Goal: Task Accomplishment & Management: Use online tool/utility

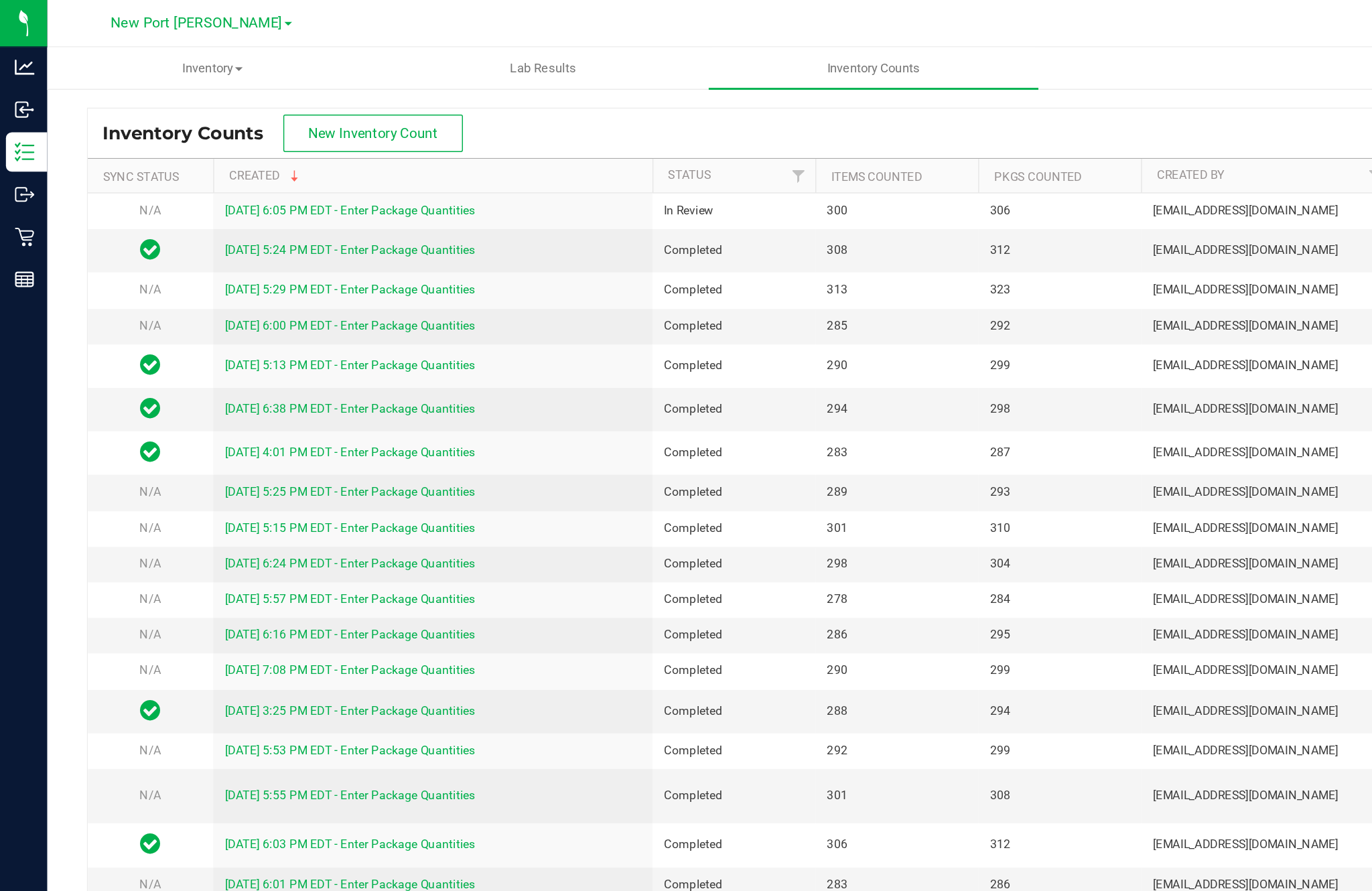
click at [259, 90] on span "New Inventory Count" at bounding box center [253, 90] width 88 height 11
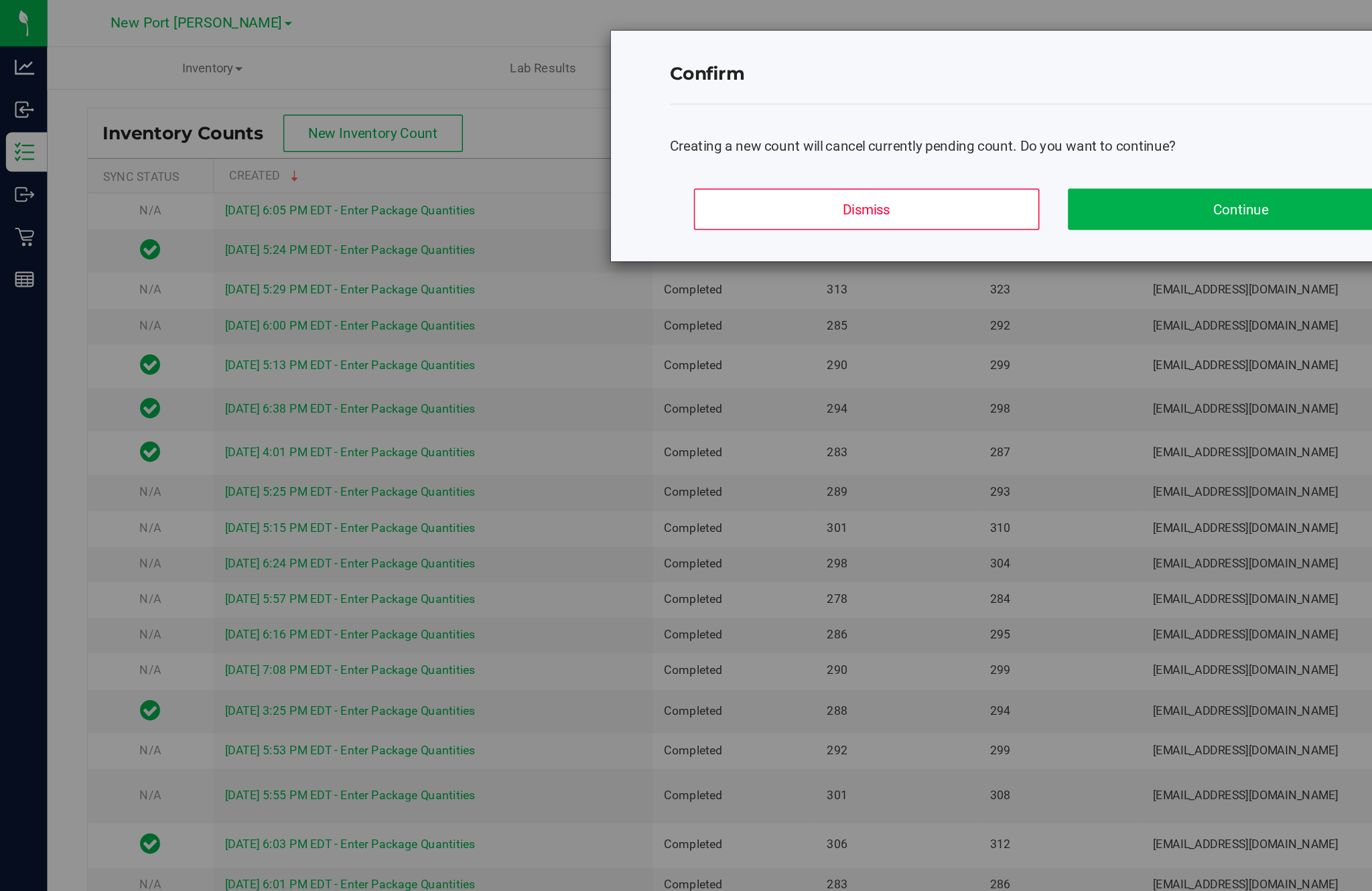
click at [785, 155] on button "Continue" at bounding box center [842, 142] width 235 height 28
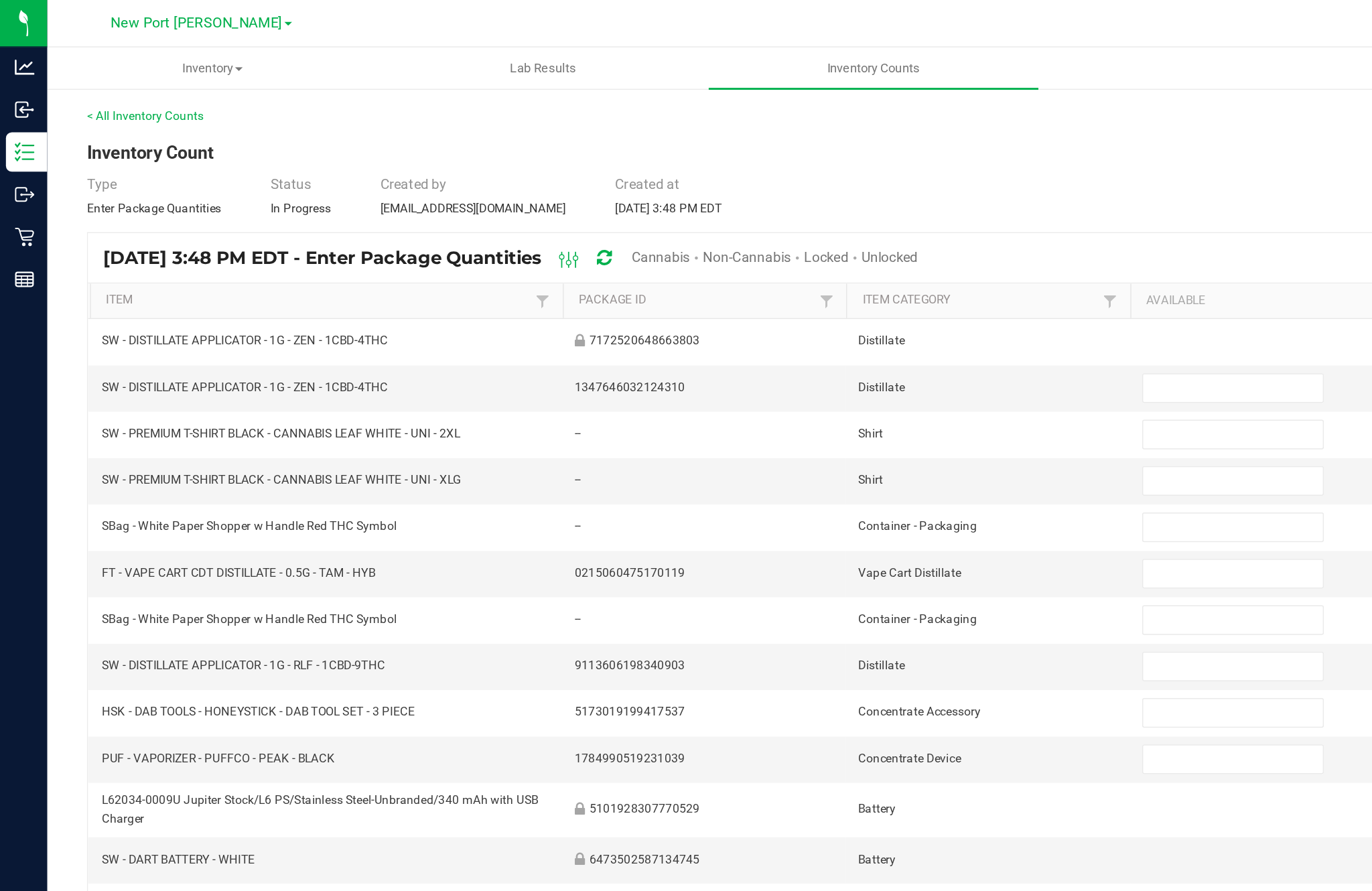
click at [468, 180] on span "Cannabis" at bounding box center [449, 174] width 39 height 11
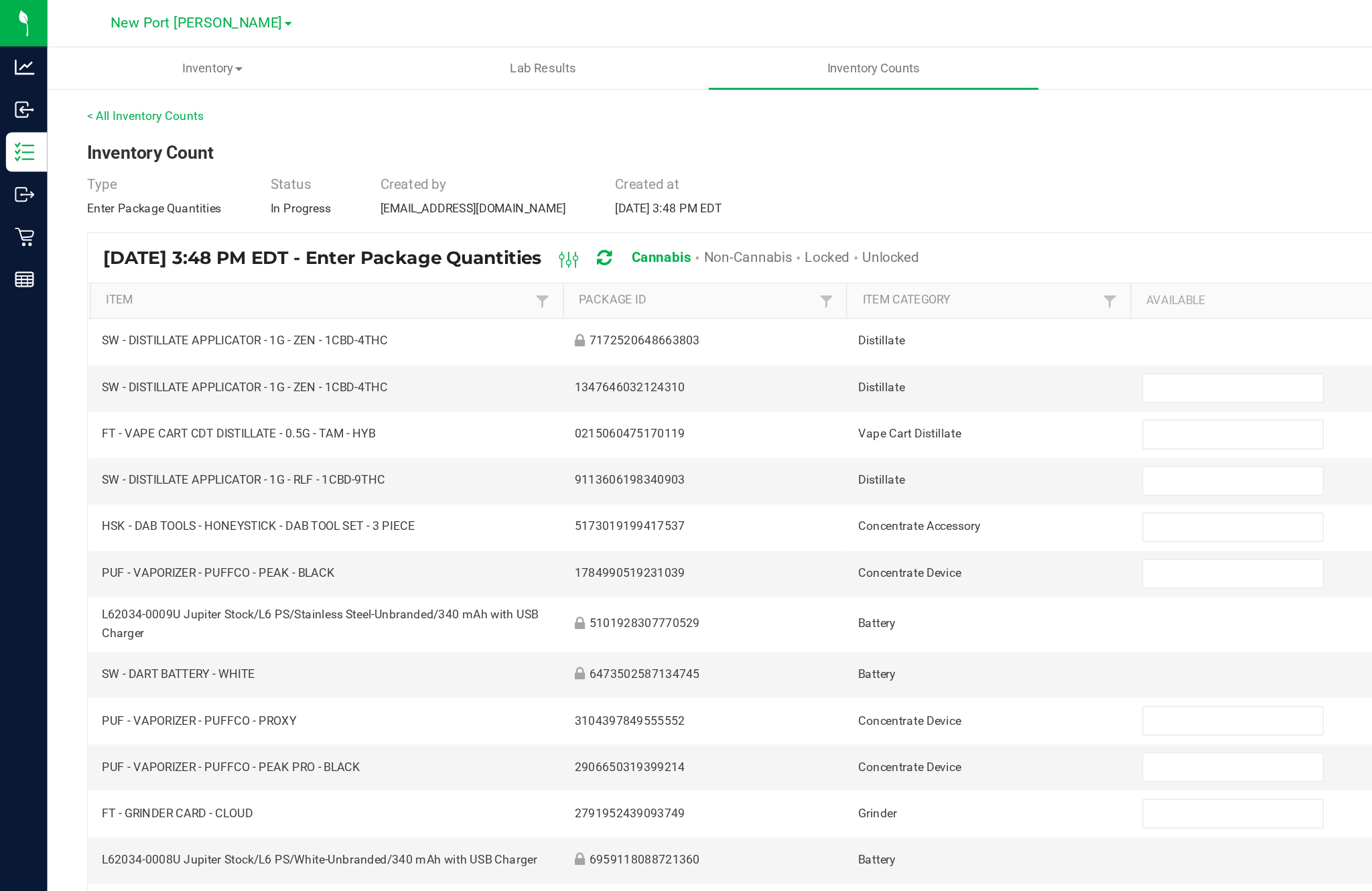
click at [624, 180] on span "Unlocked" at bounding box center [604, 174] width 38 height 11
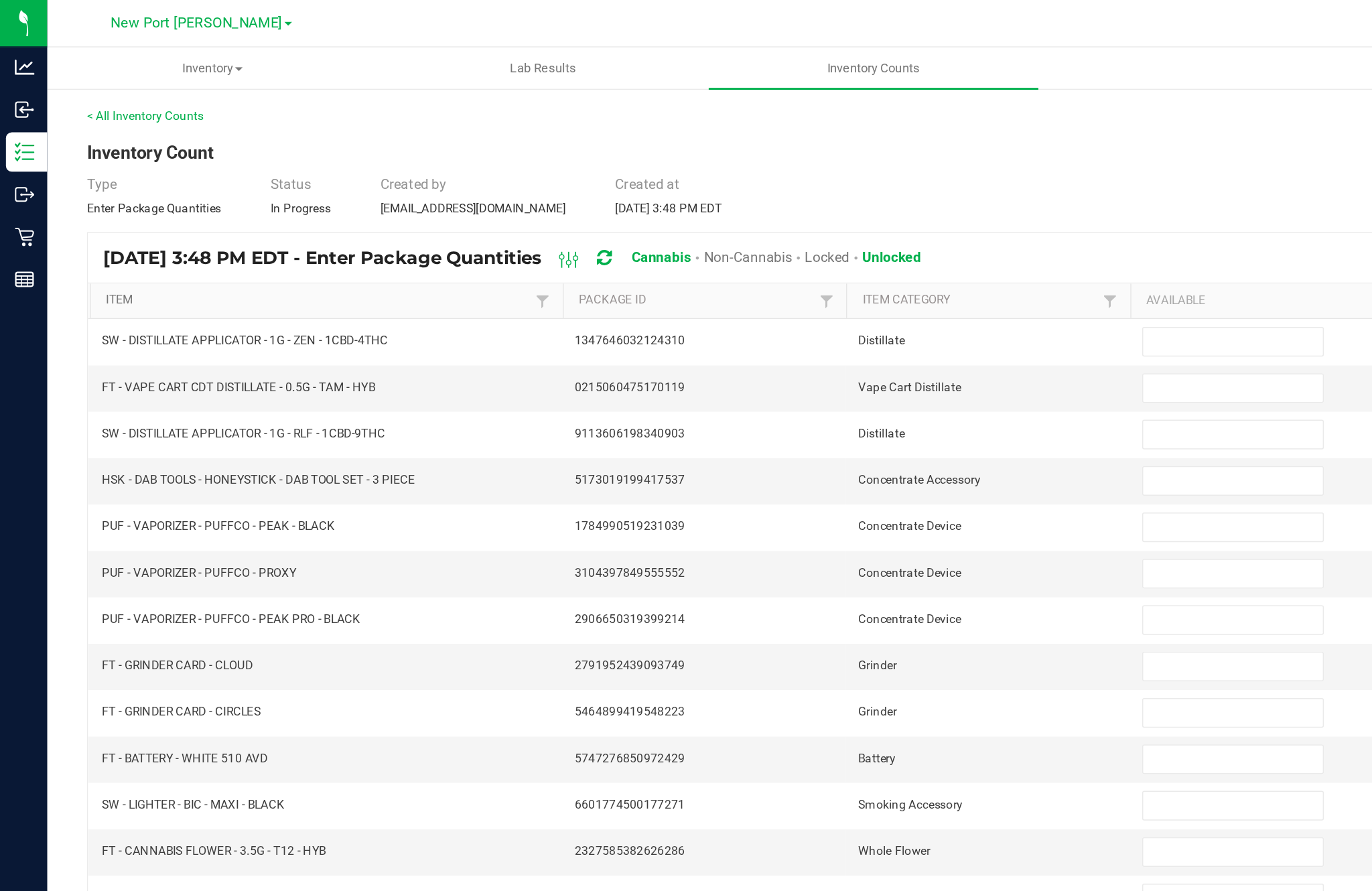
click at [105, 209] on link "Item" at bounding box center [215, 203] width 288 height 11
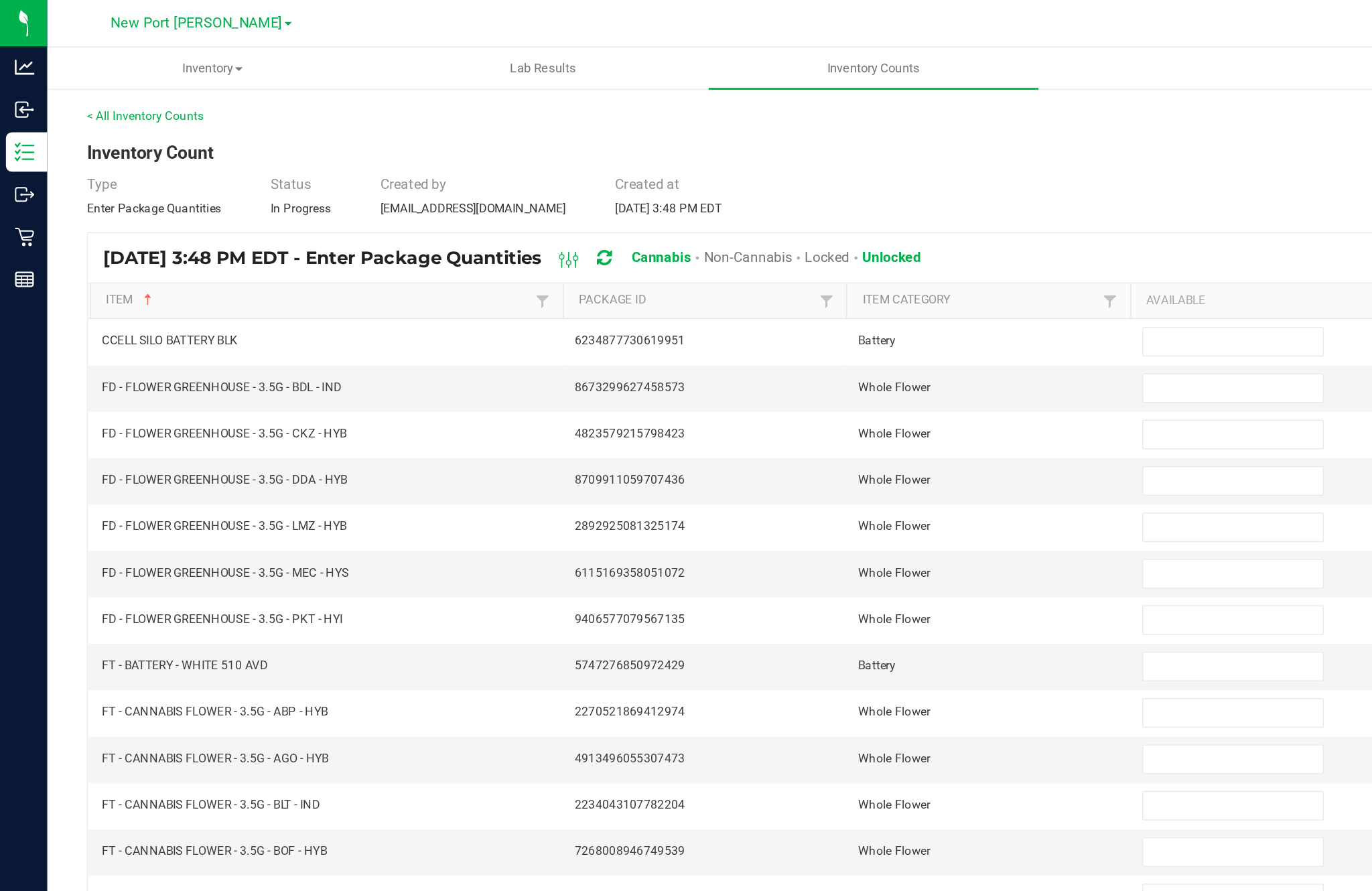
click at [824, 242] on input at bounding box center [837, 232] width 122 height 19
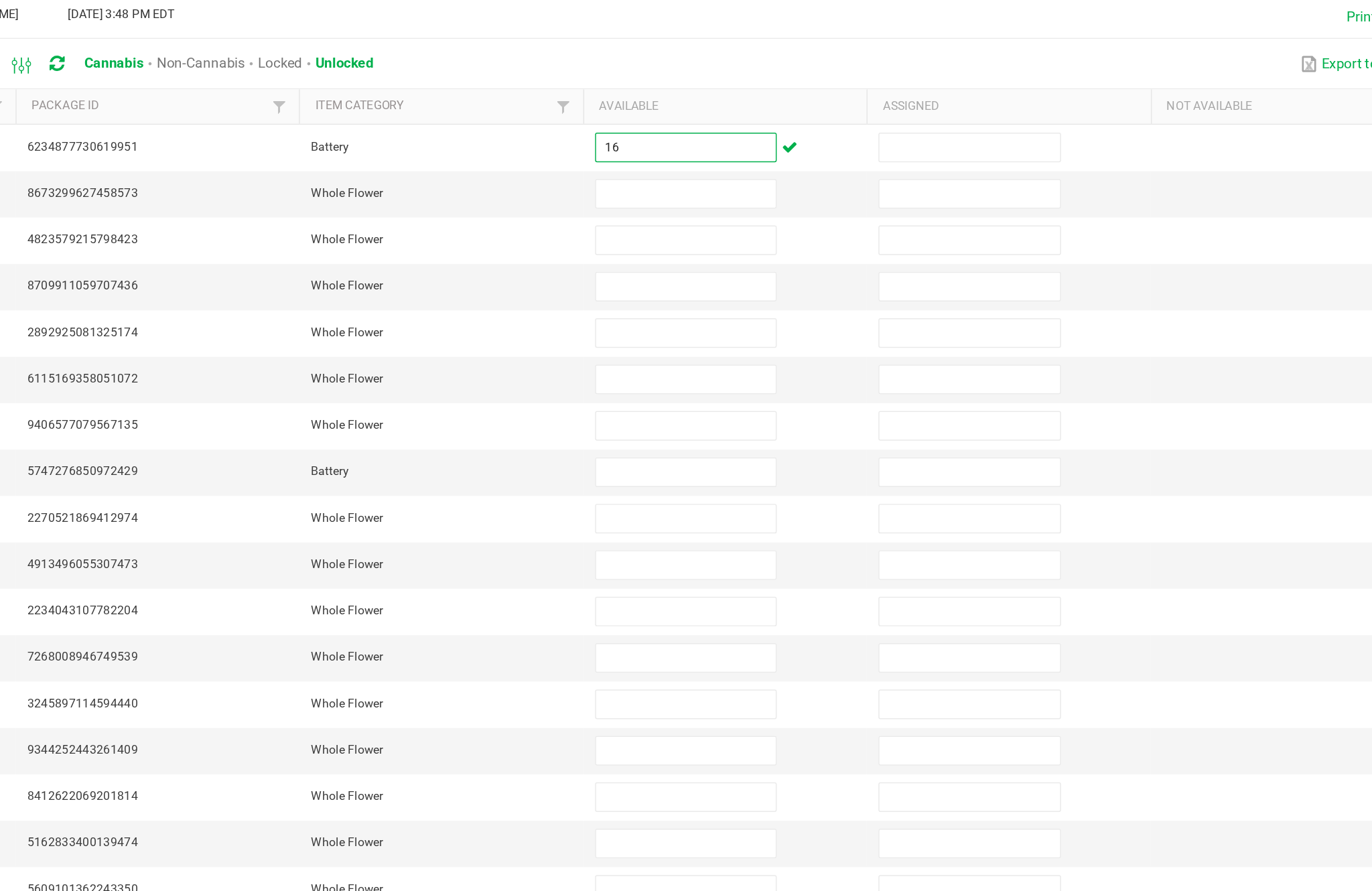
type input "16"
click at [574, 280] on td "Whole Flower" at bounding box center [670, 295] width 193 height 31
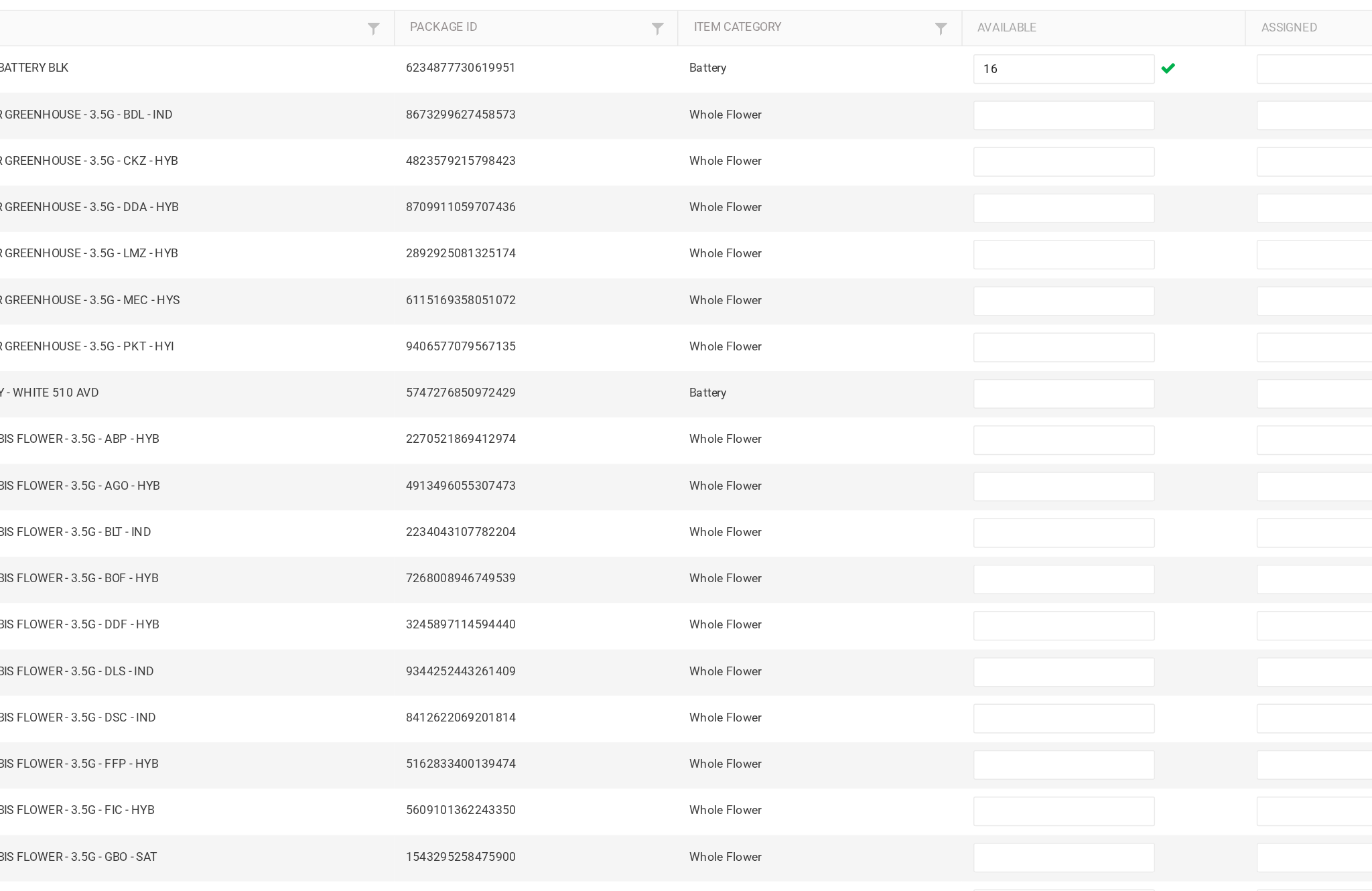
click at [776, 443] on input at bounding box center [837, 452] width 122 height 19
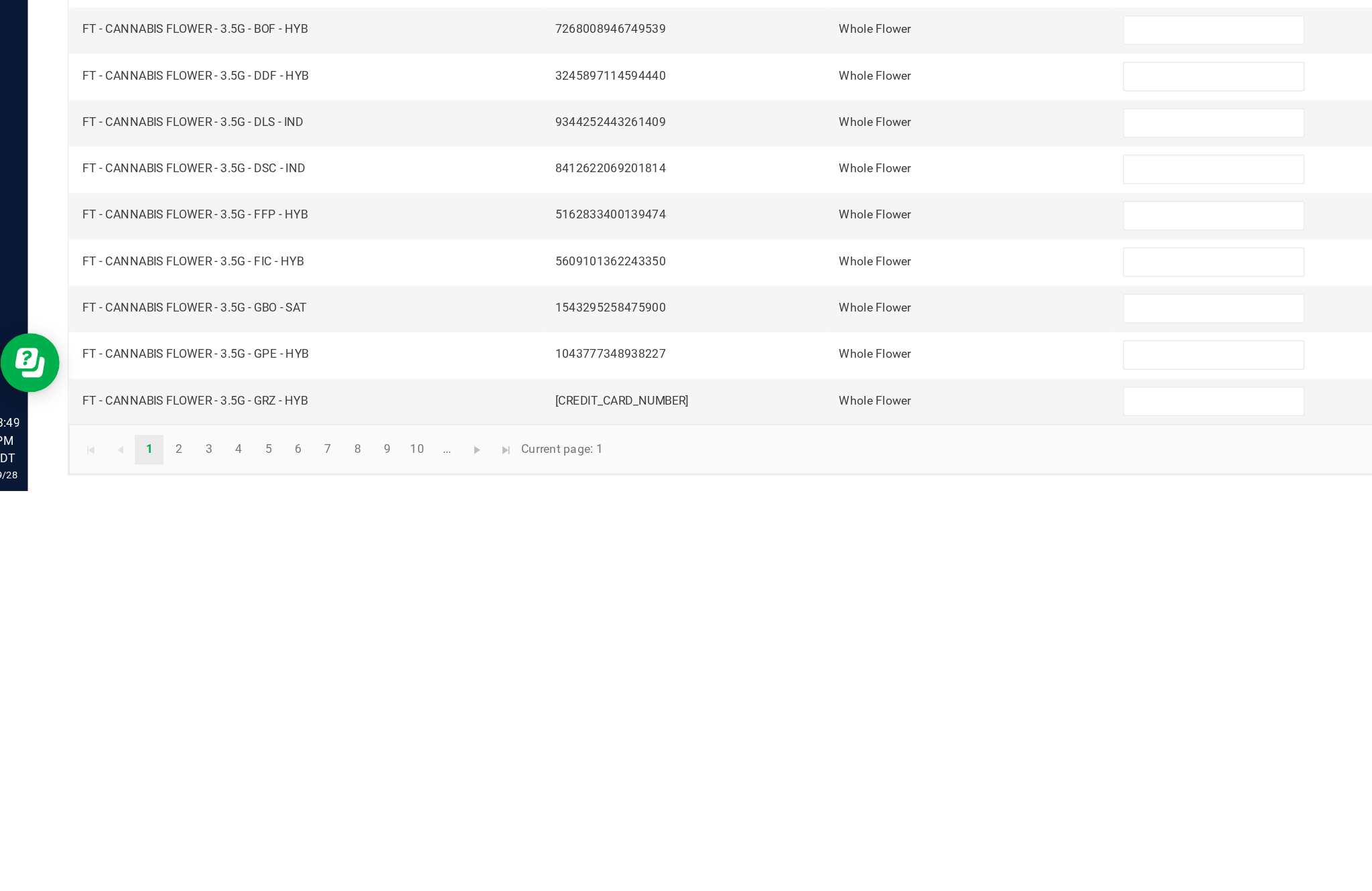
scroll to position [86, 0]
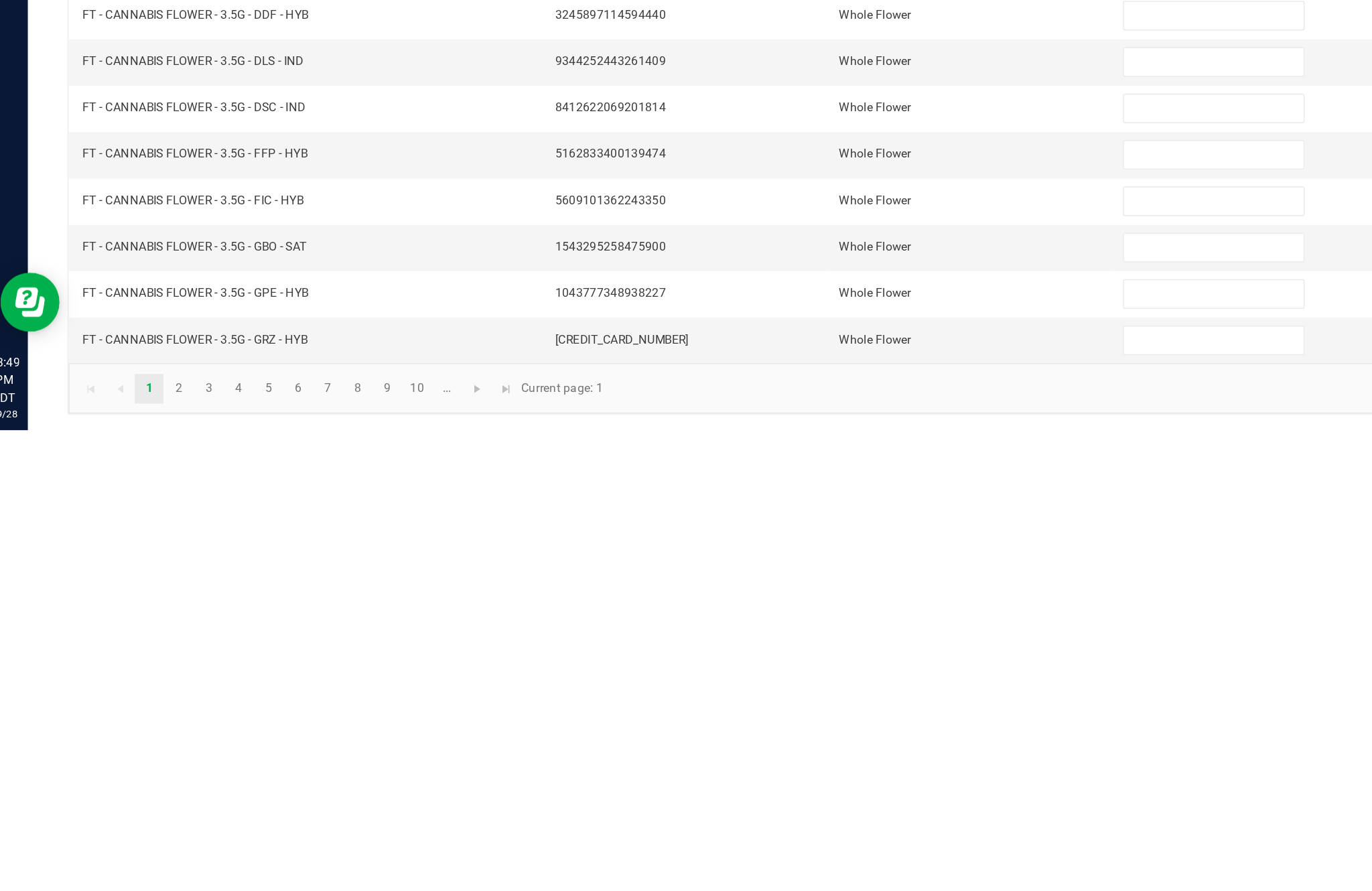
type input "25"
click at [133, 853] on link "2" at bounding box center [134, 863] width 20 height 21
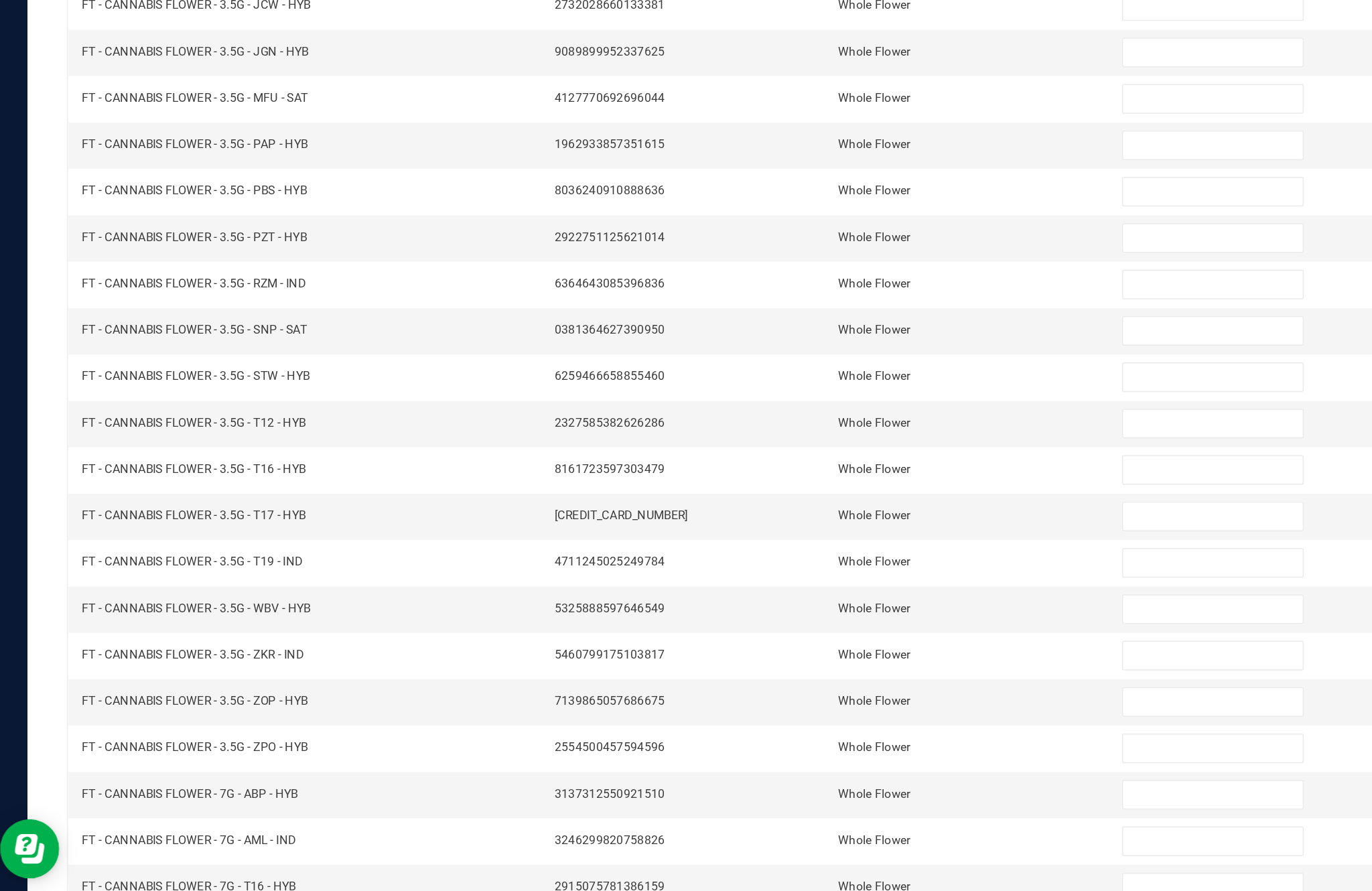
click at [157, 853] on link "3" at bounding box center [155, 863] width 20 height 21
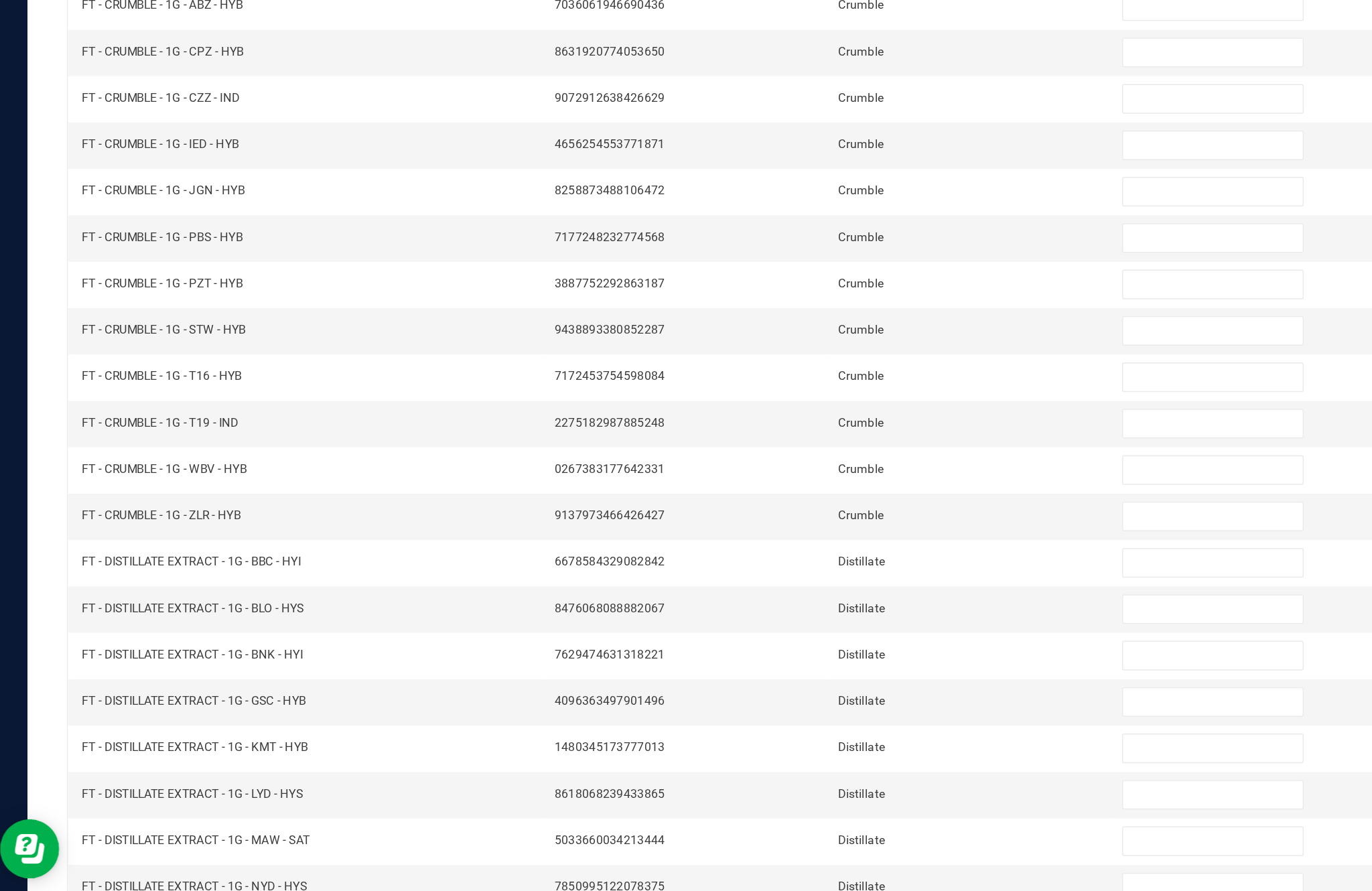
click at [182, 853] on link "4" at bounding box center [175, 863] width 20 height 21
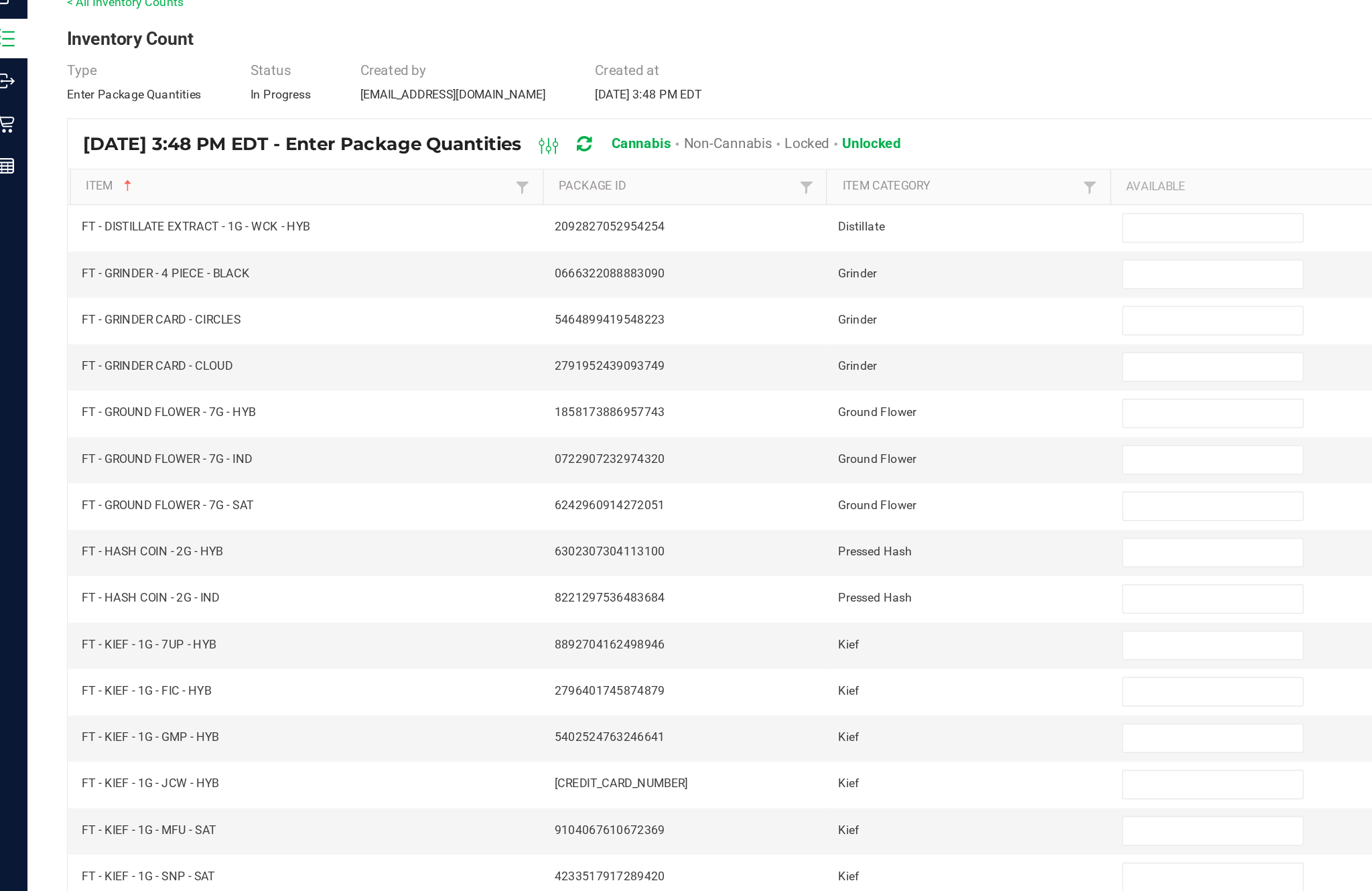
click at [806, 254] on input at bounding box center [837, 263] width 122 height 19
type input "3"
click at [816, 286] on input at bounding box center [837, 294] width 122 height 19
type input "1"
click at [802, 317] on input at bounding box center [837, 326] width 122 height 19
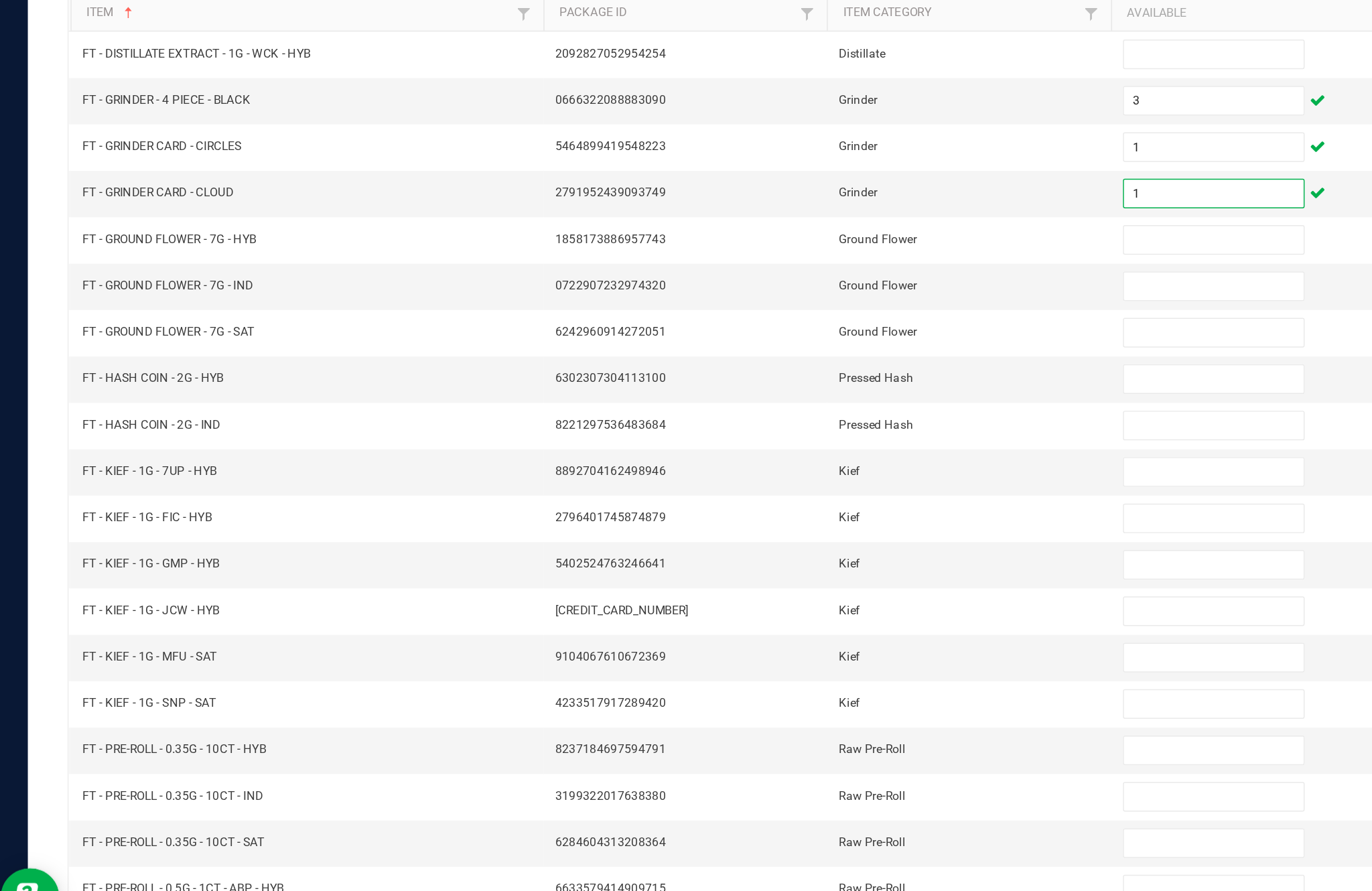
type input "1"
click at [808, 443] on input at bounding box center [837, 452] width 122 height 19
type input "0"
click at [806, 474] on input at bounding box center [837, 483] width 122 height 19
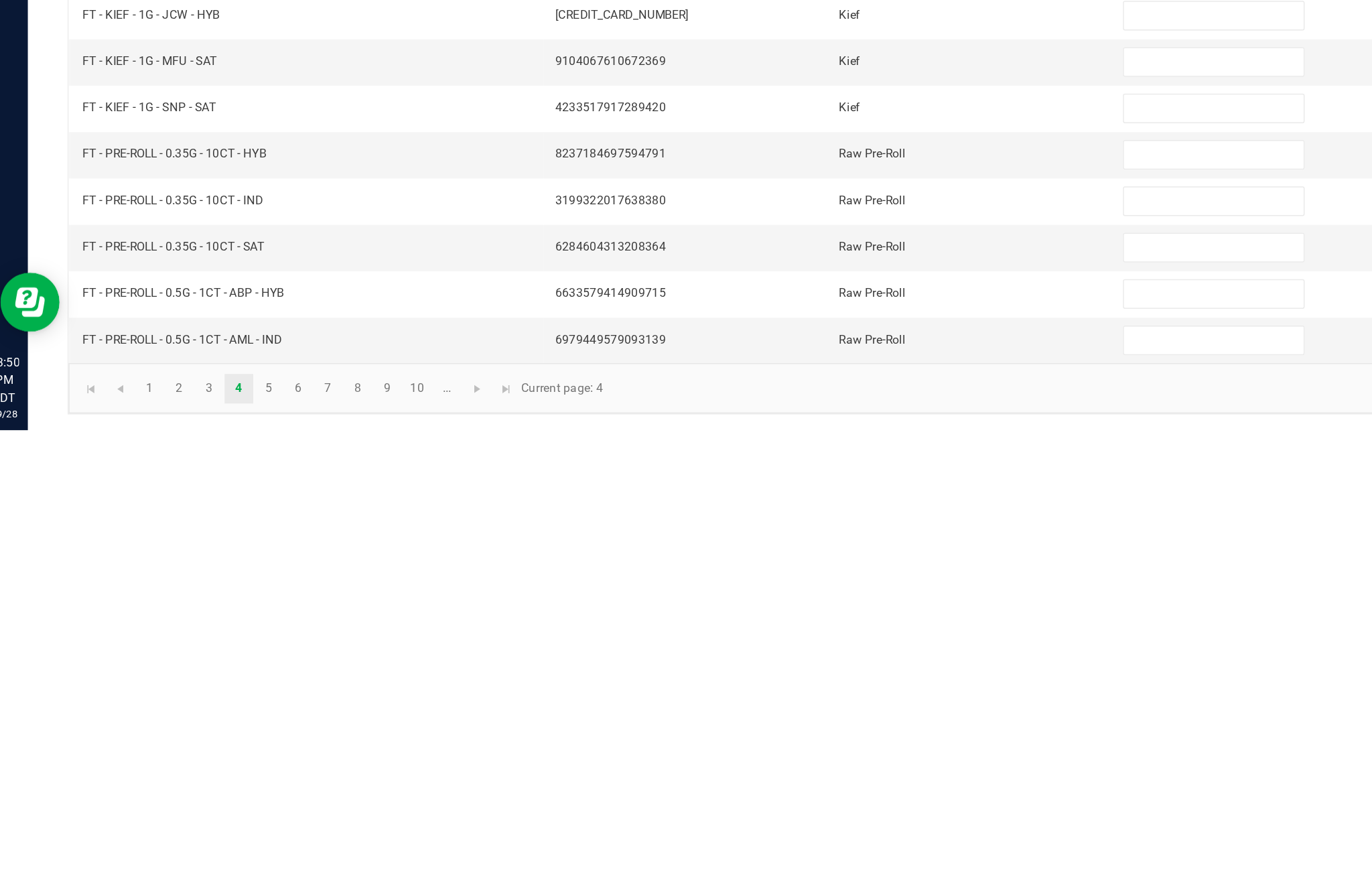
type input "0"
click at [201, 853] on link "5" at bounding box center [196, 863] width 20 height 21
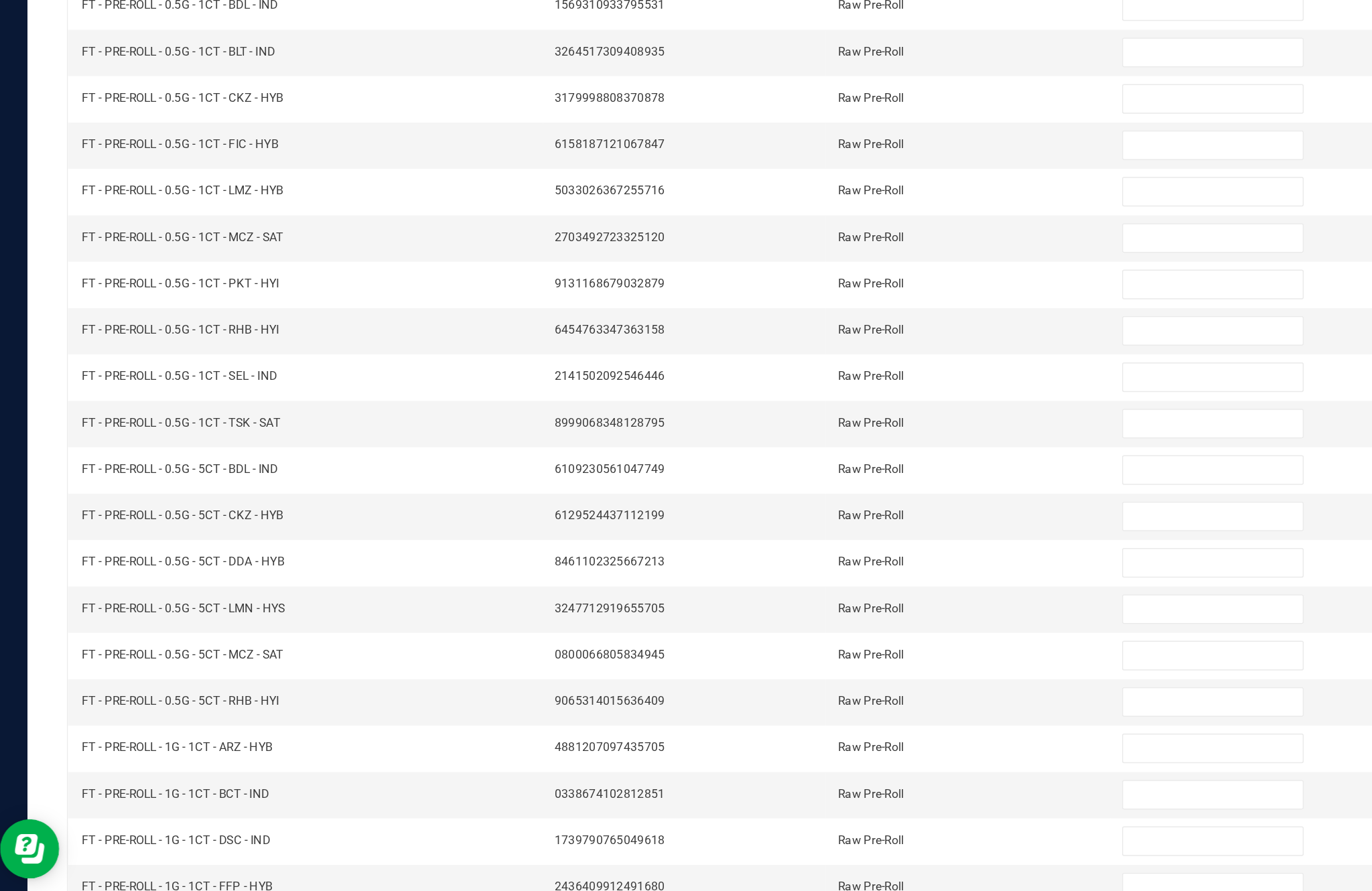
click at [219, 853] on link "6" at bounding box center [215, 863] width 20 height 21
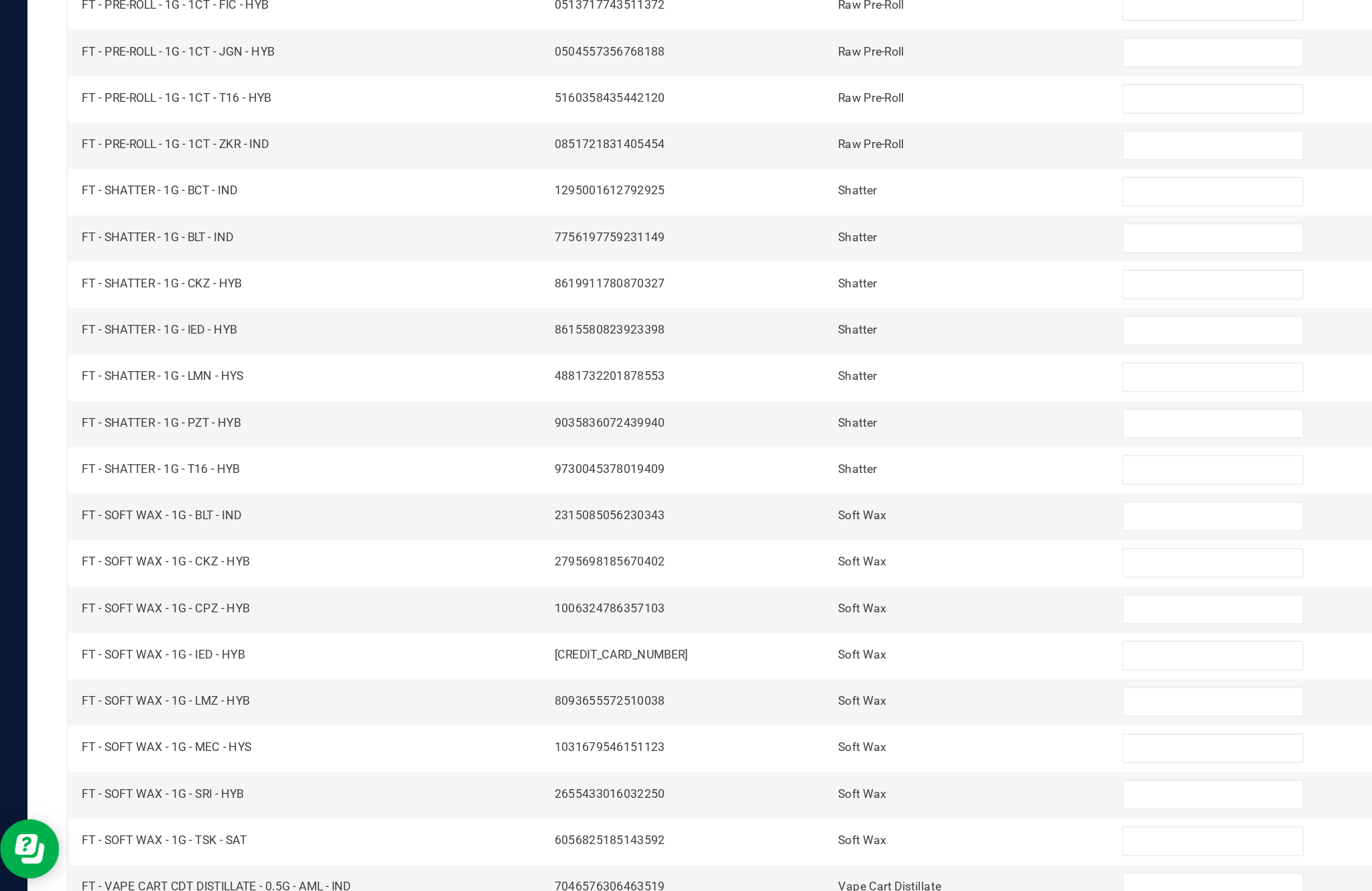
click at [810, 569] on input at bounding box center [837, 578] width 122 height 19
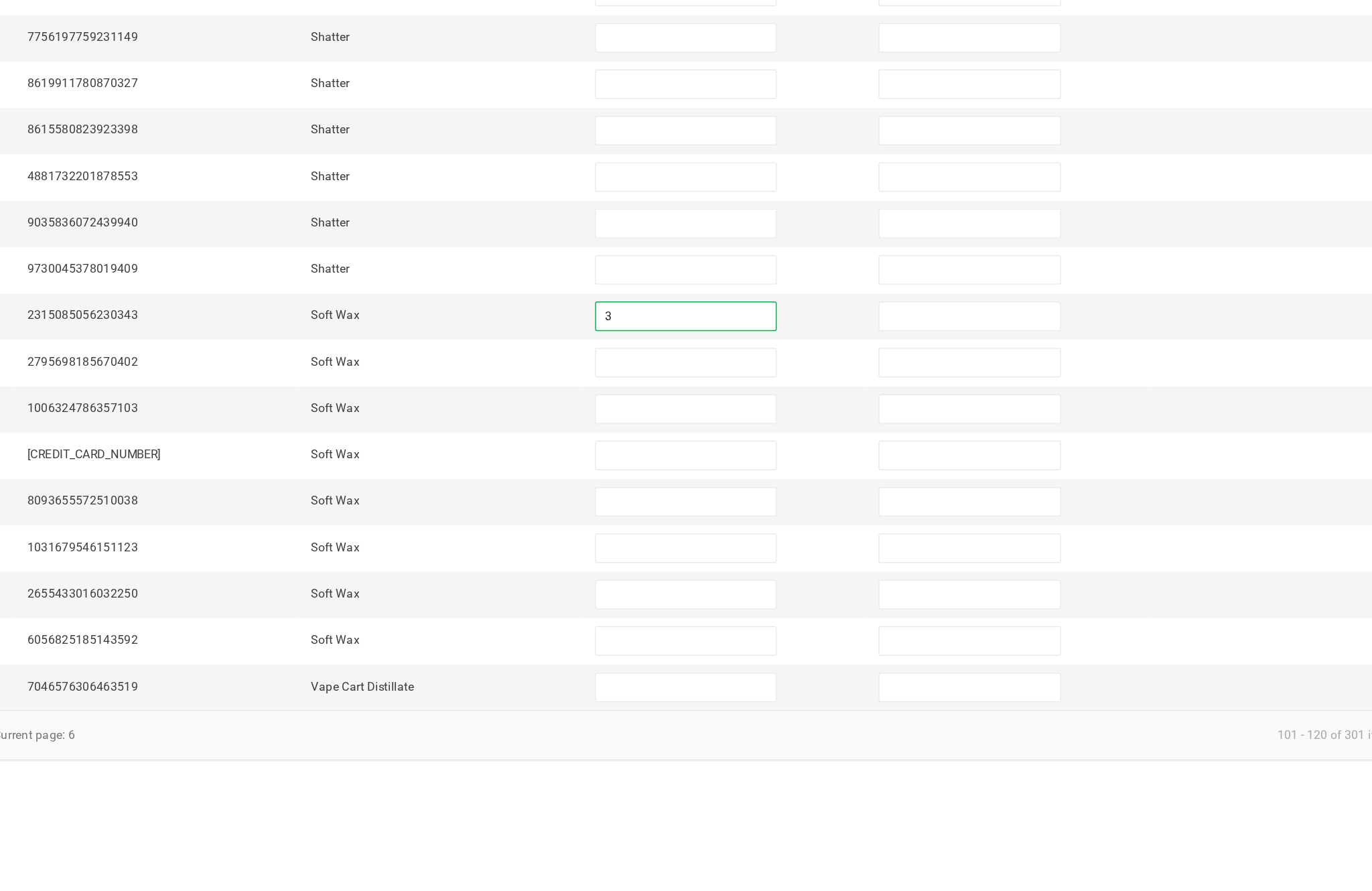
type input "3"
click at [776, 601] on input at bounding box center [837, 609] width 122 height 19
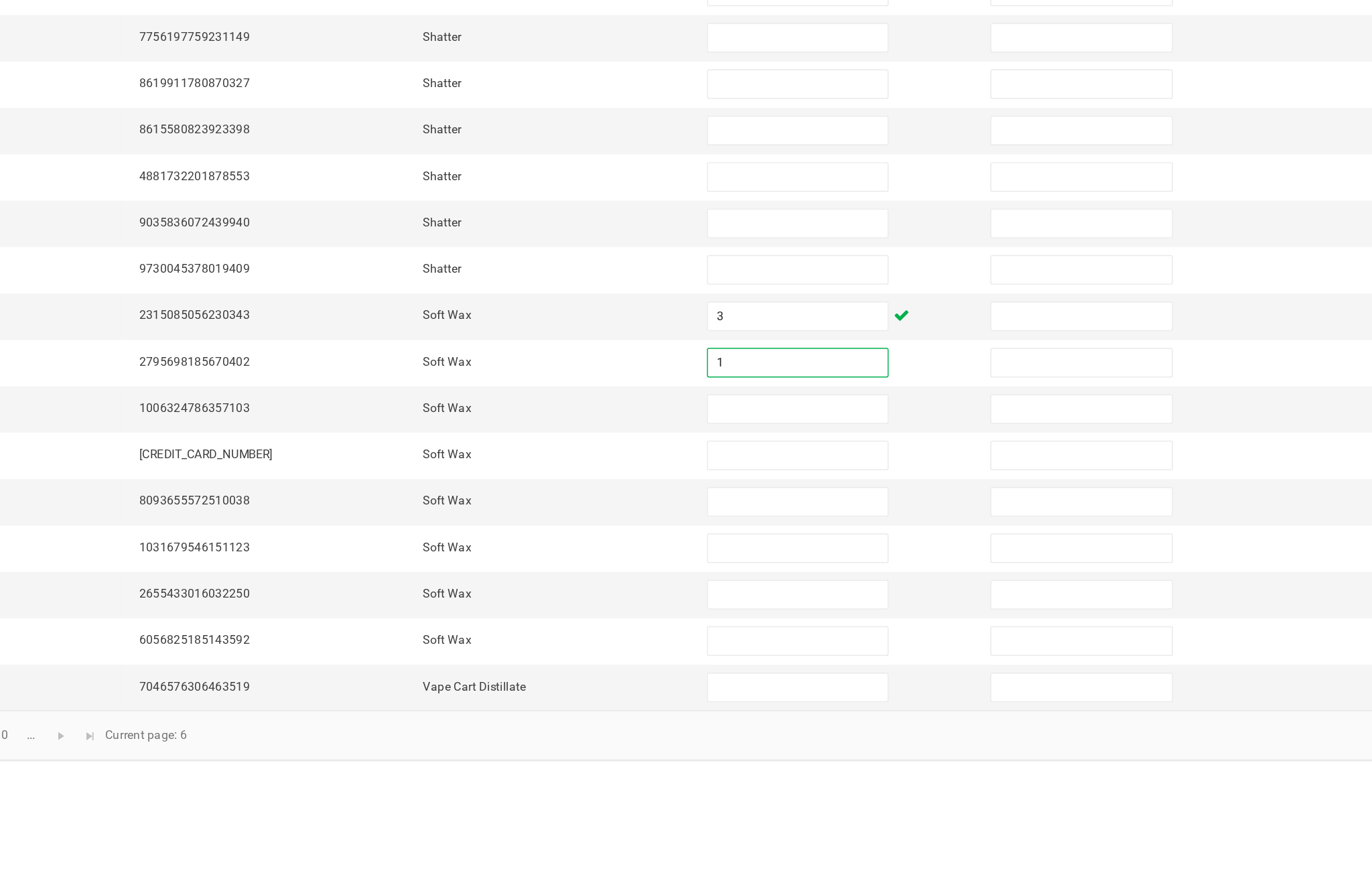
type input "1"
click at [776, 632] on input at bounding box center [837, 641] width 122 height 19
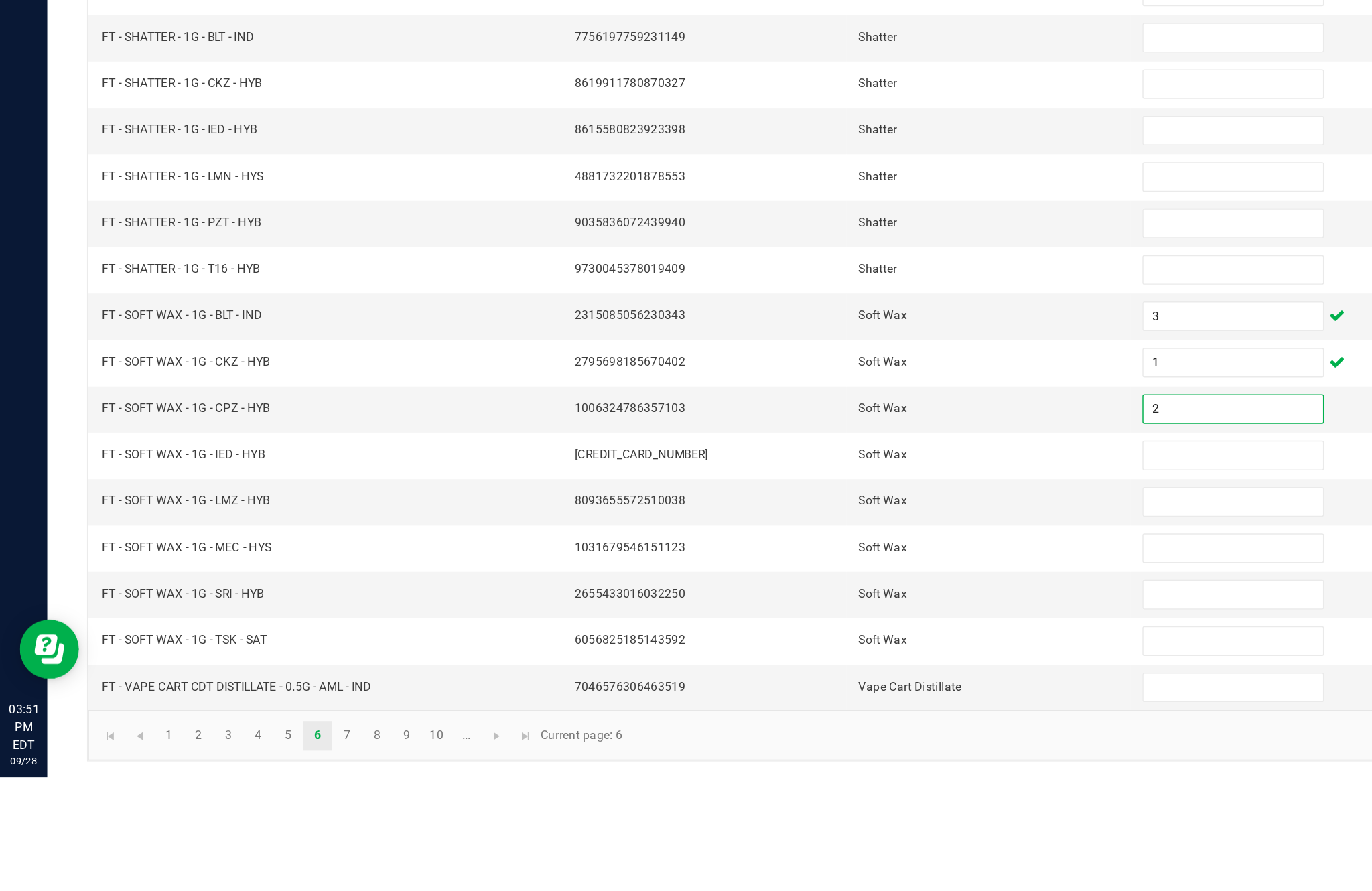
type input "2"
click at [817, 663] on input at bounding box center [837, 672] width 122 height 19
type input "2"
click at [790, 695] on input at bounding box center [837, 704] width 122 height 19
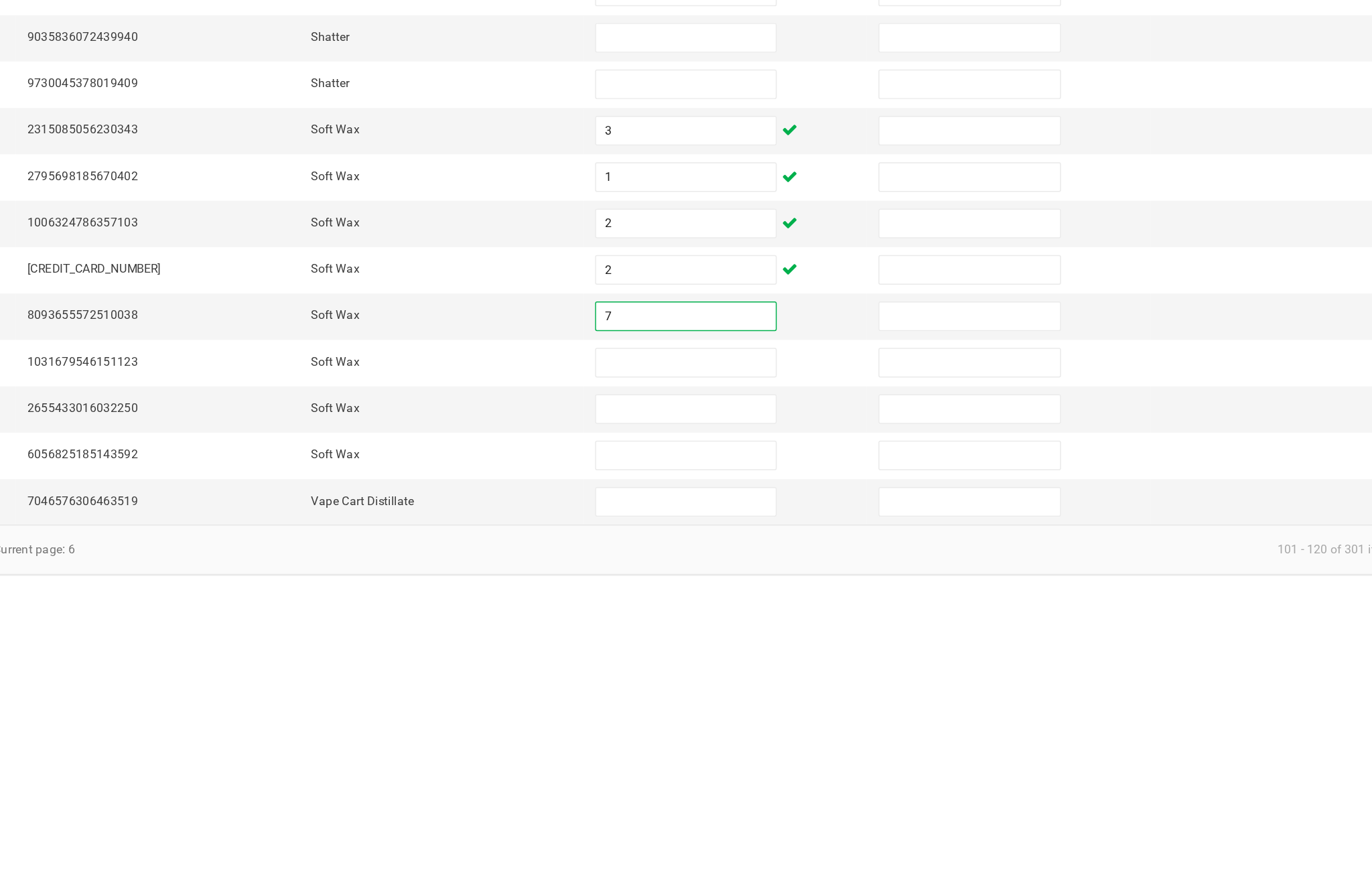
type input "7"
click at [776, 727] on input at bounding box center [837, 735] width 122 height 19
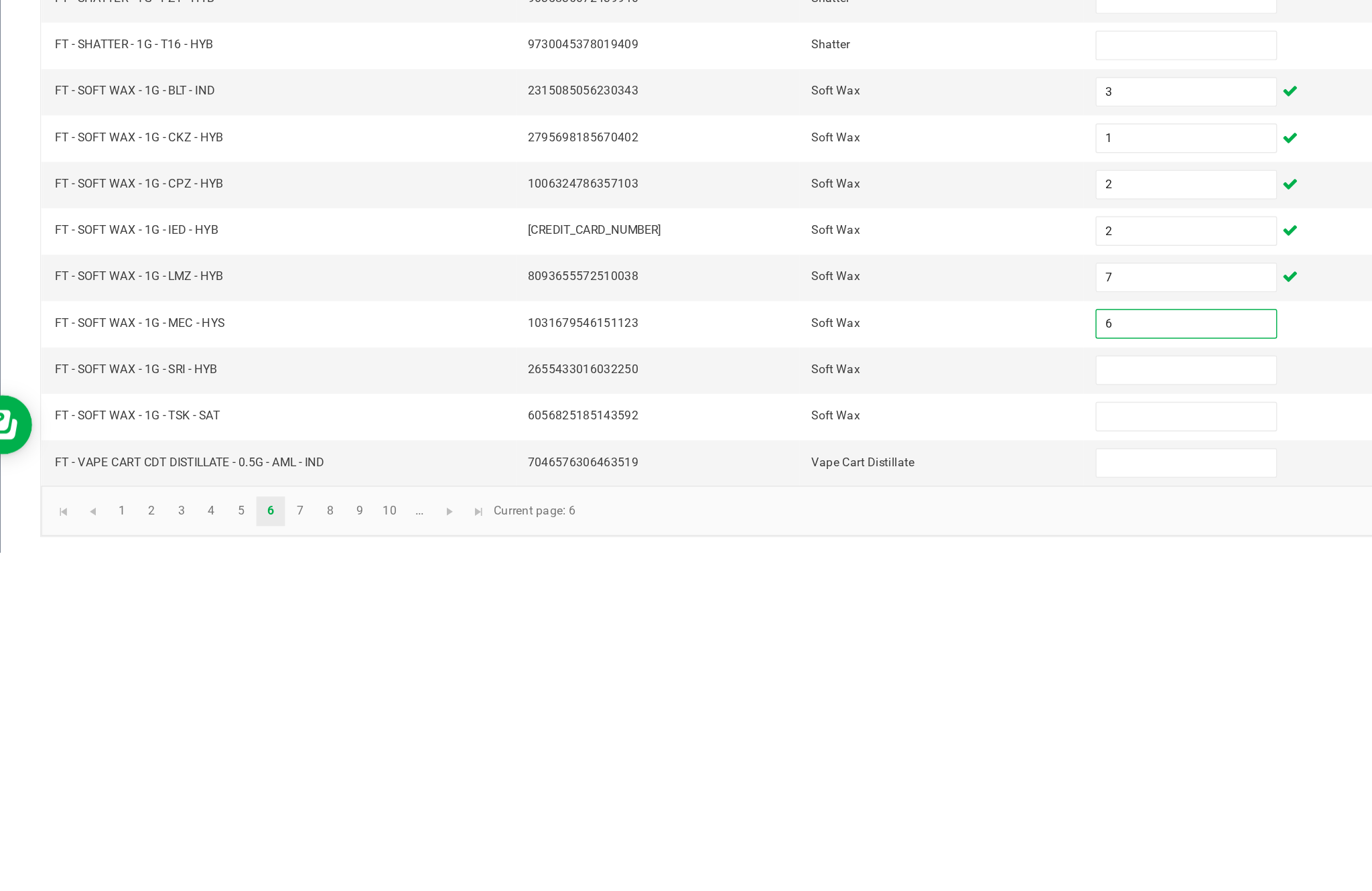
type input "6"
click at [786, 758] on input at bounding box center [837, 767] width 122 height 19
type input "3"
click at [802, 789] on input at bounding box center [837, 798] width 122 height 19
type input "2"
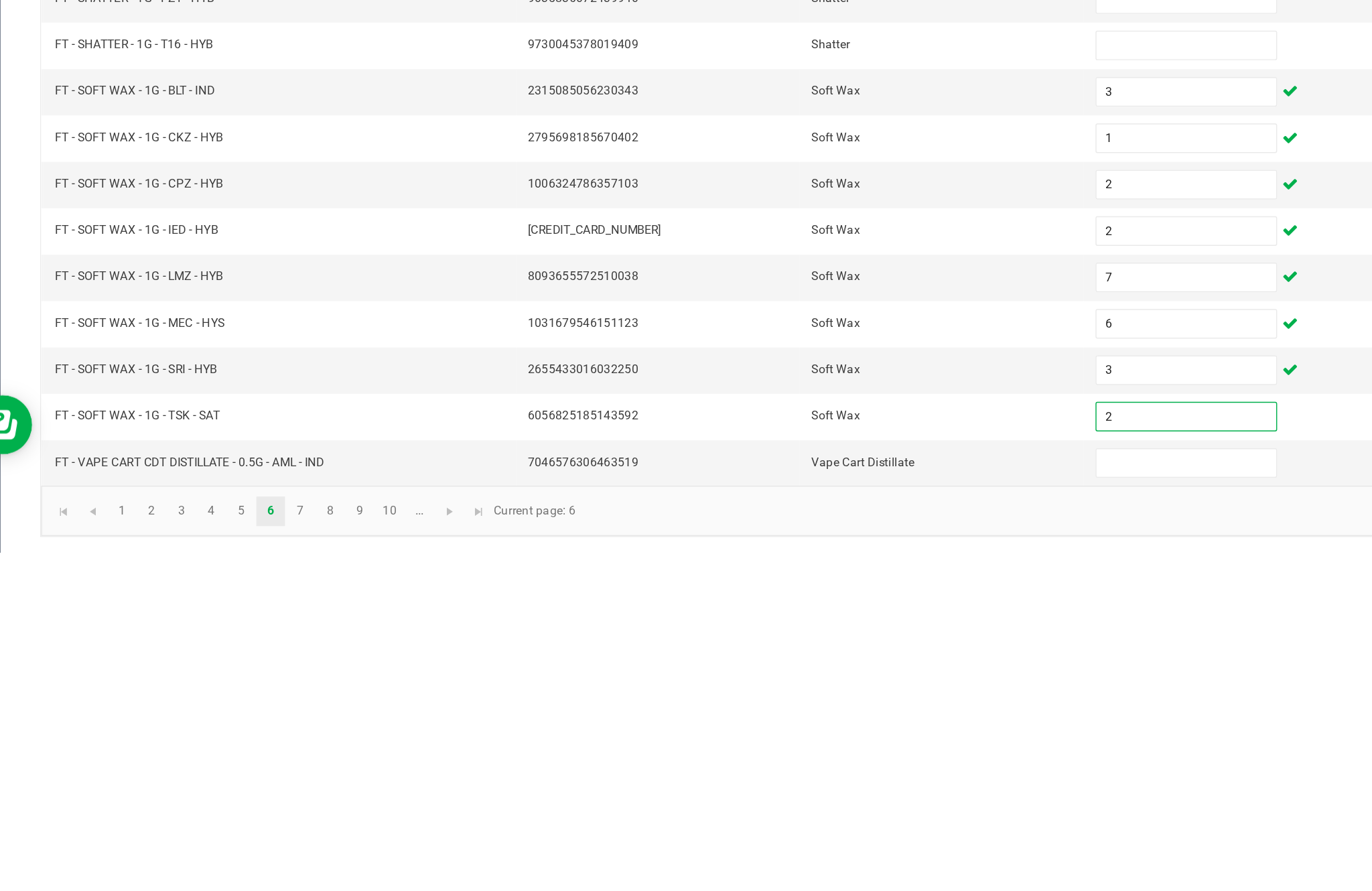
click at [789, 821] on input at bounding box center [837, 829] width 122 height 19
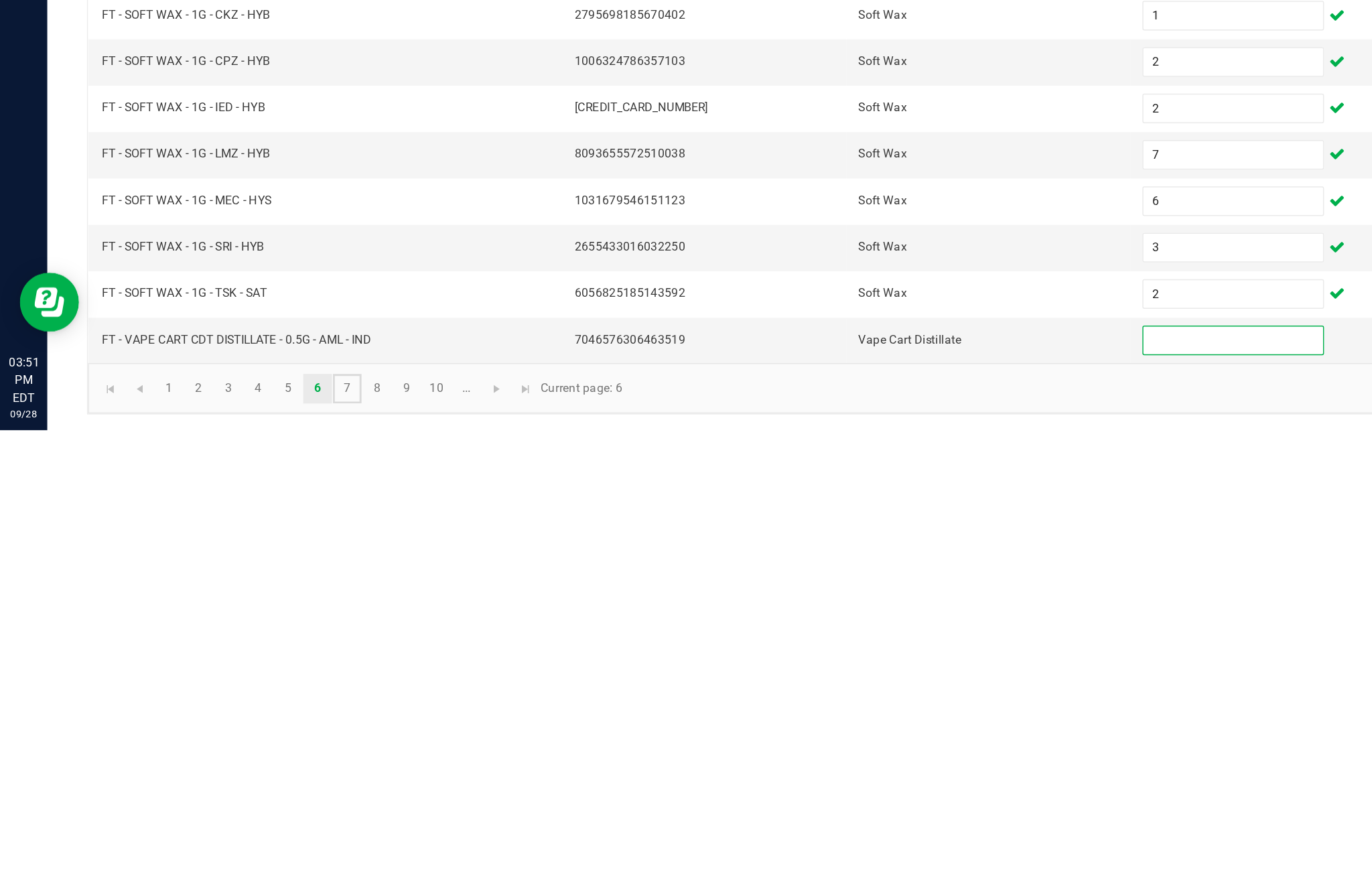
click at [245, 853] on link "7" at bounding box center [236, 863] width 20 height 21
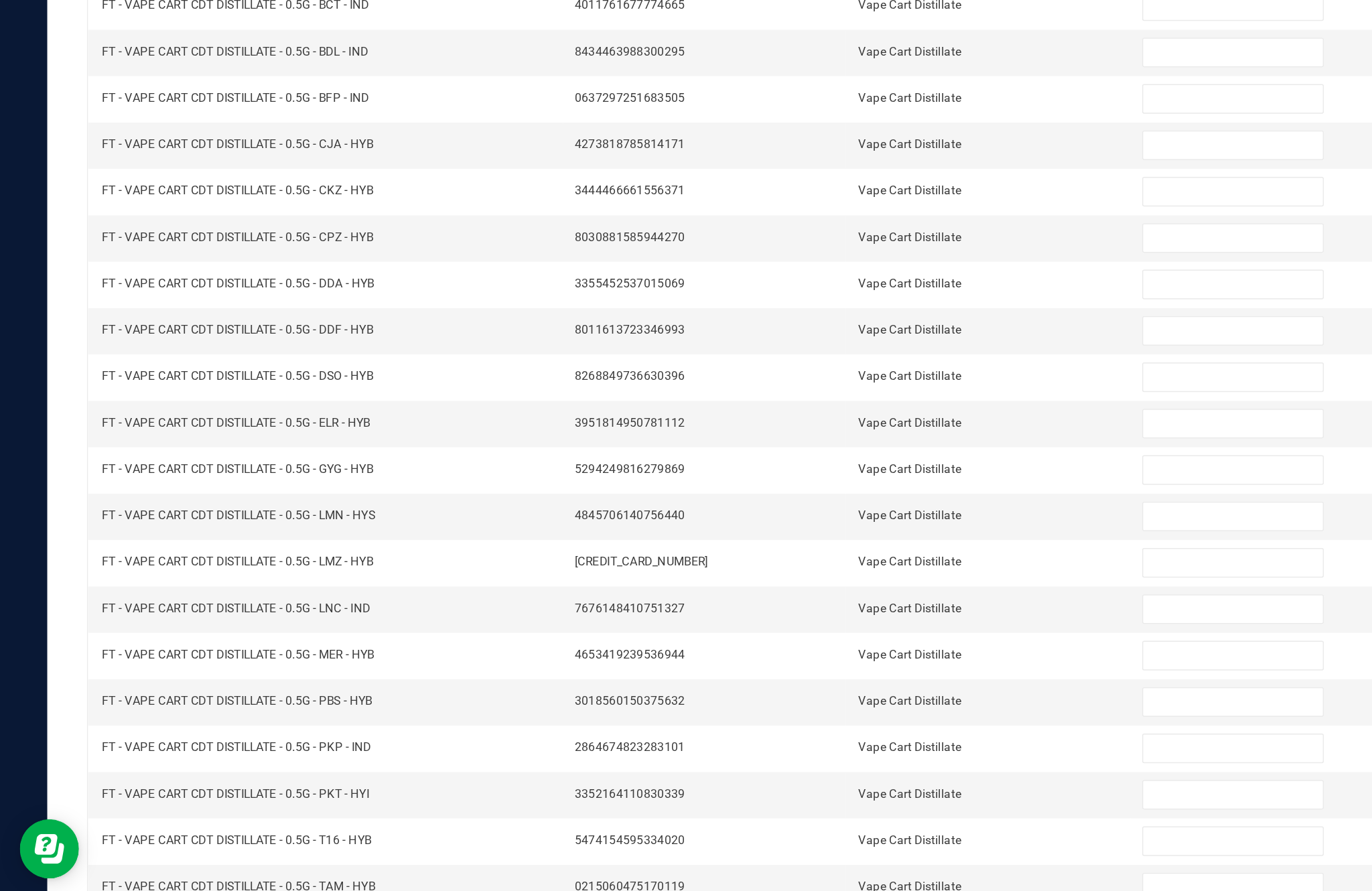
click at [265, 853] on link "8" at bounding box center [255, 863] width 20 height 21
click at [302, 853] on link "10" at bounding box center [296, 863] width 20 height 21
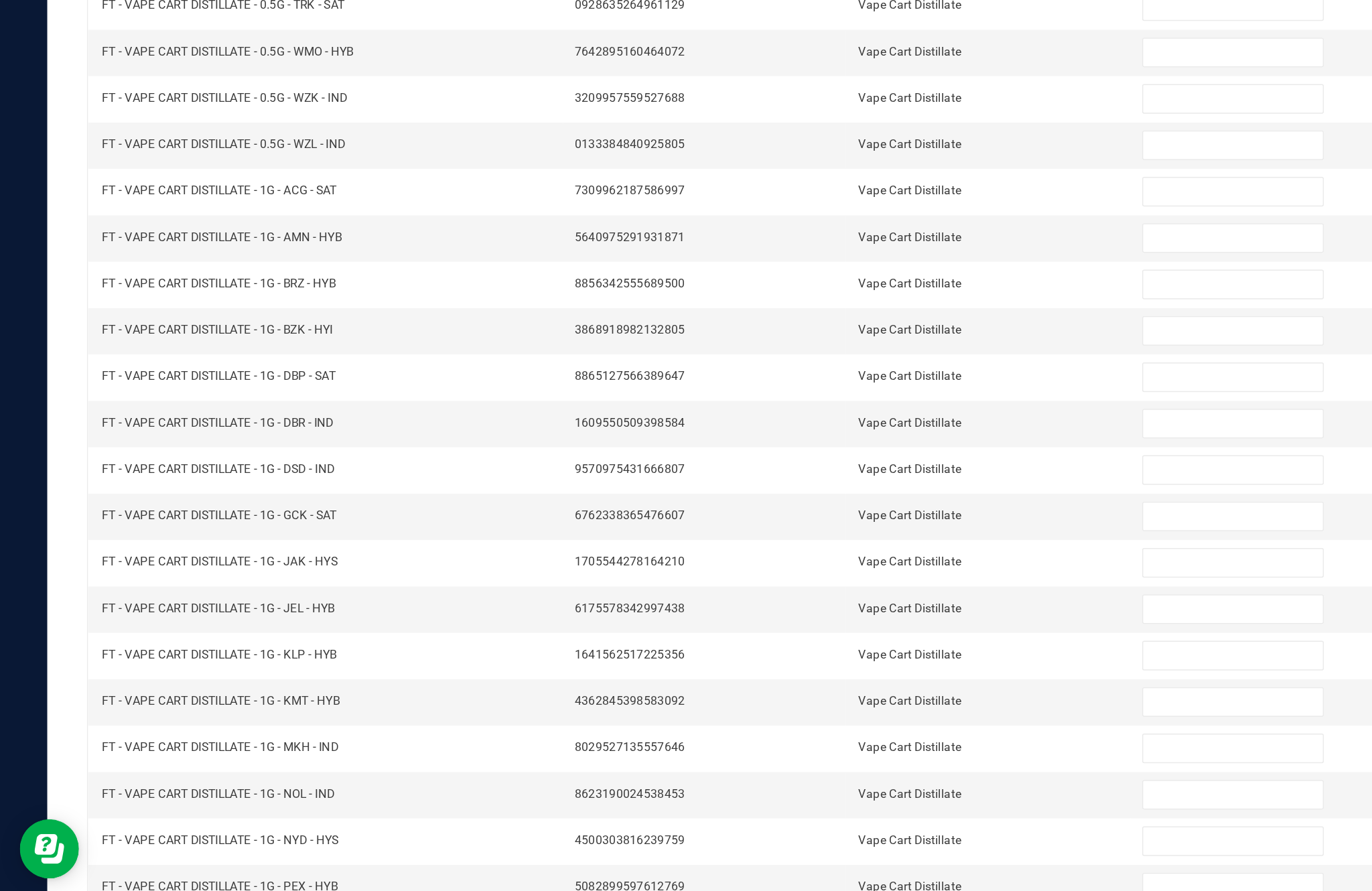
click at [286, 853] on link "9" at bounding box center [276, 863] width 20 height 21
click at [306, 853] on link "10" at bounding box center [296, 863] width 20 height 21
click at [327, 853] on link "..." at bounding box center [317, 863] width 20 height 21
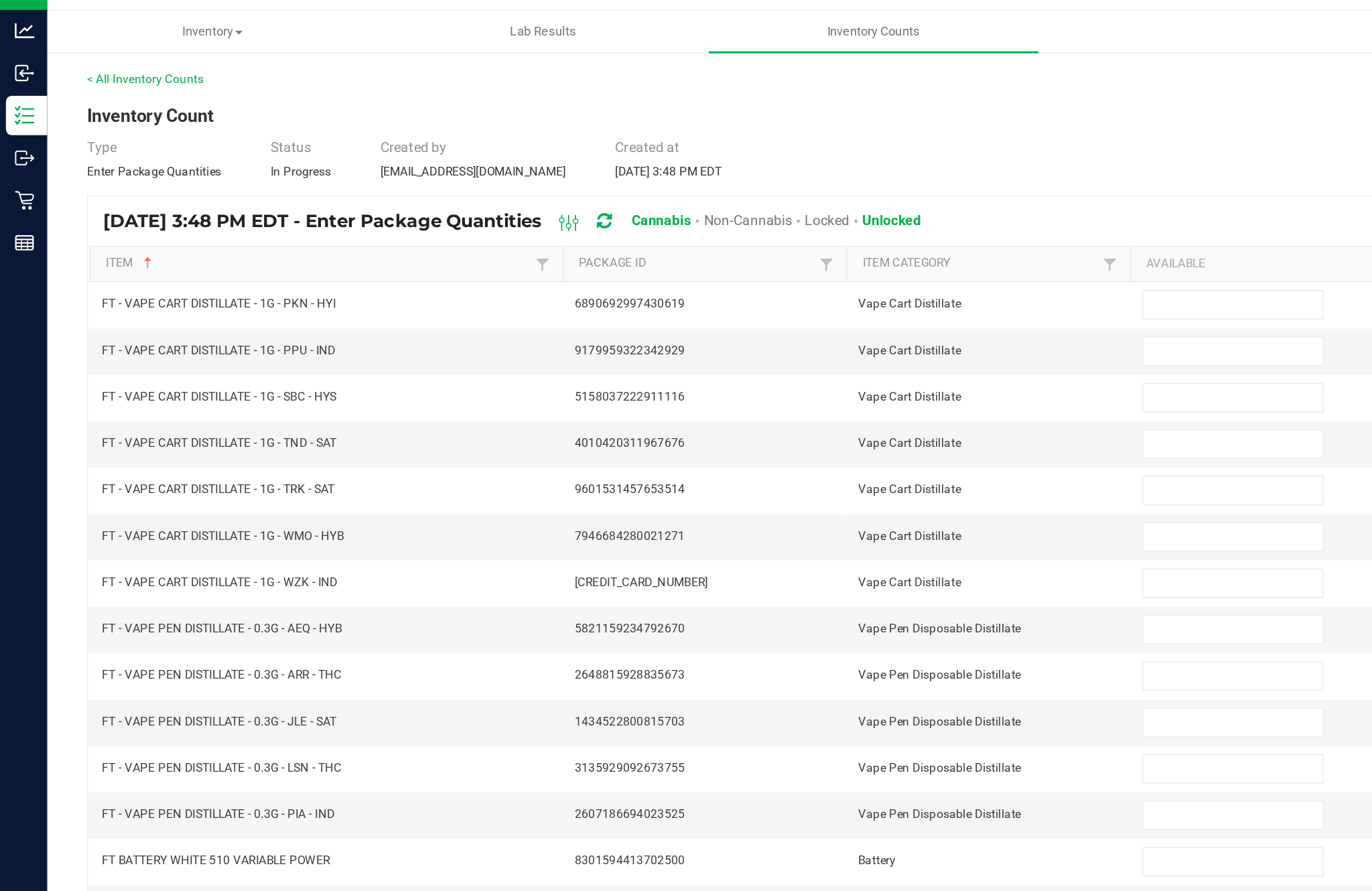
click at [817, 443] on input at bounding box center [837, 452] width 122 height 19
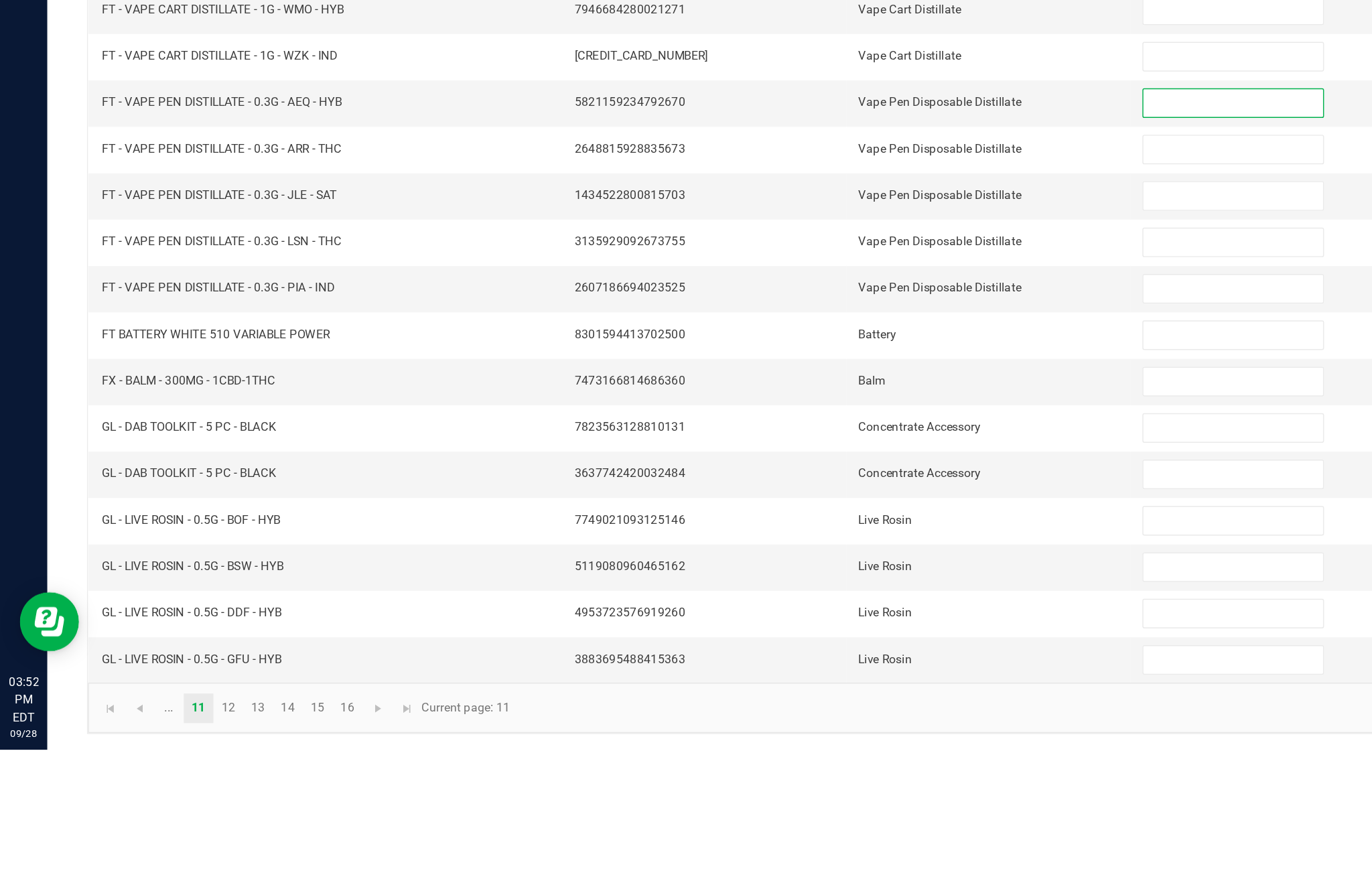
click at [802, 601] on input at bounding box center [837, 609] width 122 height 19
type input "58"
click at [815, 632] on input at bounding box center [837, 641] width 122 height 19
type input "5"
click at [821, 663] on input at bounding box center [837, 672] width 122 height 19
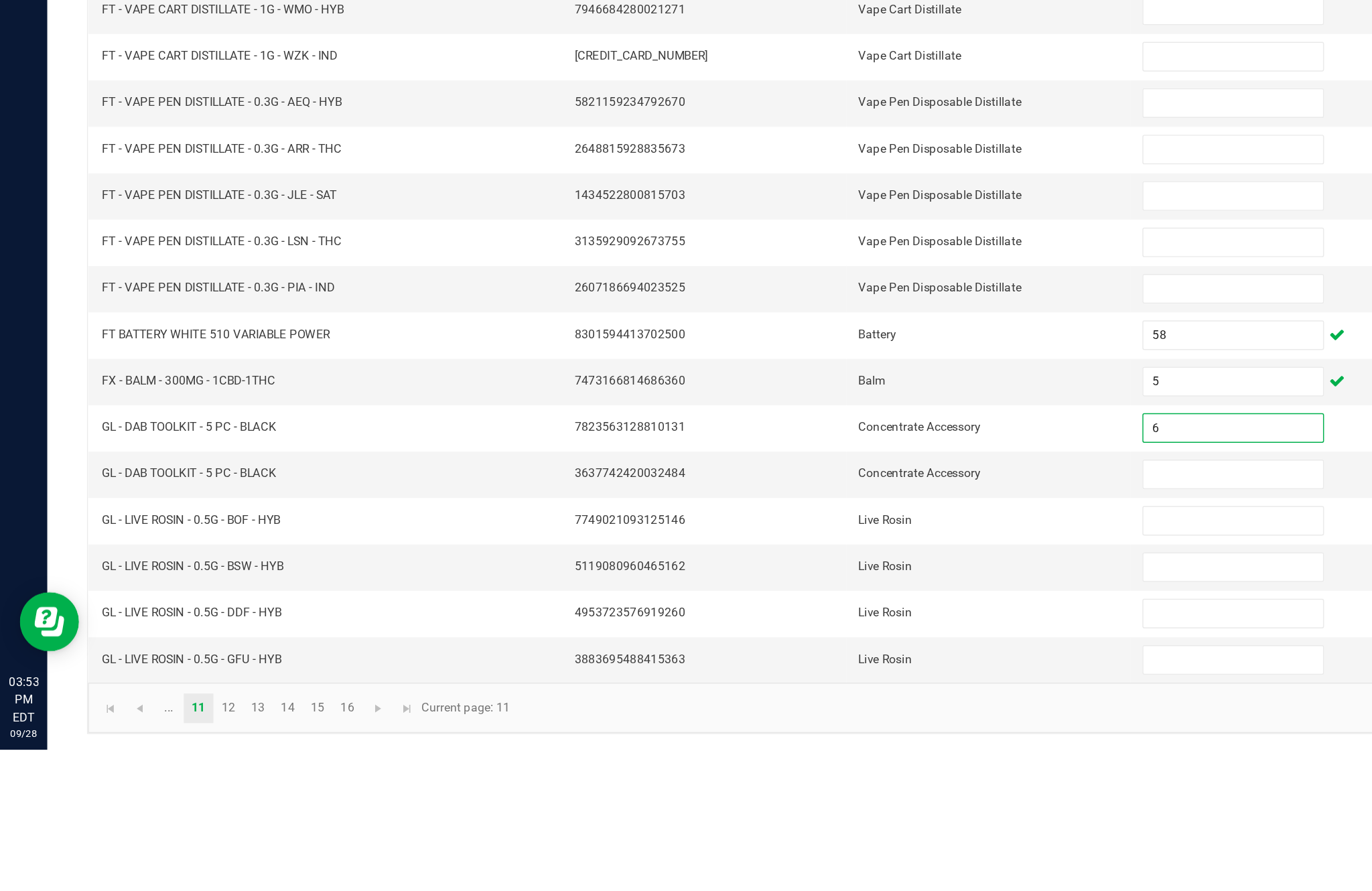
type input "6"
click at [808, 695] on input at bounding box center [837, 704] width 122 height 19
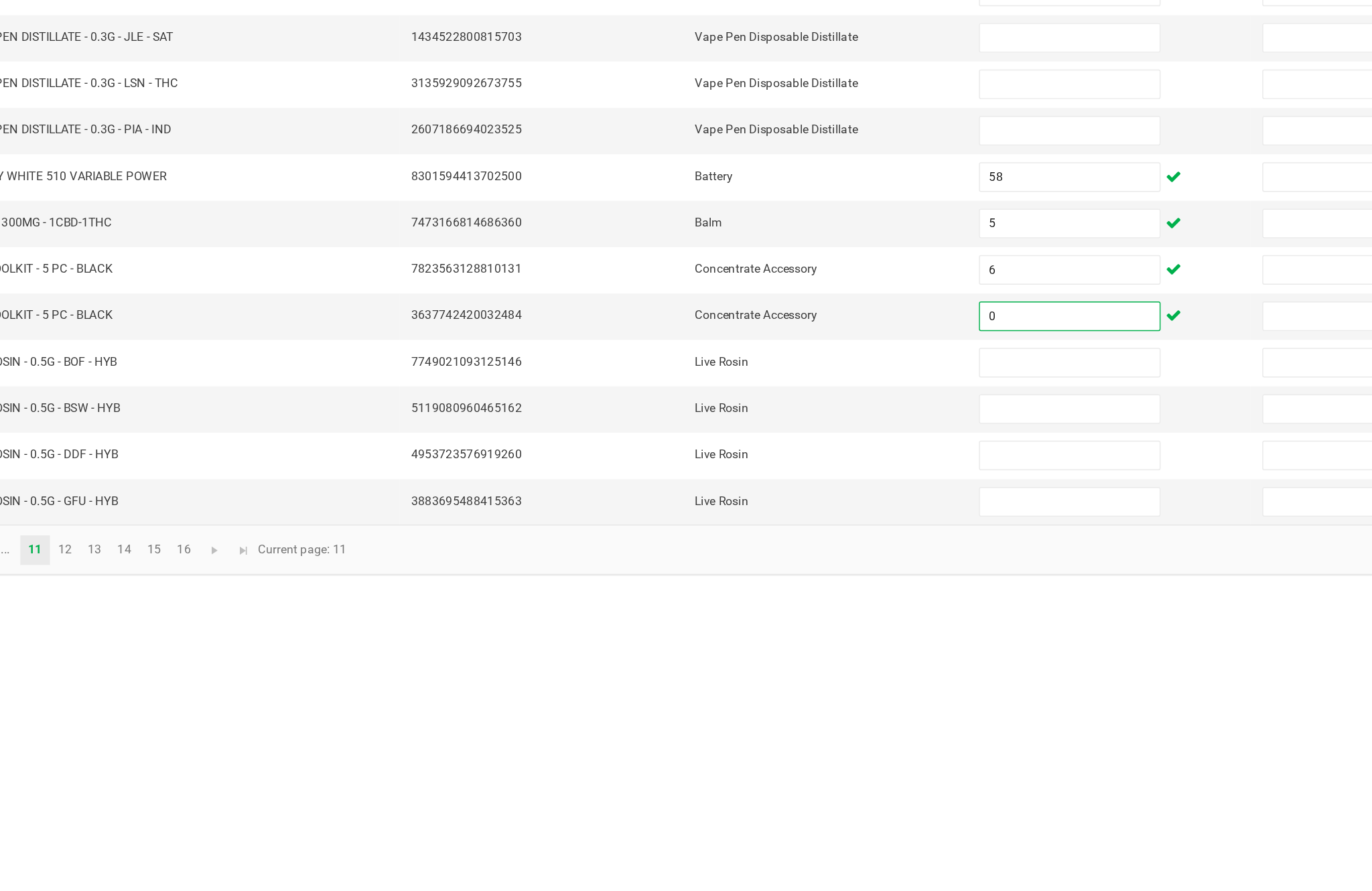
type input "0"
click at [776, 727] on input at bounding box center [837, 735] width 122 height 19
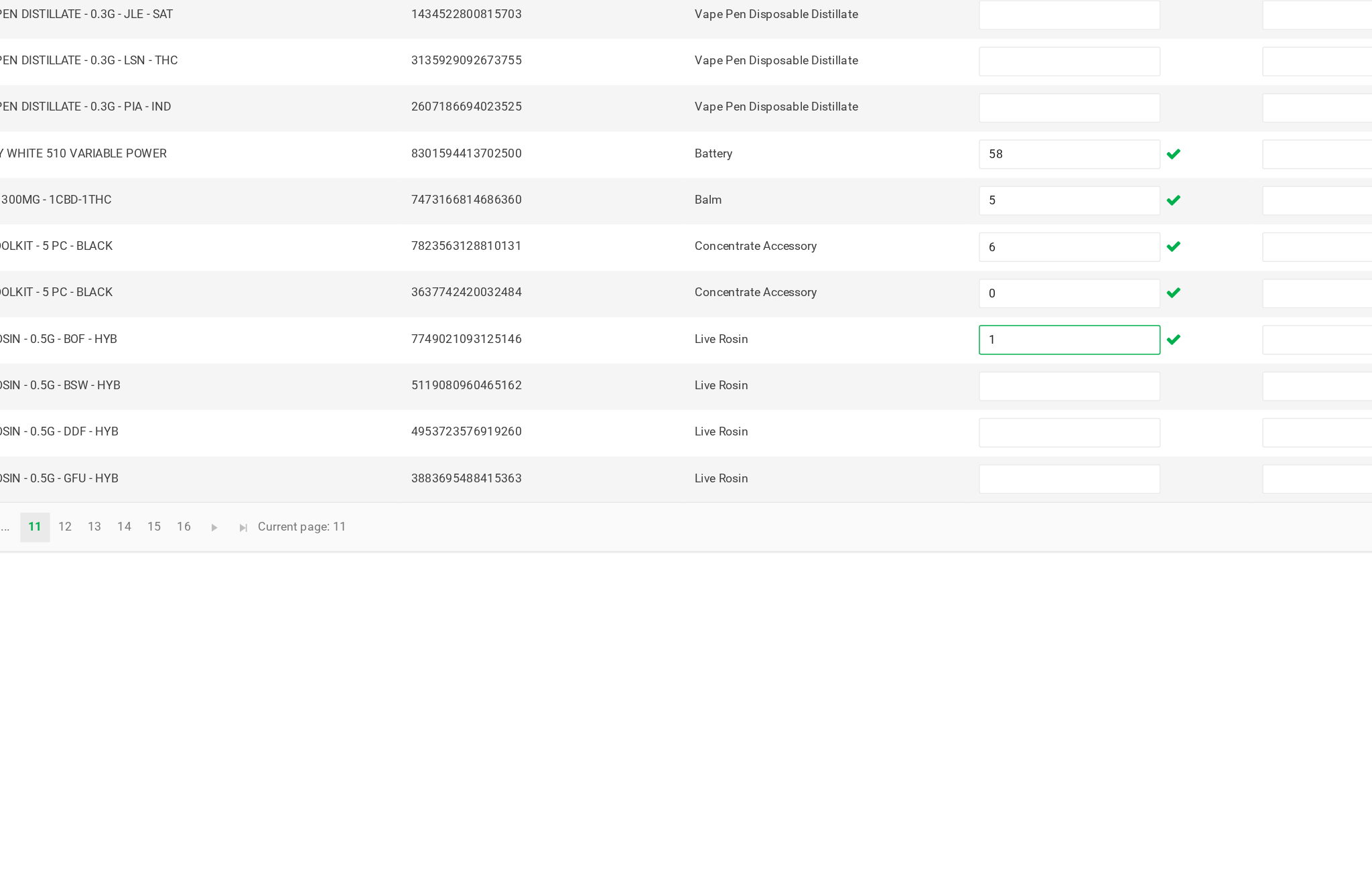
type input "1"
click at [776, 758] on input at bounding box center [837, 767] width 122 height 19
type input "2"
click at [776, 789] on input at bounding box center [837, 798] width 122 height 19
type input "5"
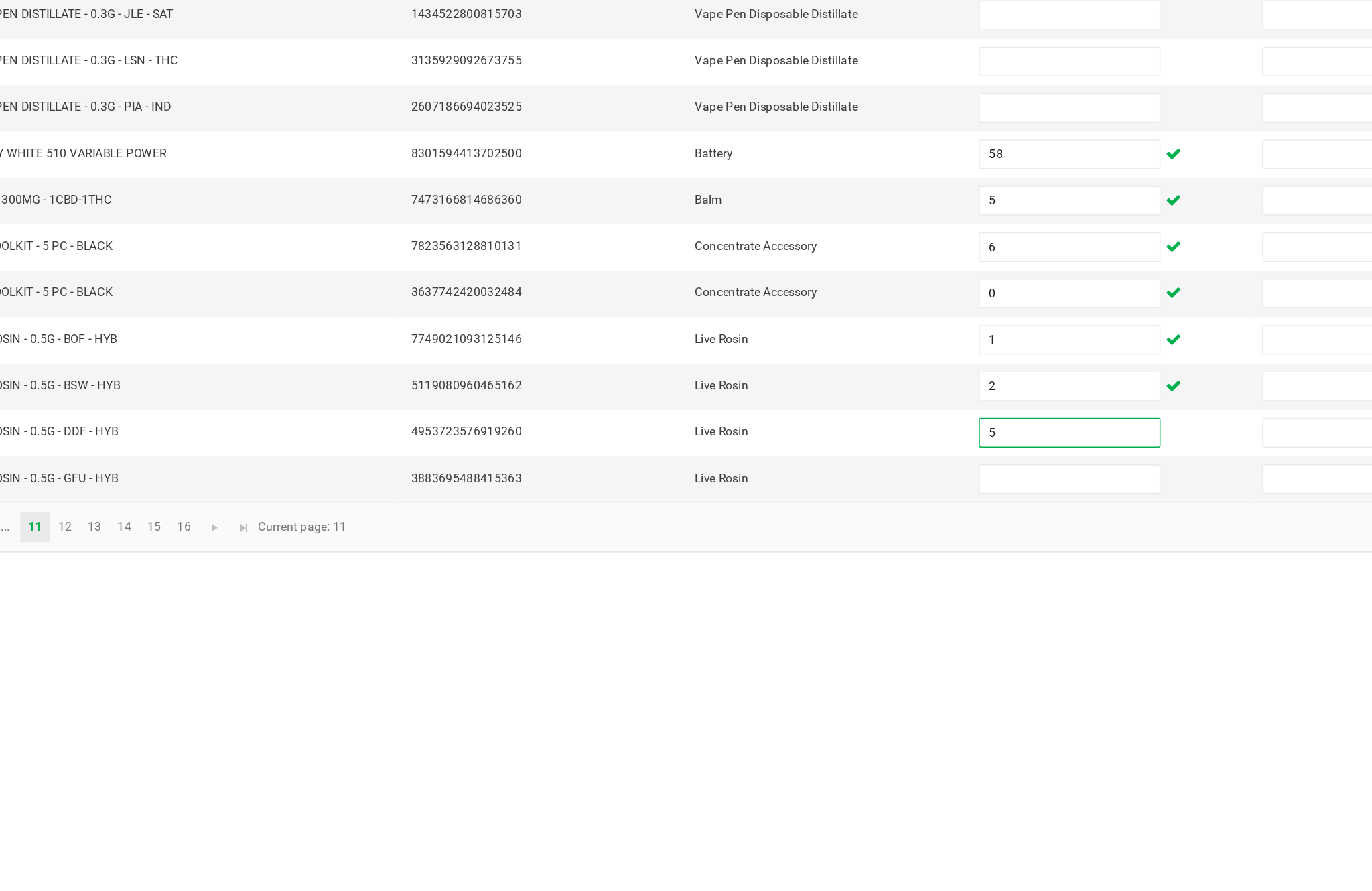
click at [776, 821] on input at bounding box center [837, 829] width 122 height 19
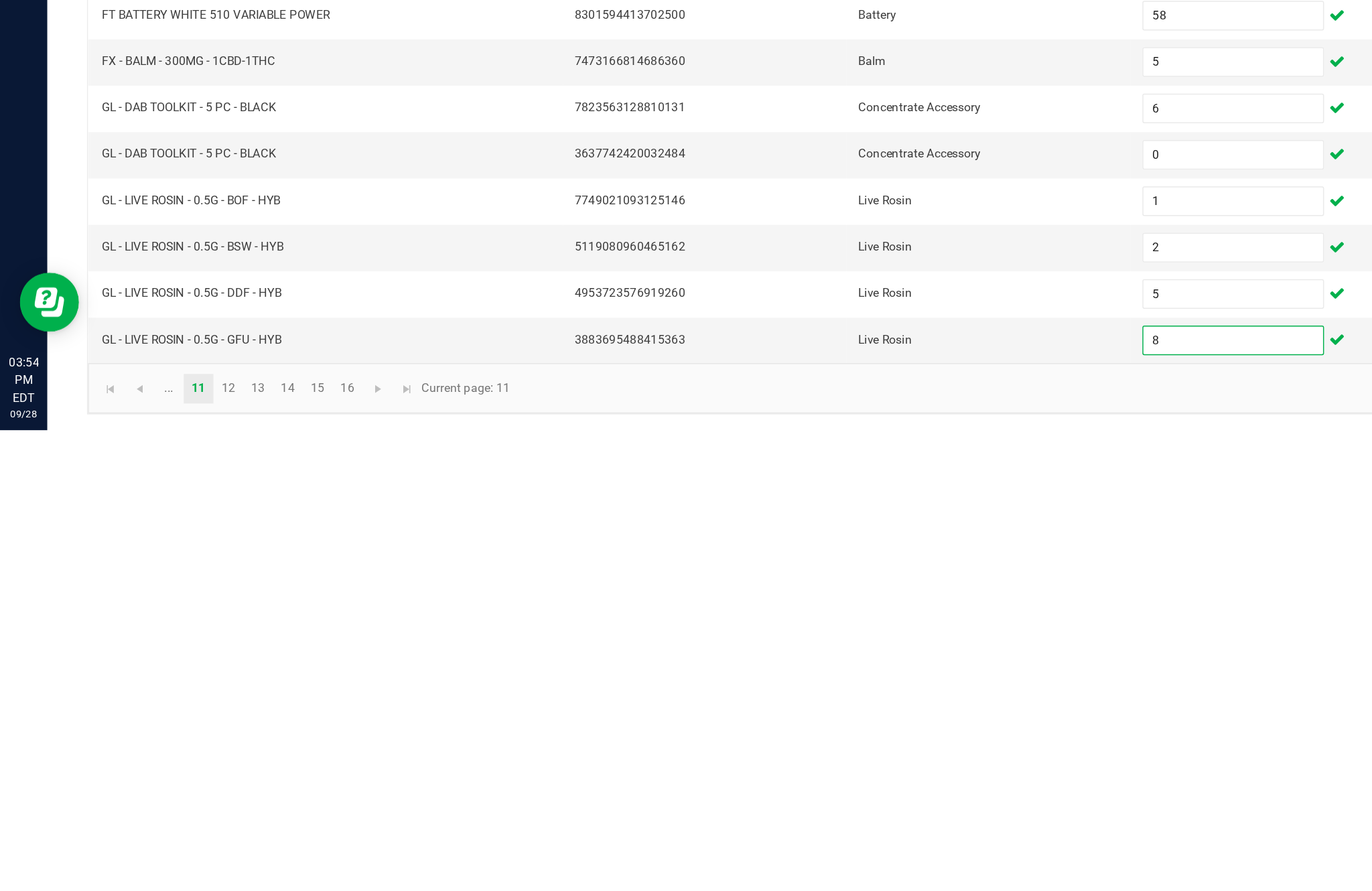
type input "8"
click at [165, 853] on link "12" at bounding box center [155, 863] width 20 height 21
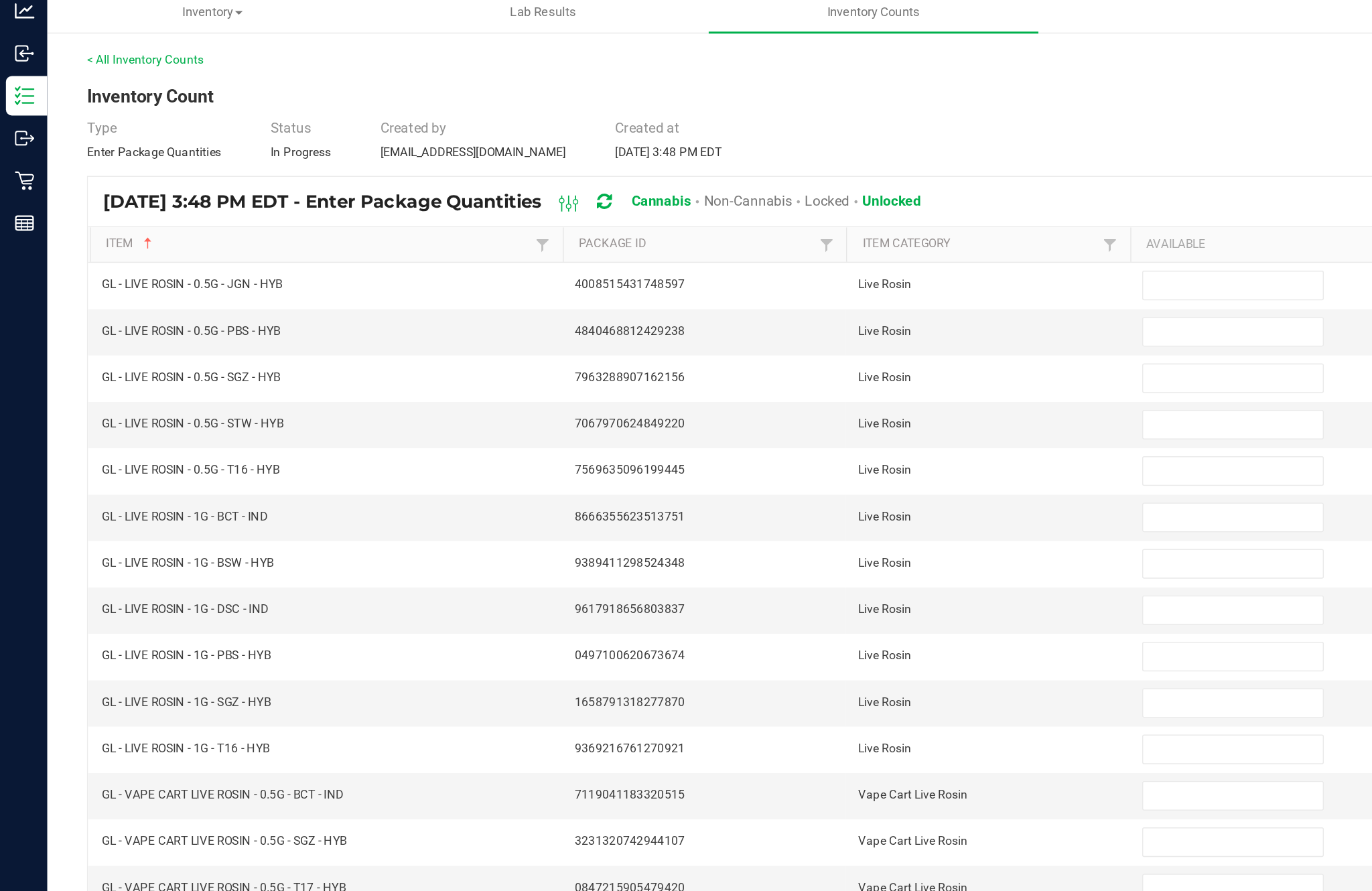
scroll to position [38, 0]
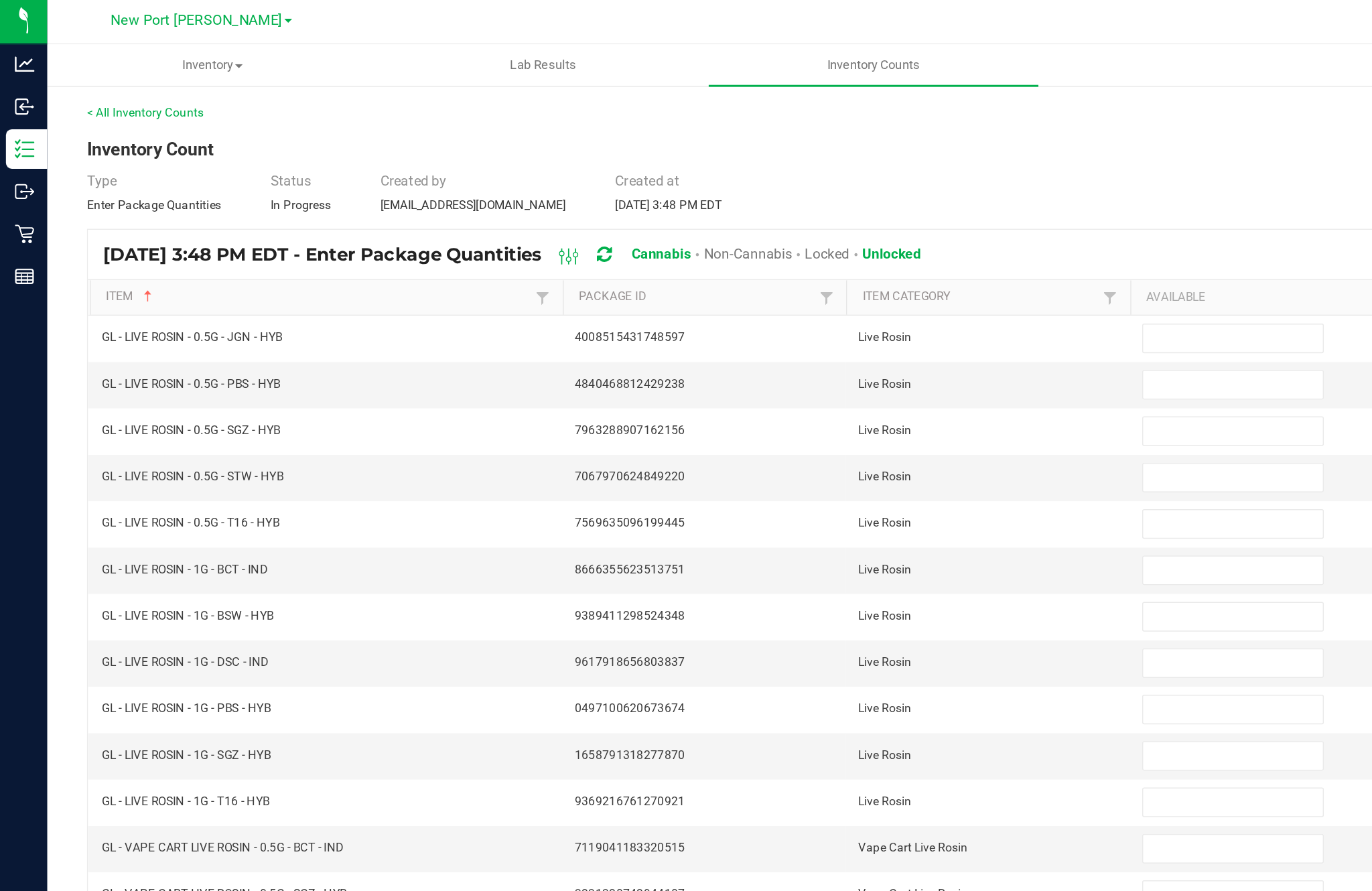
click at [825, 223] on input at bounding box center [837, 232] width 122 height 19
type input "5"
click at [802, 254] on input at bounding box center [837, 263] width 122 height 19
type input "2"
click at [813, 286] on input at bounding box center [837, 294] width 122 height 19
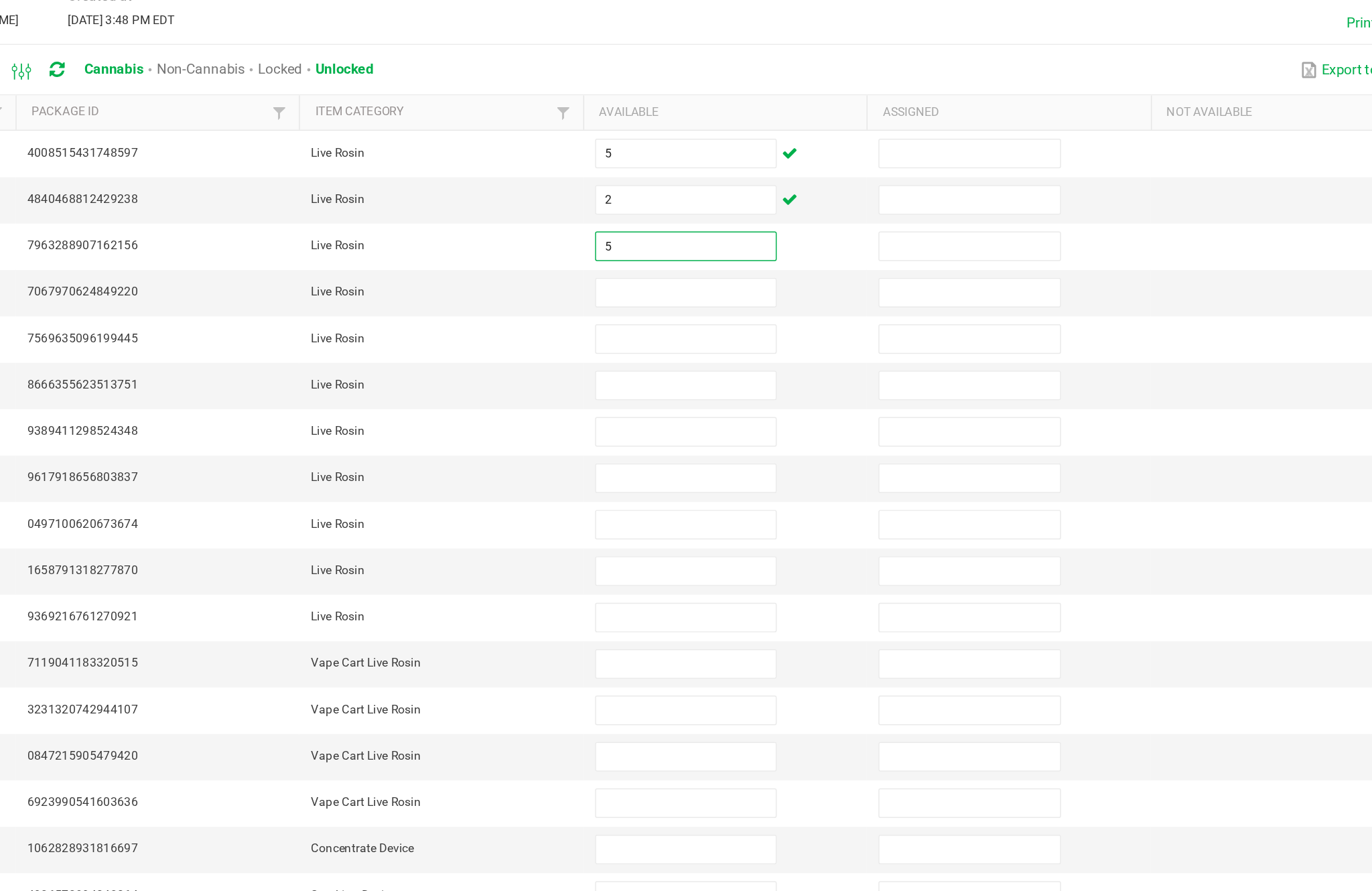
type input "5"
click at [776, 317] on input at bounding box center [837, 326] width 122 height 19
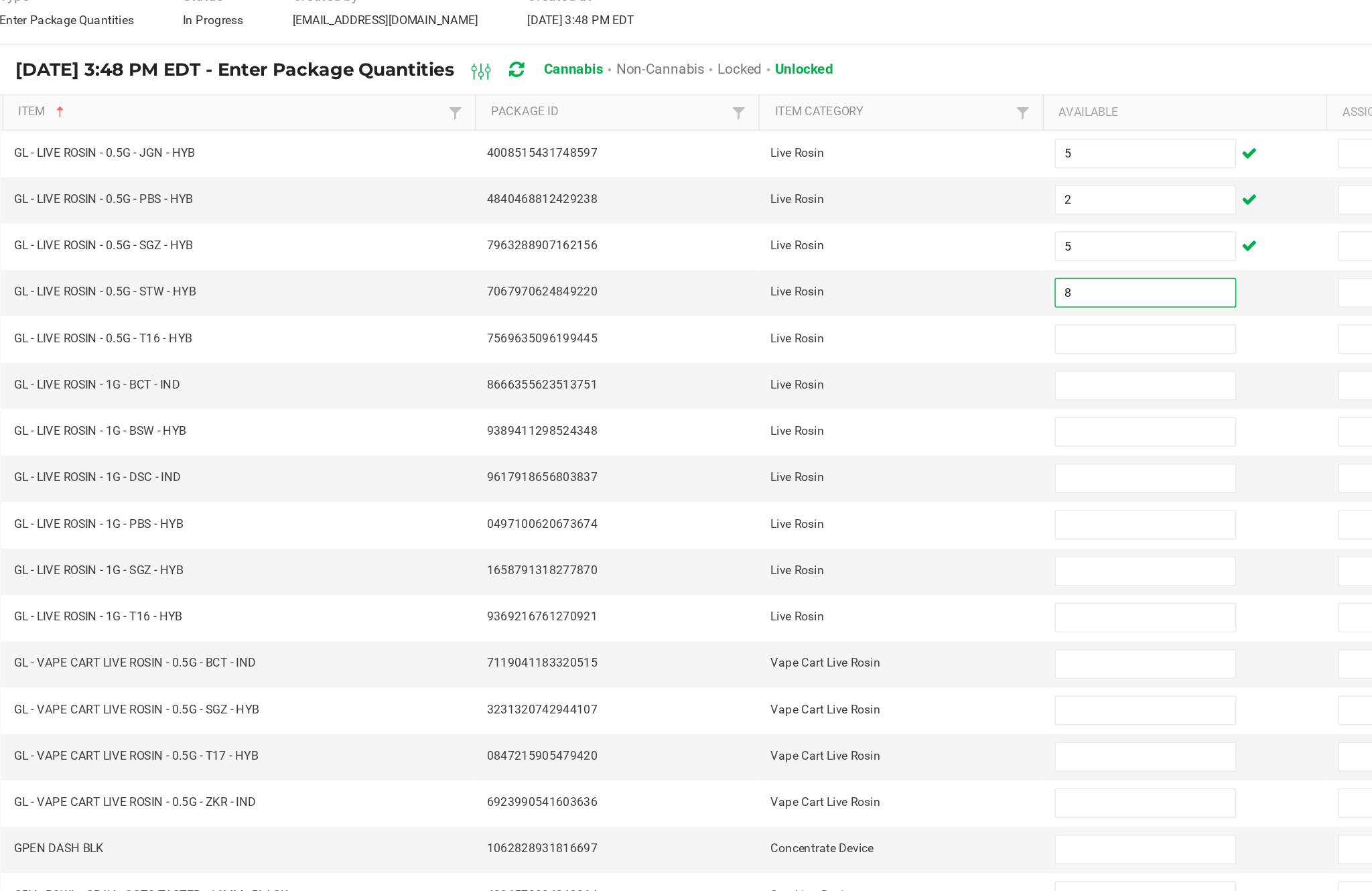
type input "8"
click at [778, 348] on input at bounding box center [837, 357] width 122 height 19
type input "6"
click at [776, 380] on input at bounding box center [837, 389] width 122 height 19
type input "6"
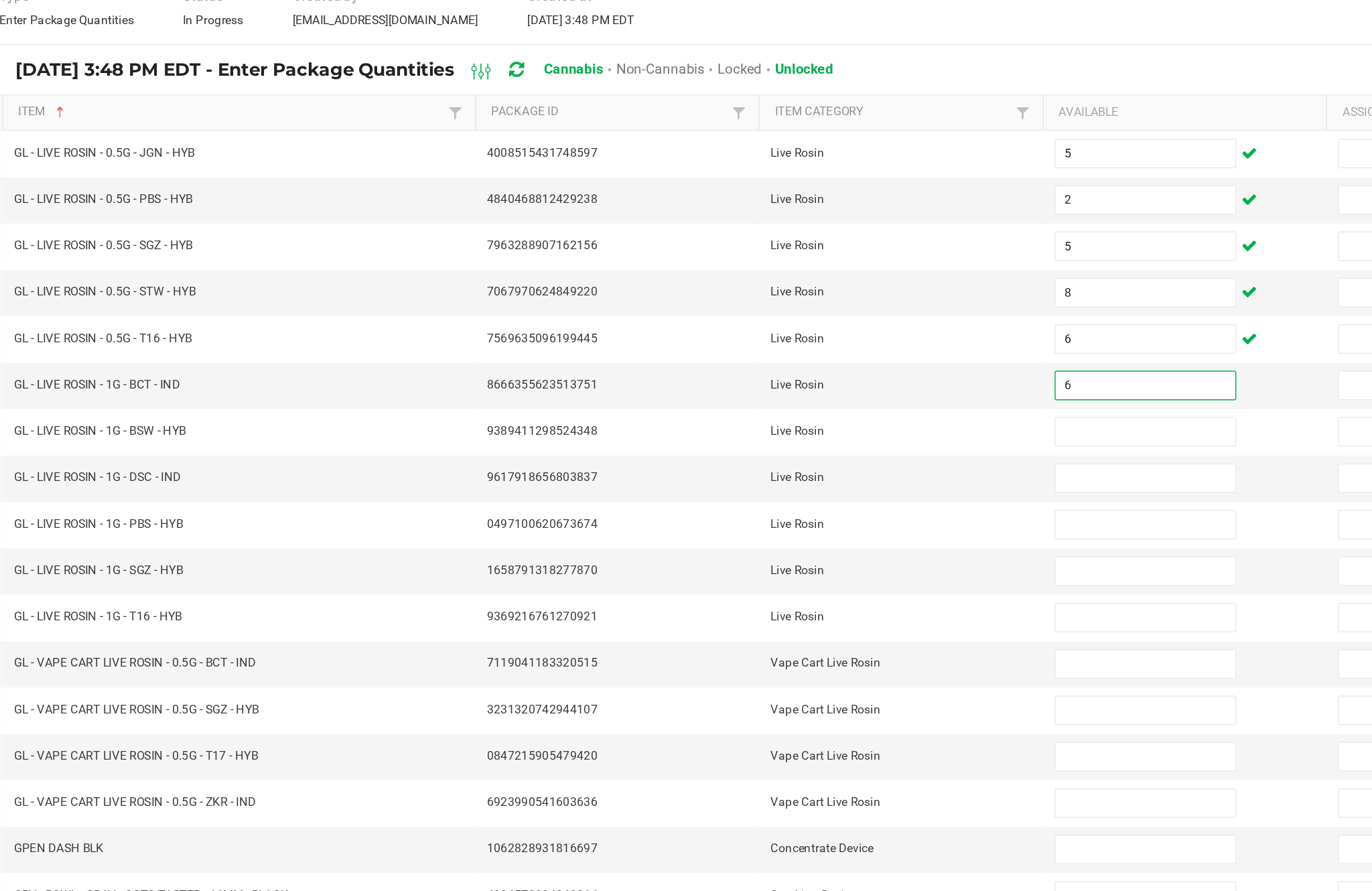
click at [776, 412] on input at bounding box center [837, 421] width 122 height 19
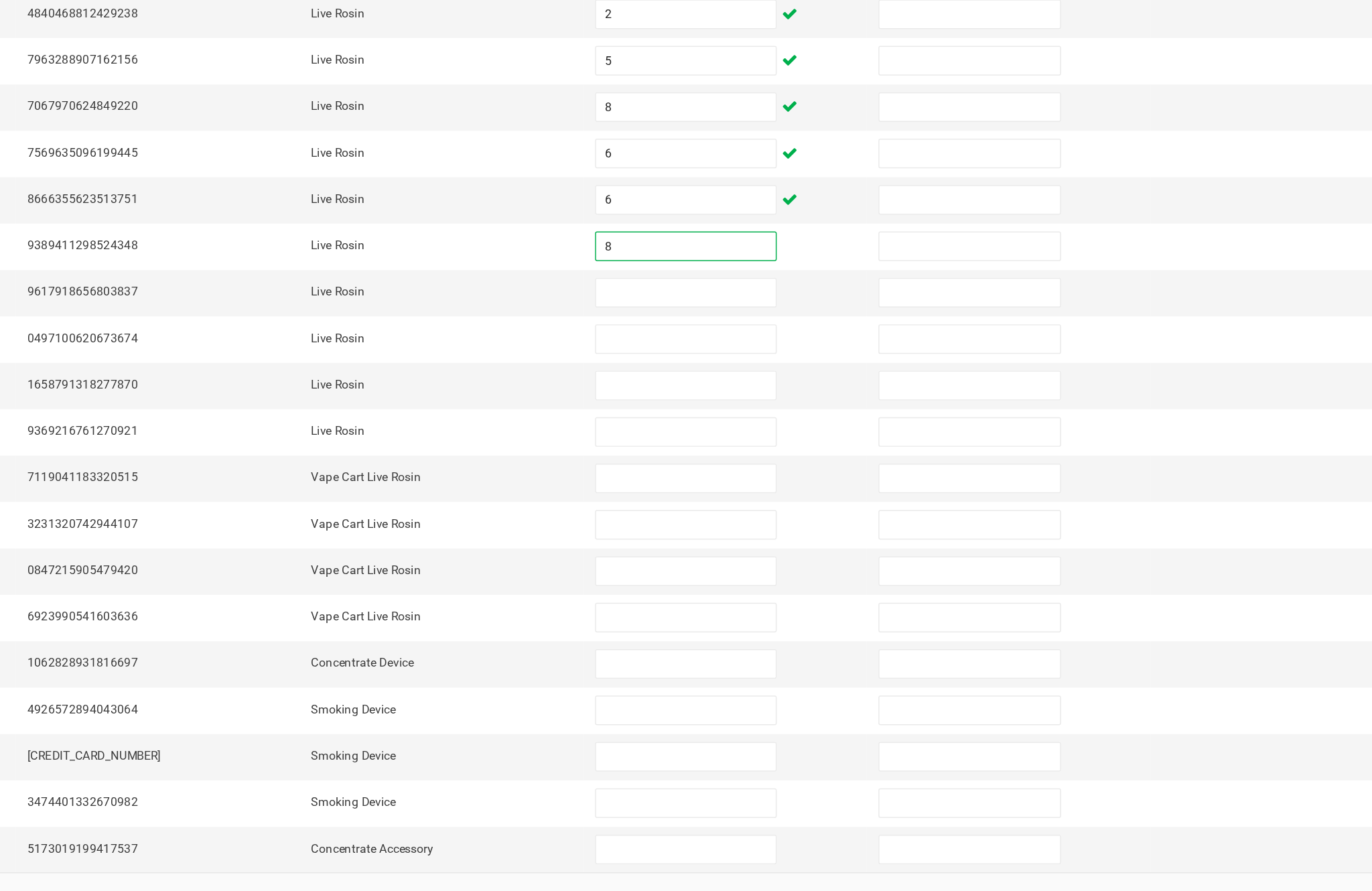
type input "8"
click at [776, 443] on input at bounding box center [837, 452] width 122 height 19
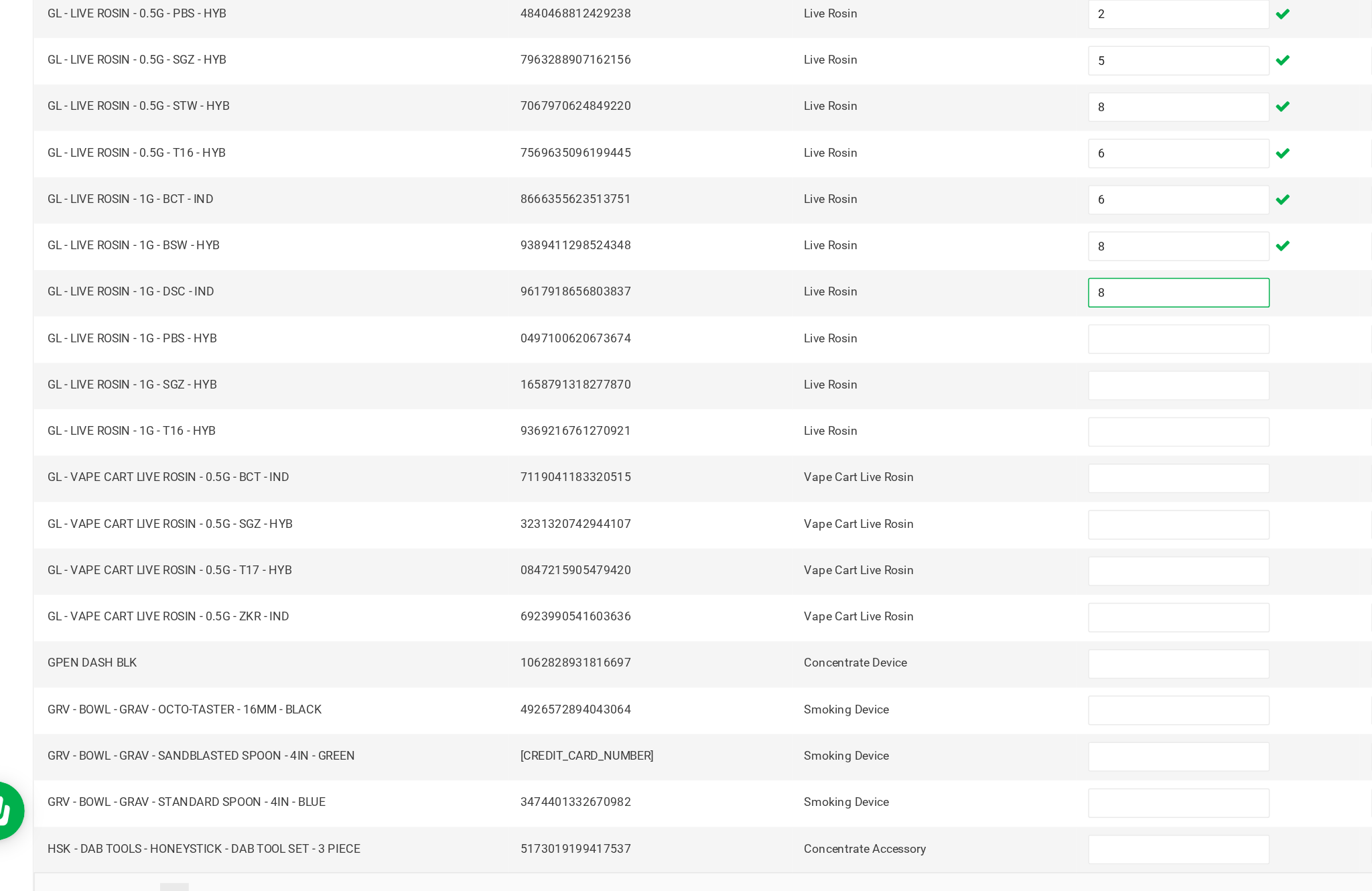
type input "8"
click at [802, 474] on input at bounding box center [837, 483] width 122 height 19
type input "8"
click at [807, 506] on input at bounding box center [837, 514] width 122 height 19
type input "5"
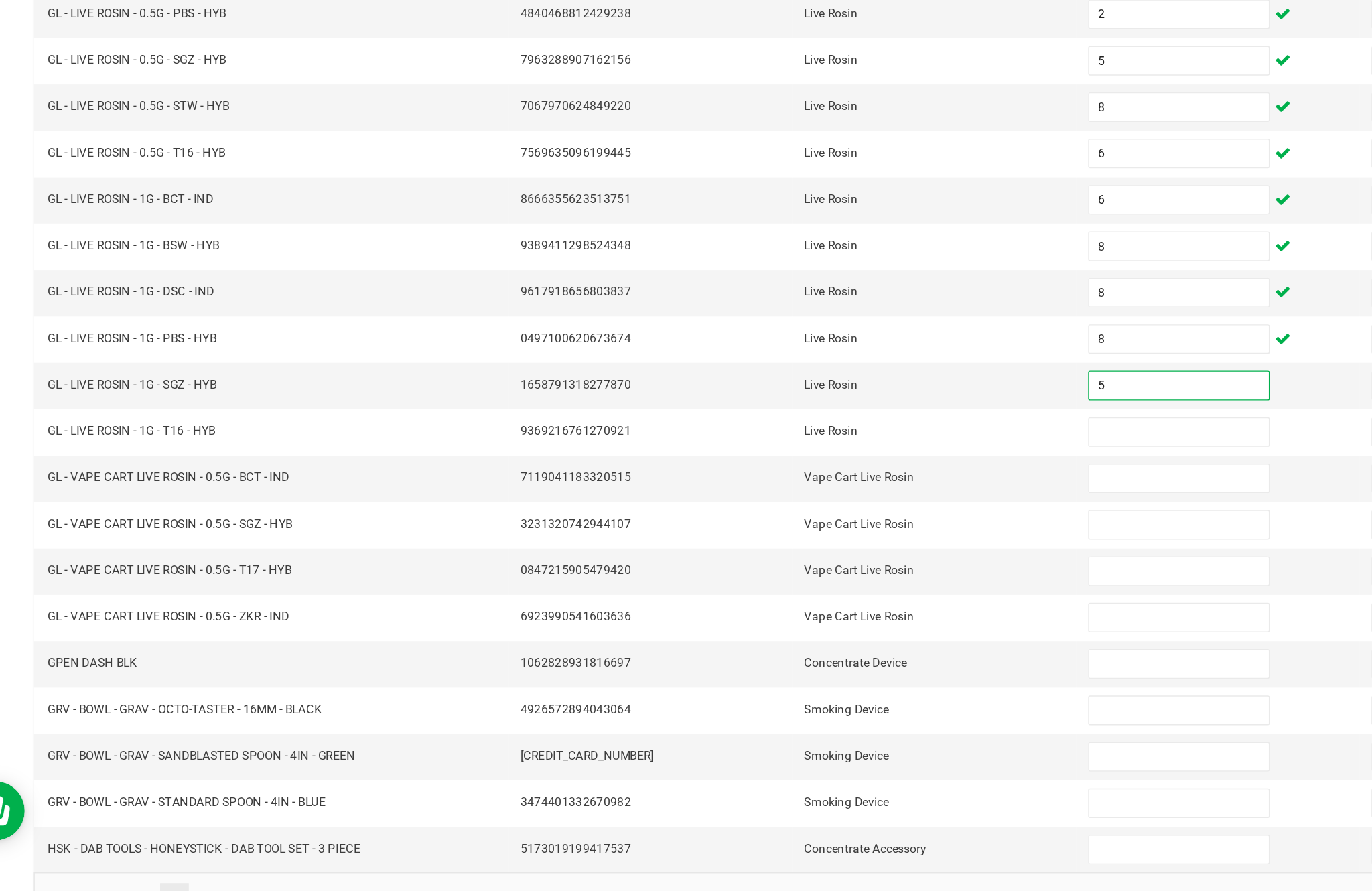
click at [776, 538] on input at bounding box center [837, 547] width 122 height 19
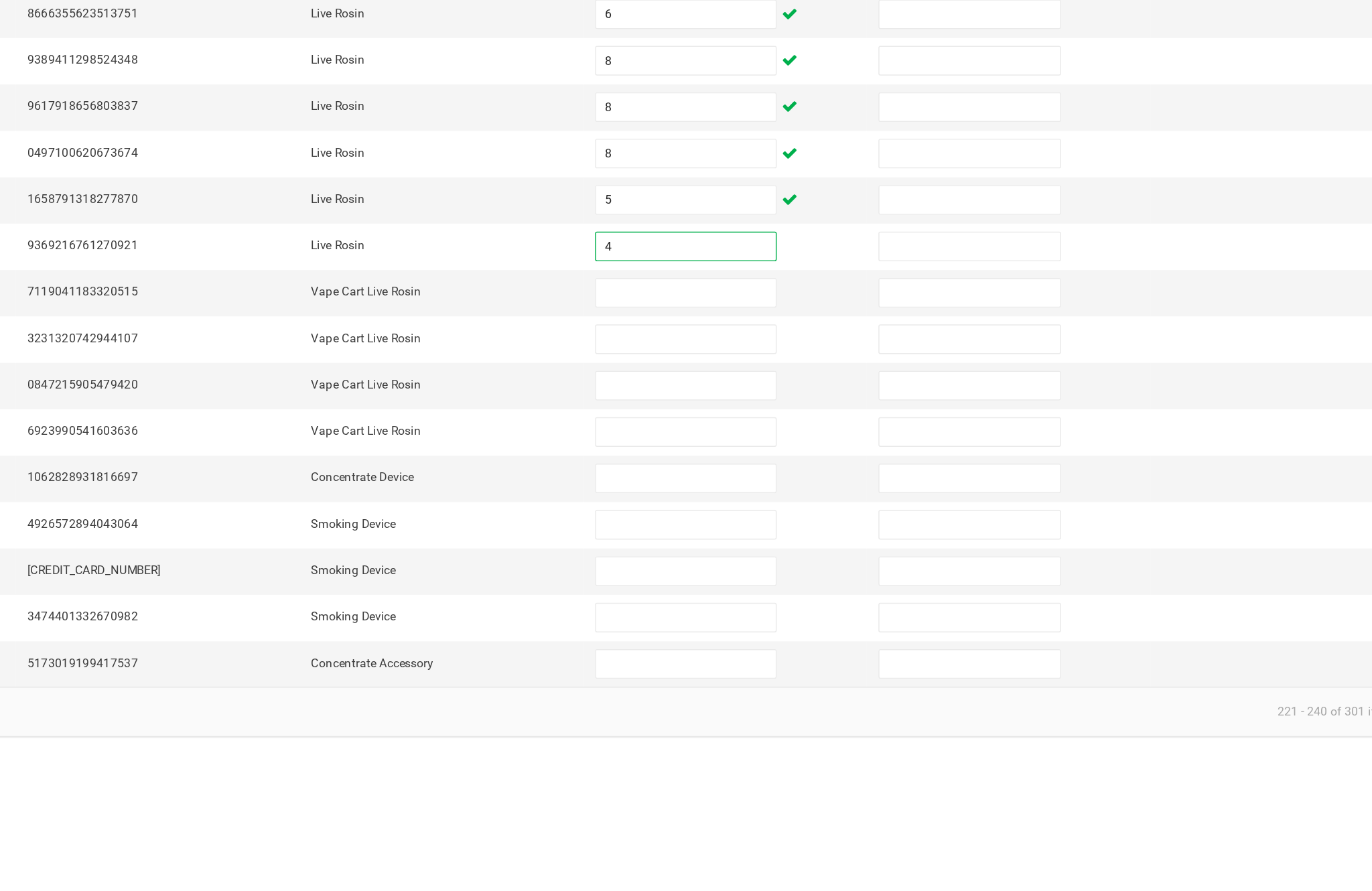
type input "4"
click at [776, 569] on input at bounding box center [837, 578] width 122 height 19
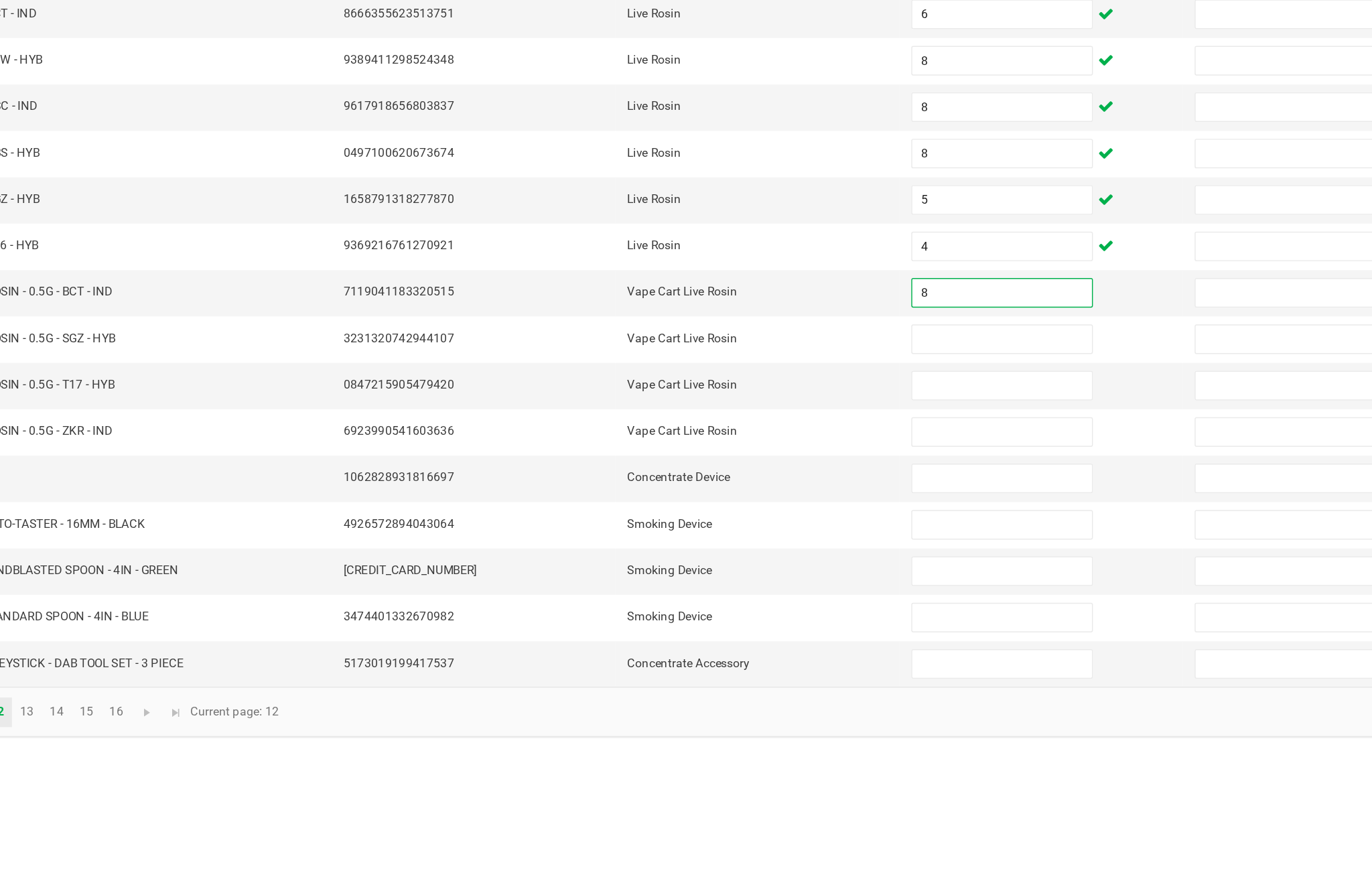
type input "8"
click at [776, 601] on input at bounding box center [837, 609] width 122 height 19
type input "7"
click at [776, 632] on input at bounding box center [837, 641] width 122 height 19
type input "7"
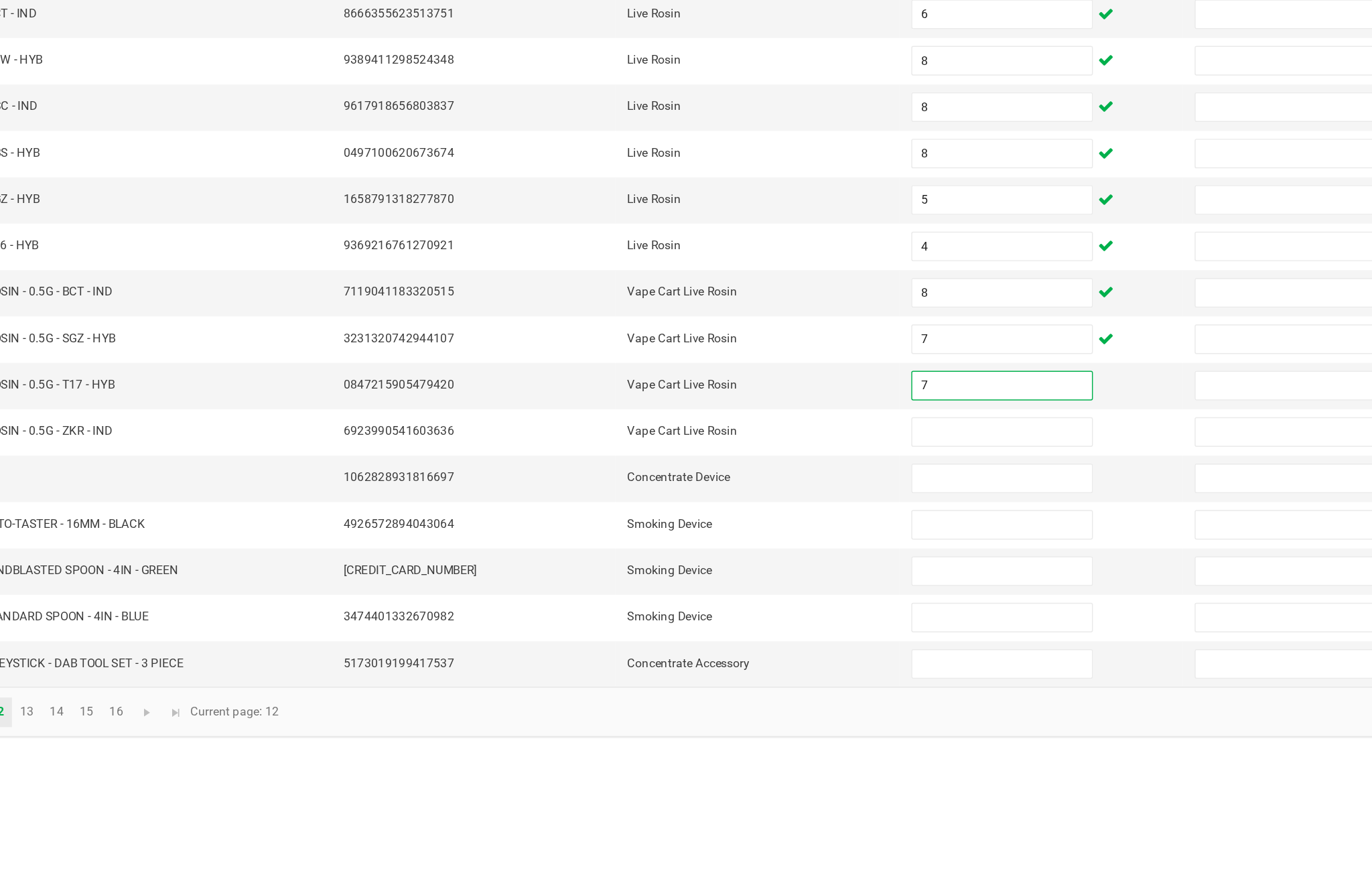
click at [776, 663] on input at bounding box center [837, 672] width 122 height 19
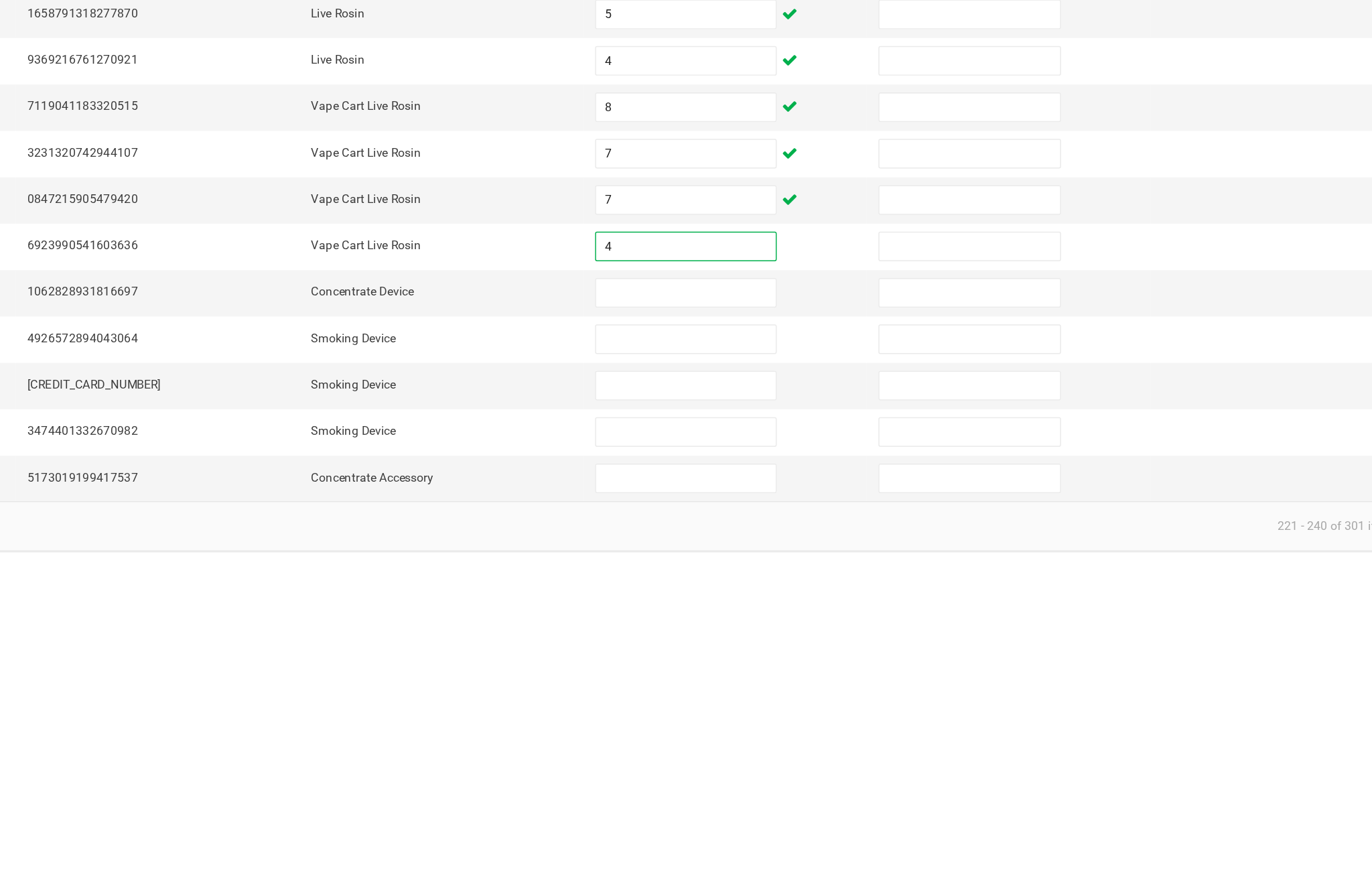
type input "4"
click at [776, 695] on input at bounding box center [837, 704] width 122 height 19
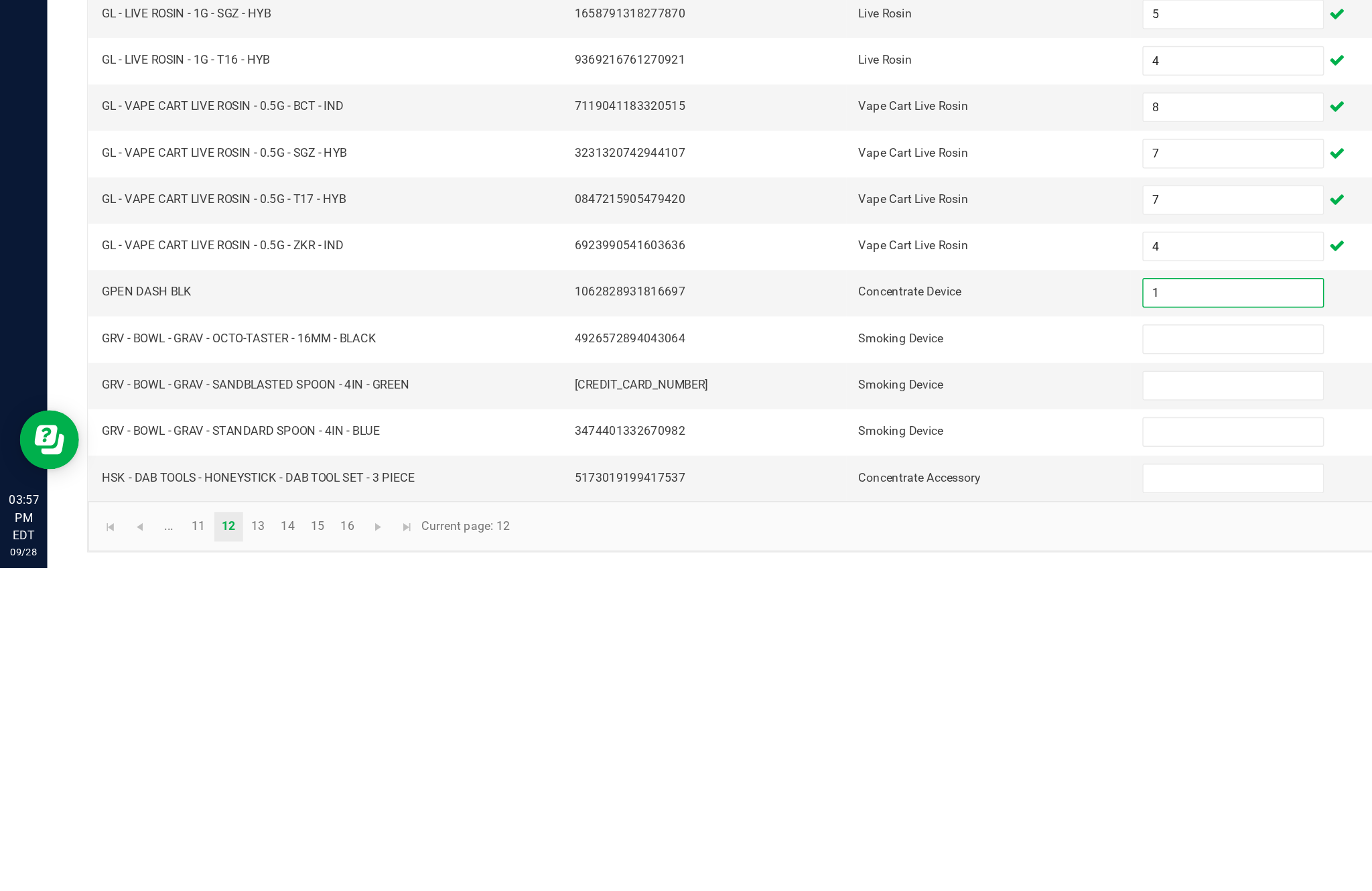
type input "1"
click at [810, 727] on input at bounding box center [837, 735] width 122 height 19
type input "12"
click at [810, 758] on input at bounding box center [837, 767] width 122 height 19
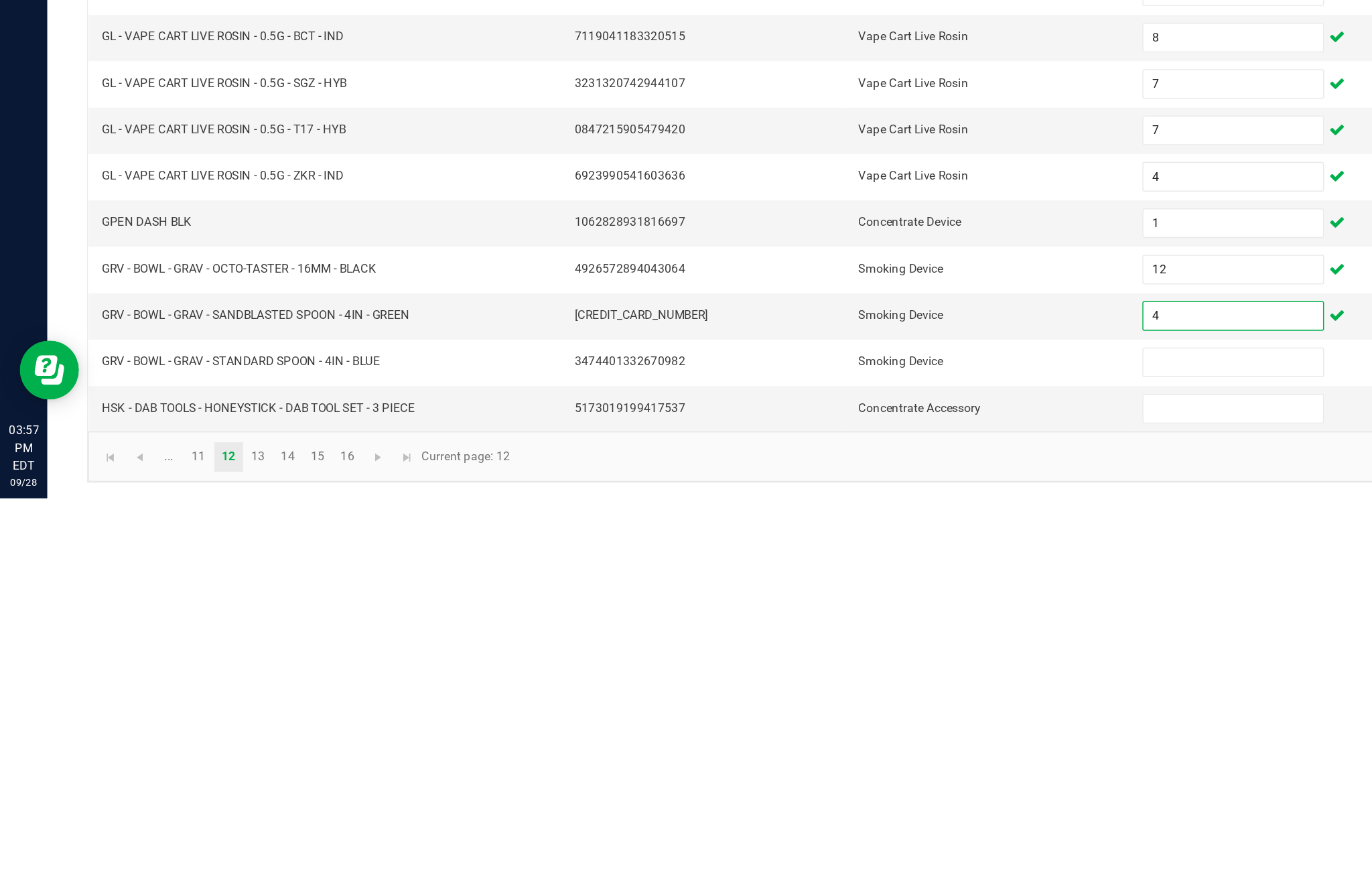
type input "4"
click at [812, 789] on input at bounding box center [837, 798] width 122 height 19
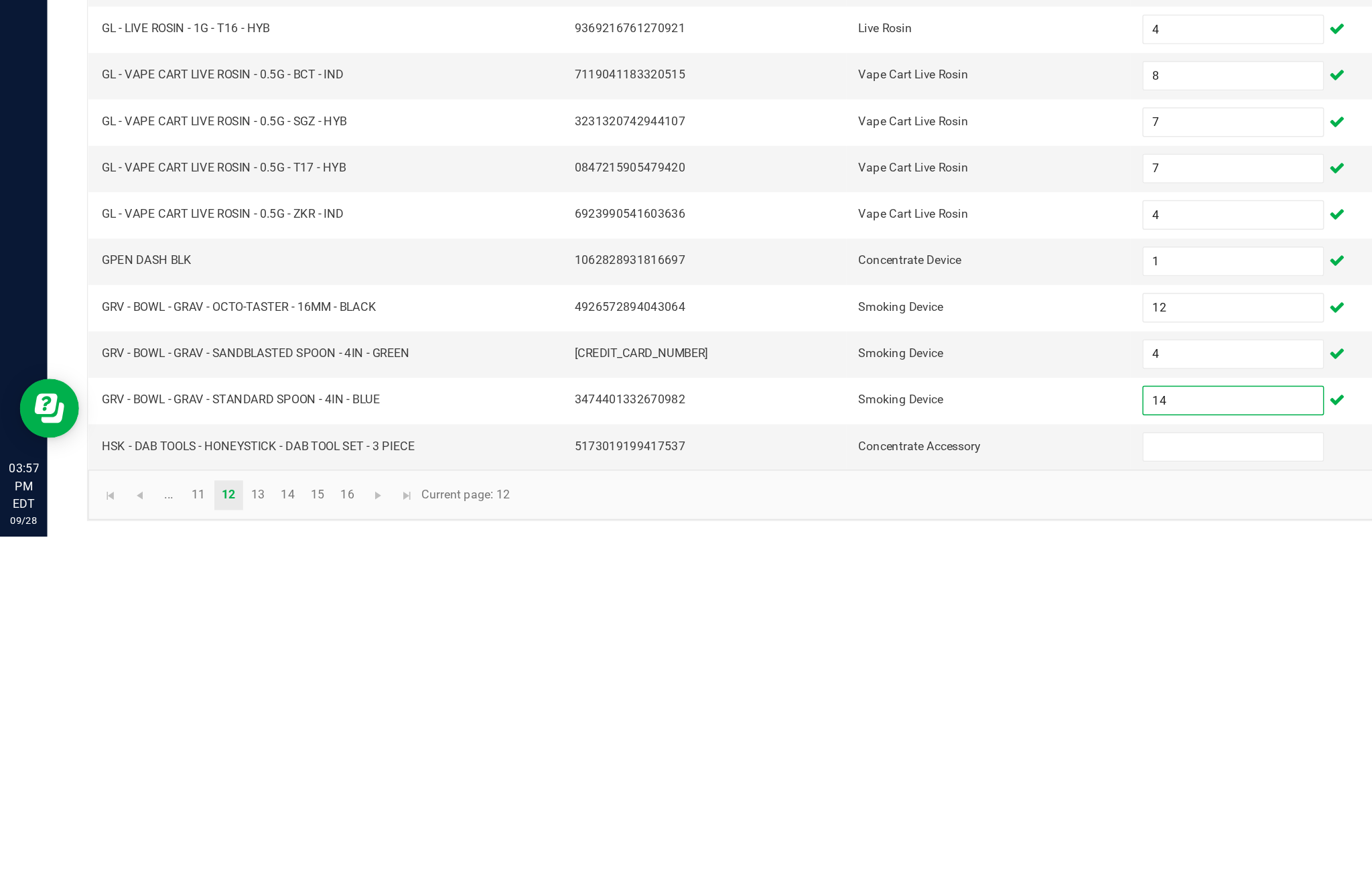
scroll to position [65, 0]
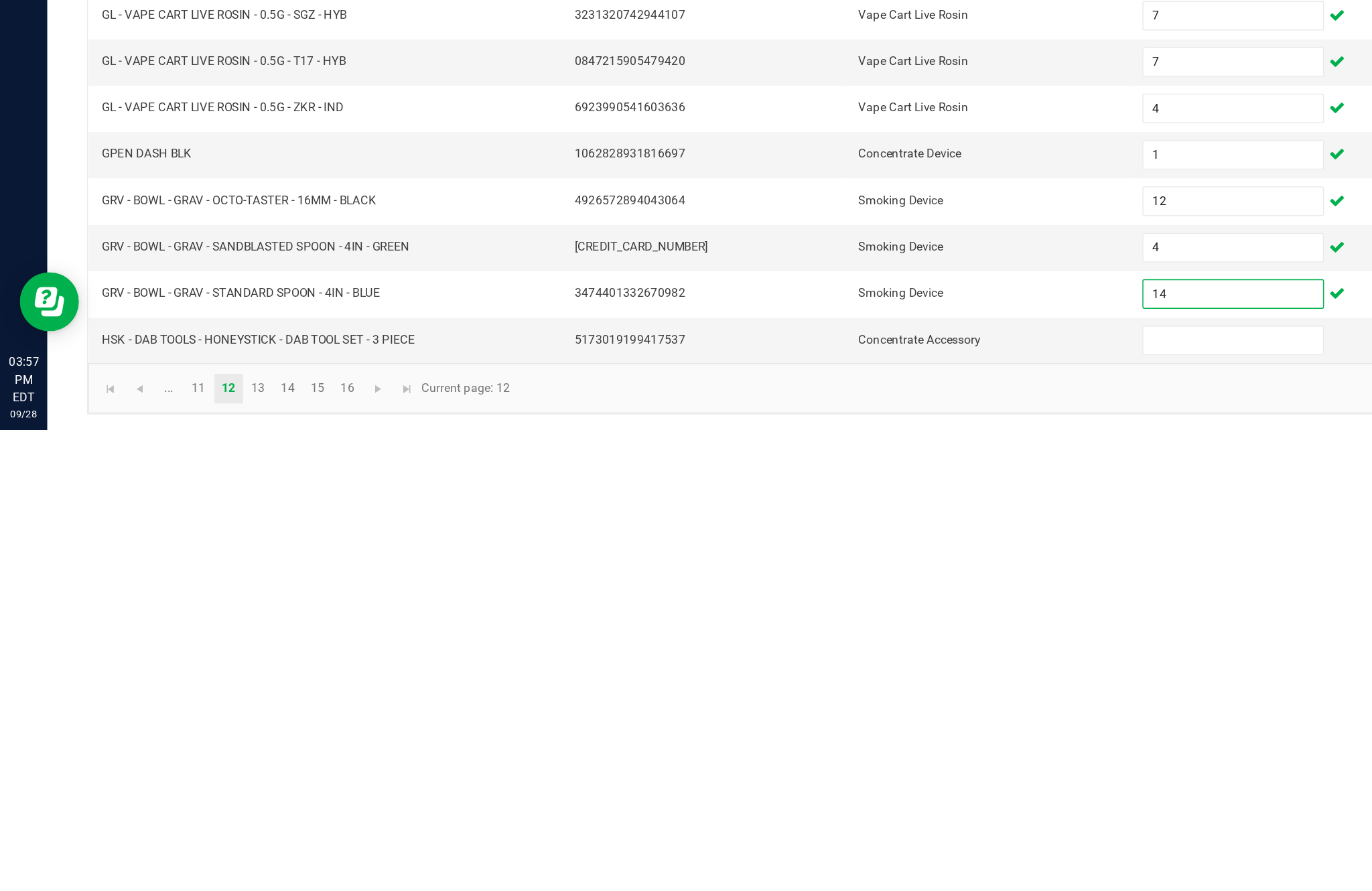
type input "14"
click at [815, 821] on input at bounding box center [837, 829] width 122 height 19
type input "3"
click at [185, 853] on link "13" at bounding box center [175, 863] width 20 height 21
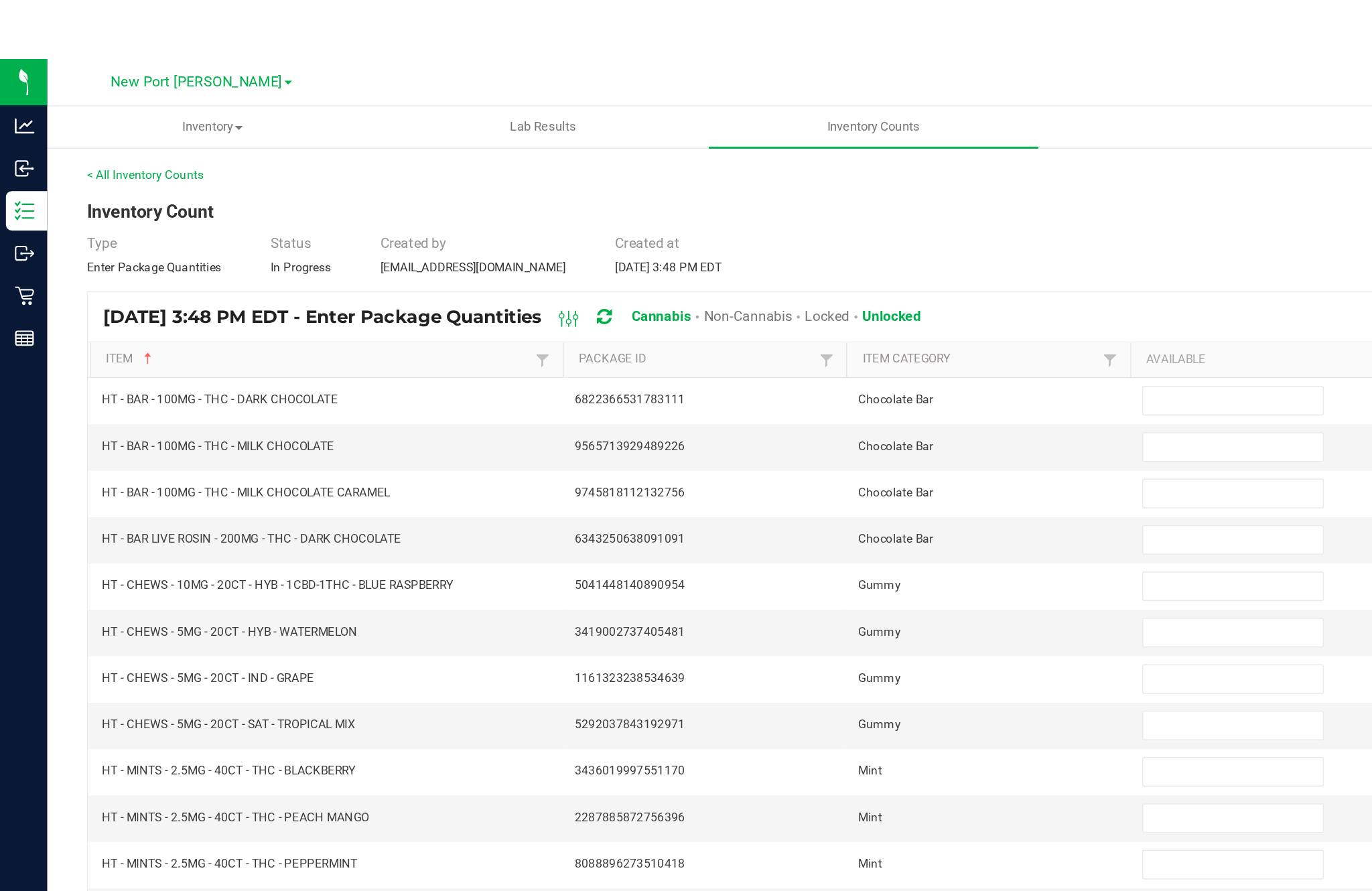
scroll to position [0, 0]
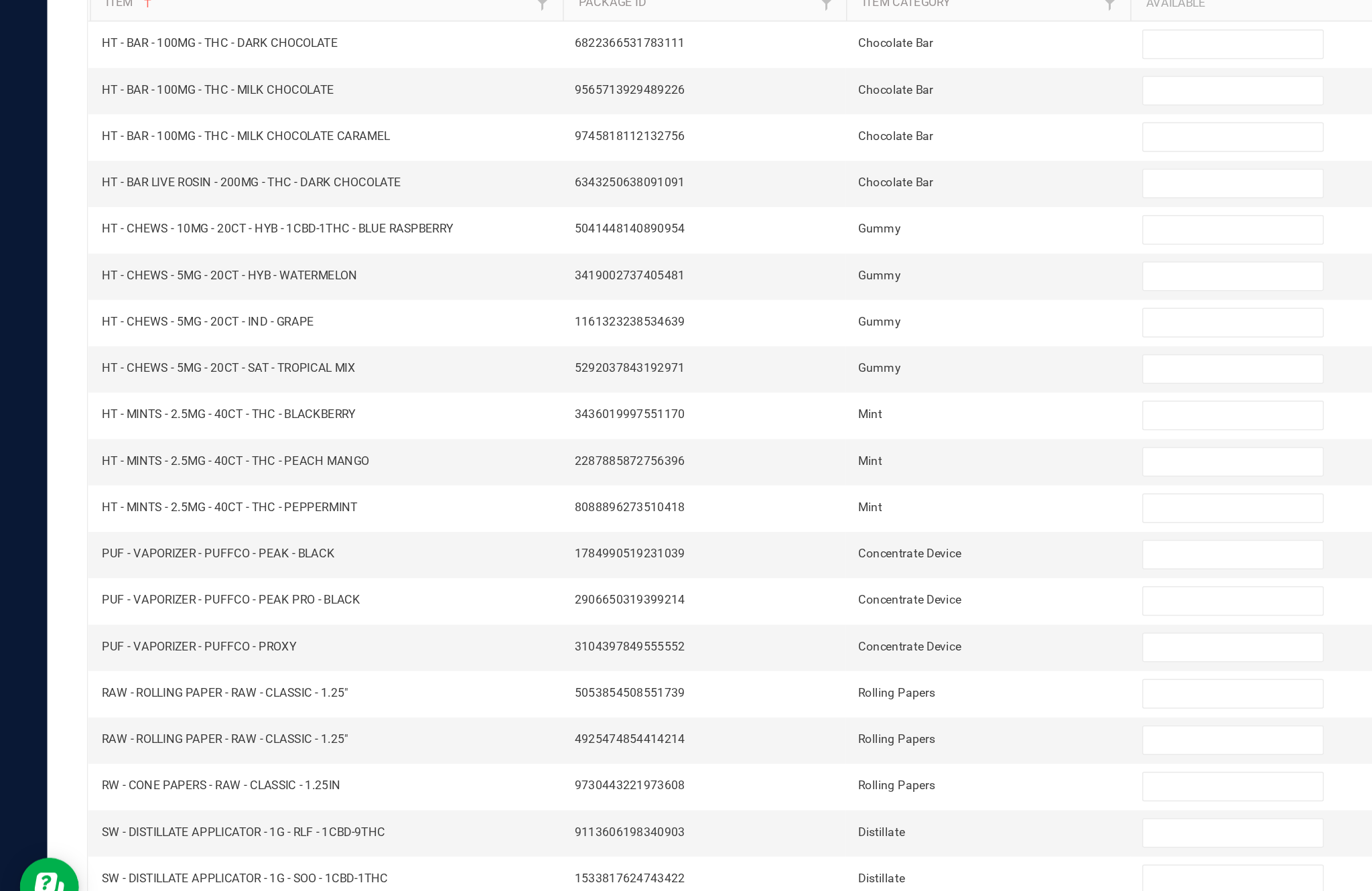
click at [820, 348] on input at bounding box center [837, 357] width 122 height 19
type input "10"
click at [820, 380] on input at bounding box center [837, 389] width 122 height 19
type input "7"
click at [802, 412] on input at bounding box center [837, 421] width 122 height 19
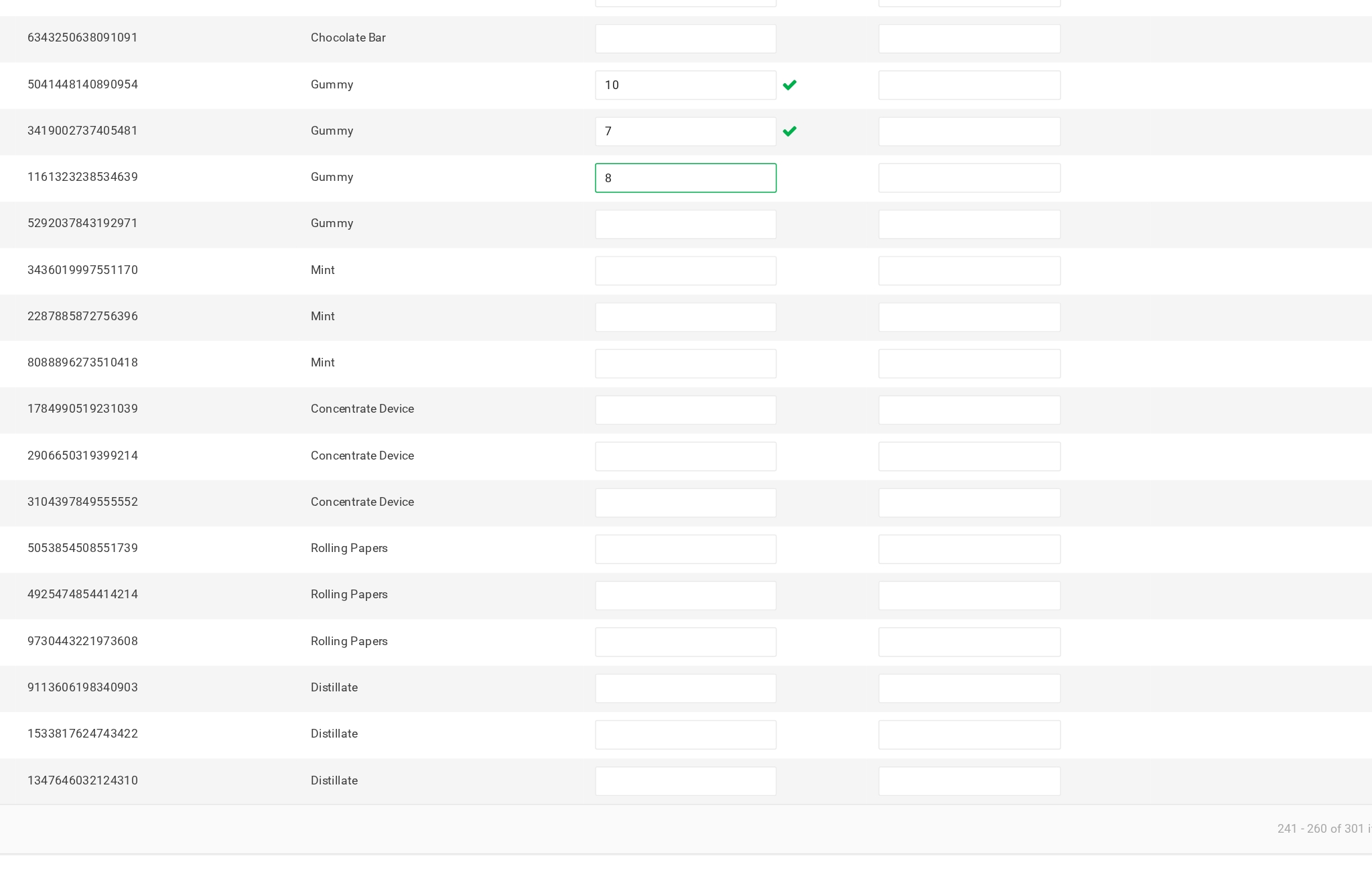
type input "8"
click at [776, 443] on input at bounding box center [837, 452] width 122 height 19
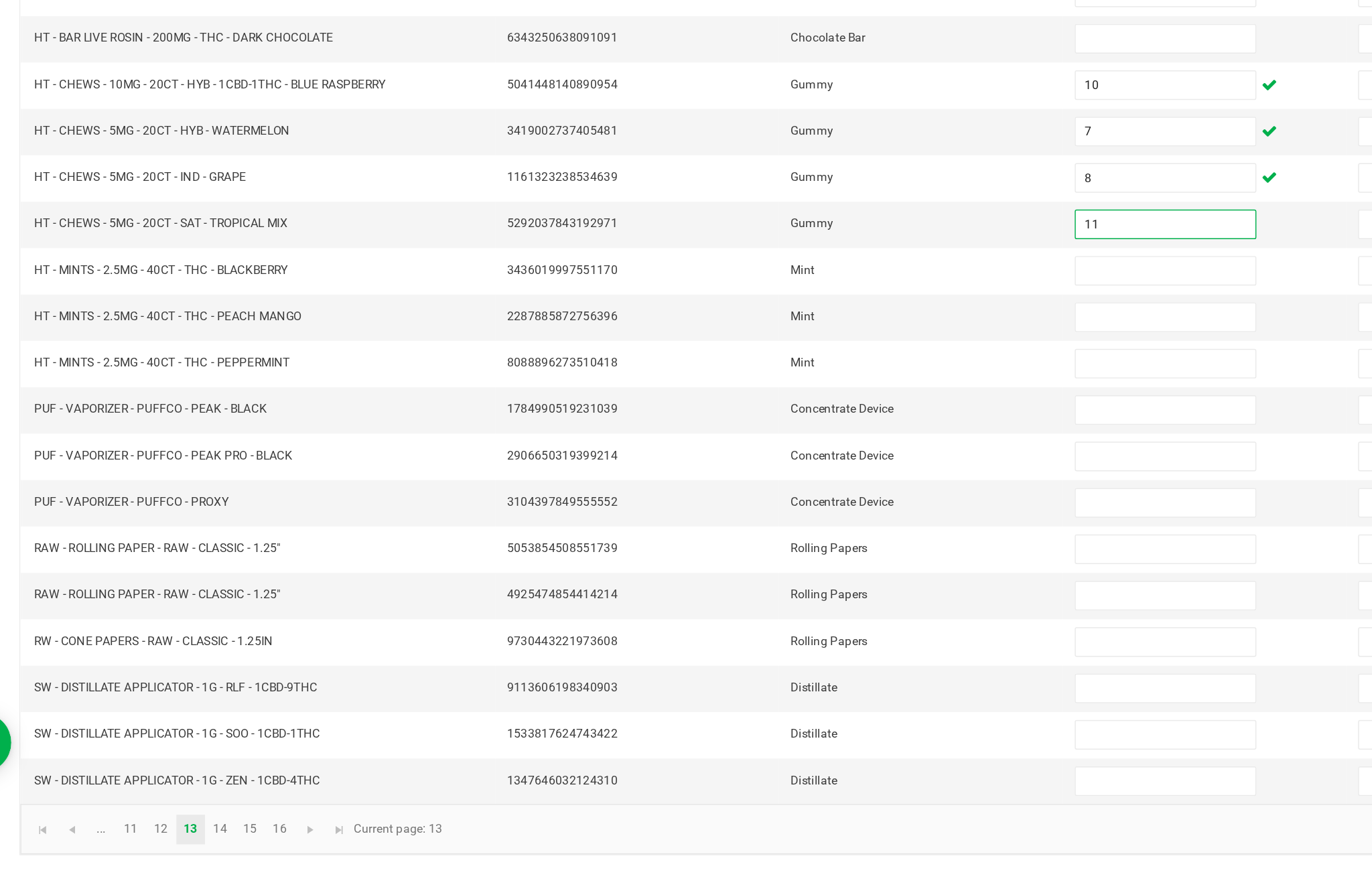
type input "11"
click at [776, 474] on input at bounding box center [837, 483] width 122 height 19
type input "4"
click at [776, 506] on input at bounding box center [837, 514] width 122 height 19
type input "11"
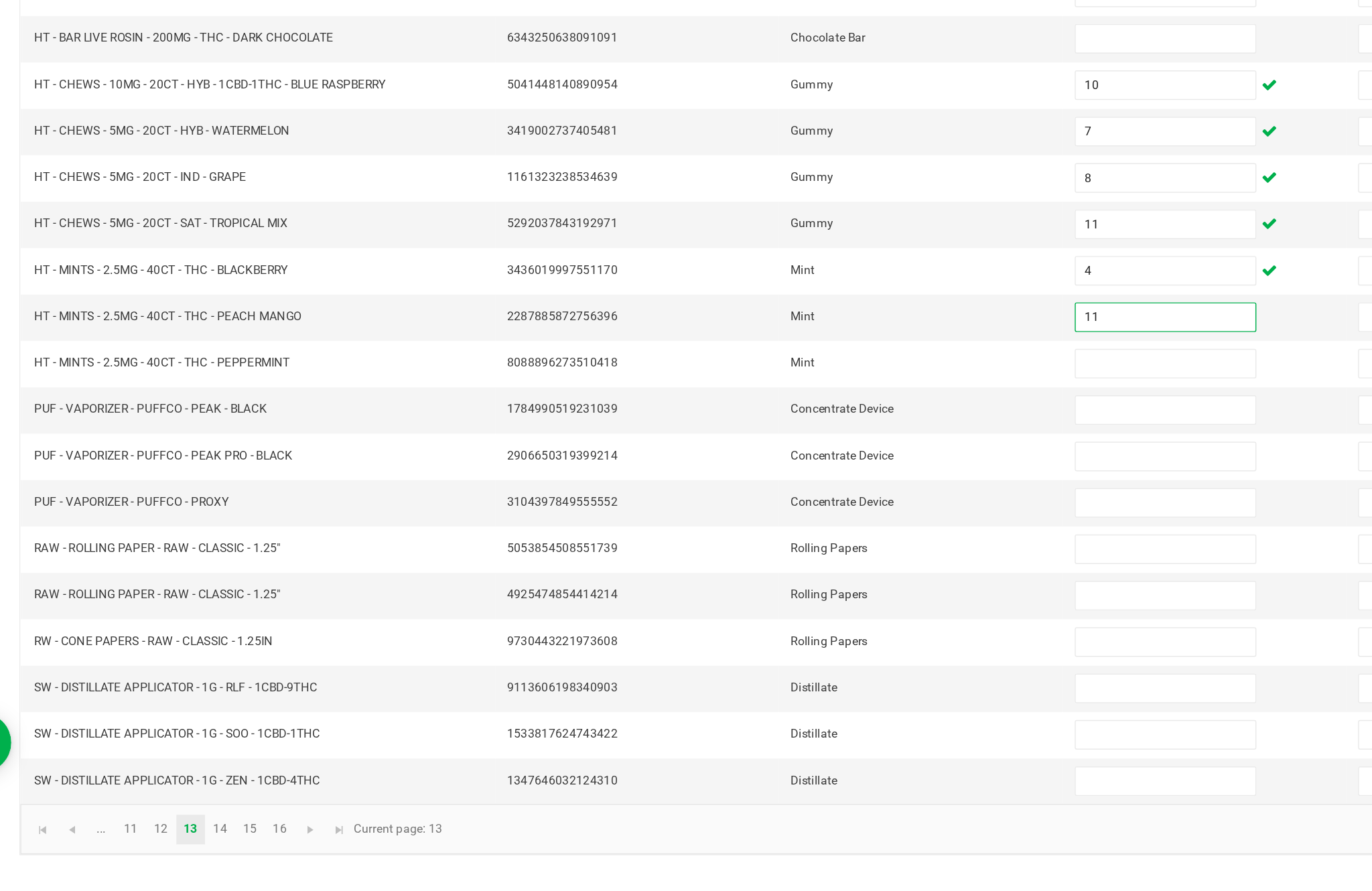
click at [776, 538] on input at bounding box center [837, 547] width 122 height 19
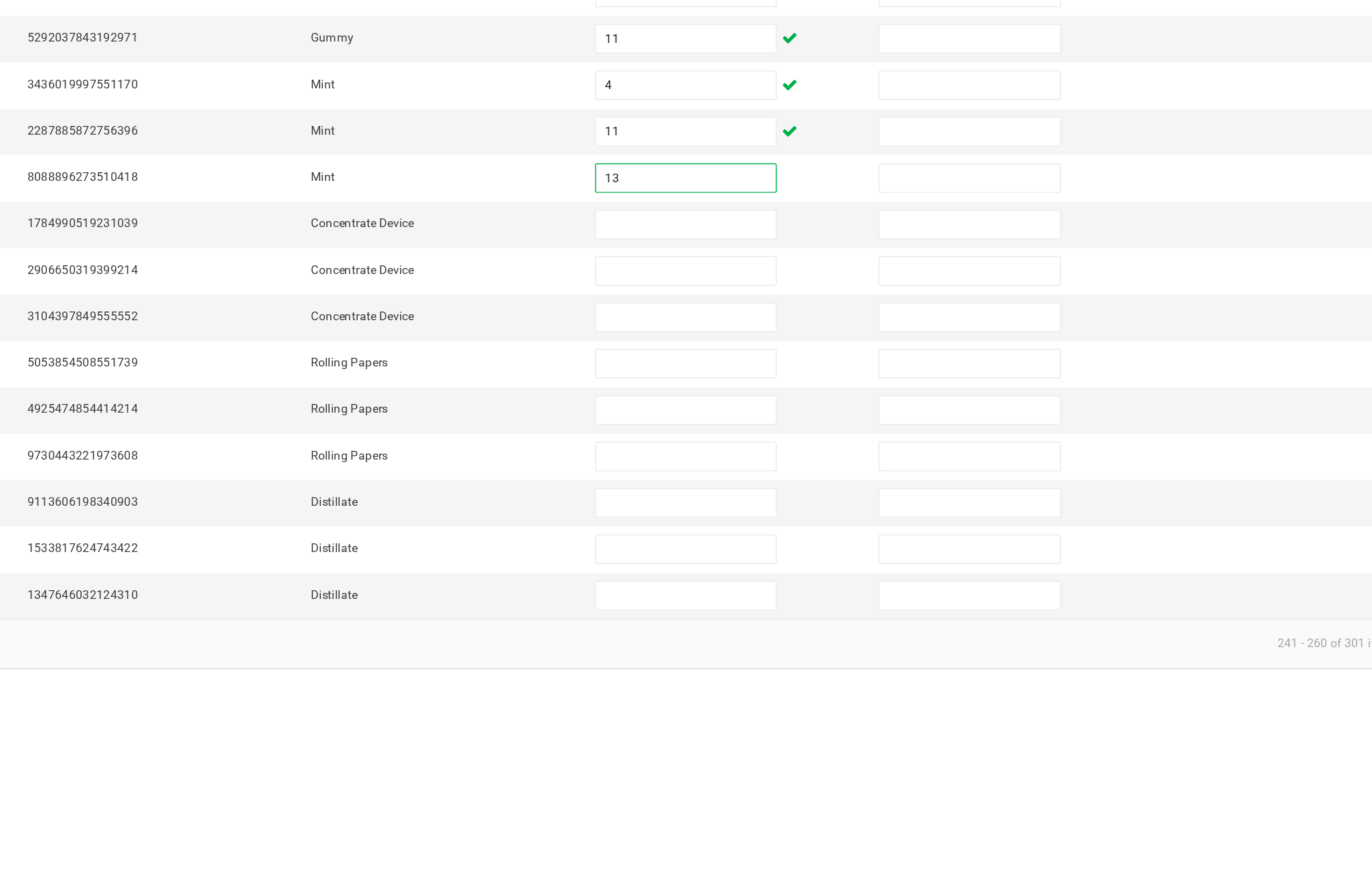
type input "13"
click at [776, 569] on input at bounding box center [837, 578] width 122 height 19
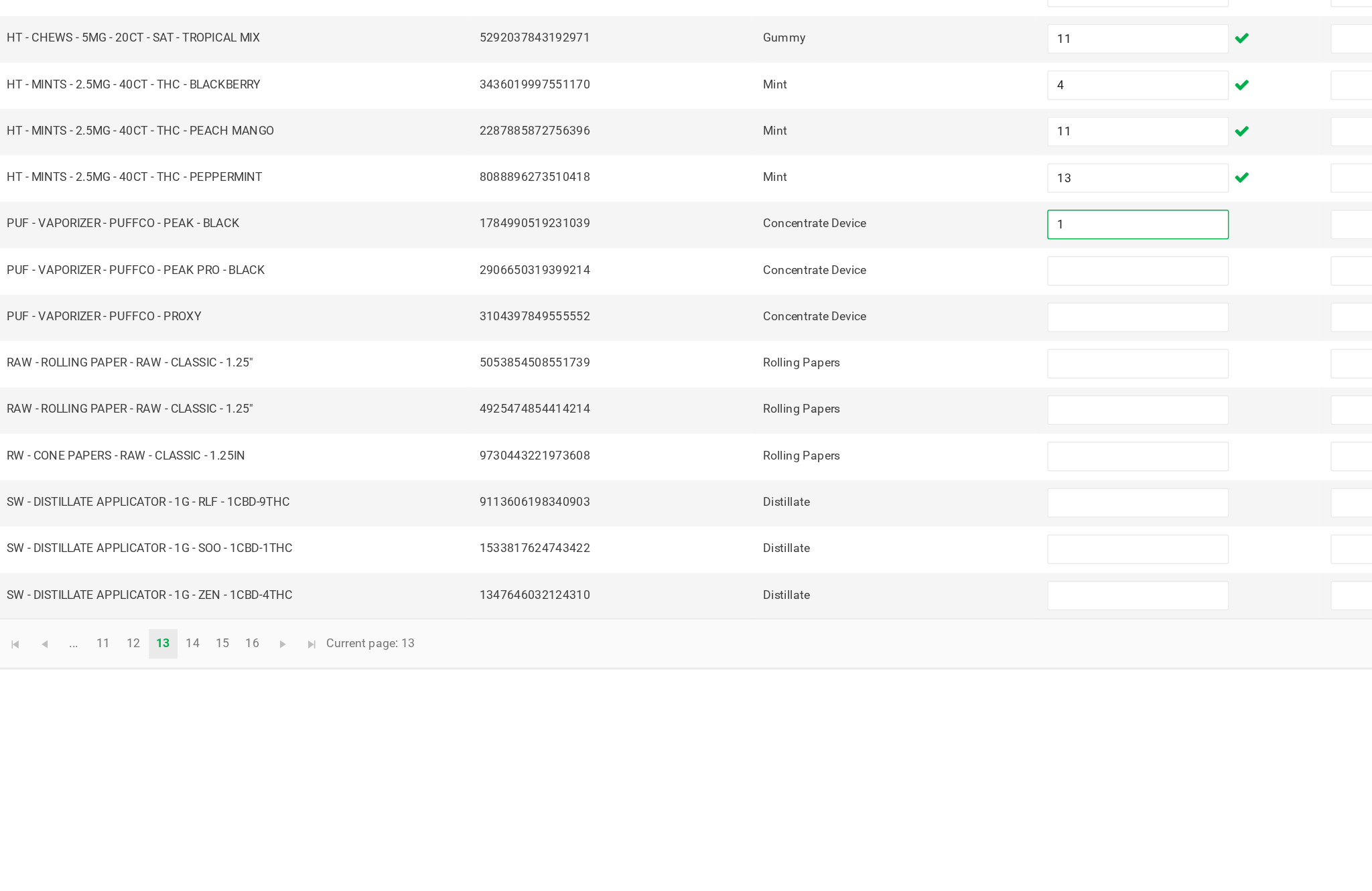
type input "1"
click at [785, 601] on input at bounding box center [837, 609] width 122 height 19
type input "4"
click at [776, 632] on input at bounding box center [837, 641] width 122 height 19
type input "2"
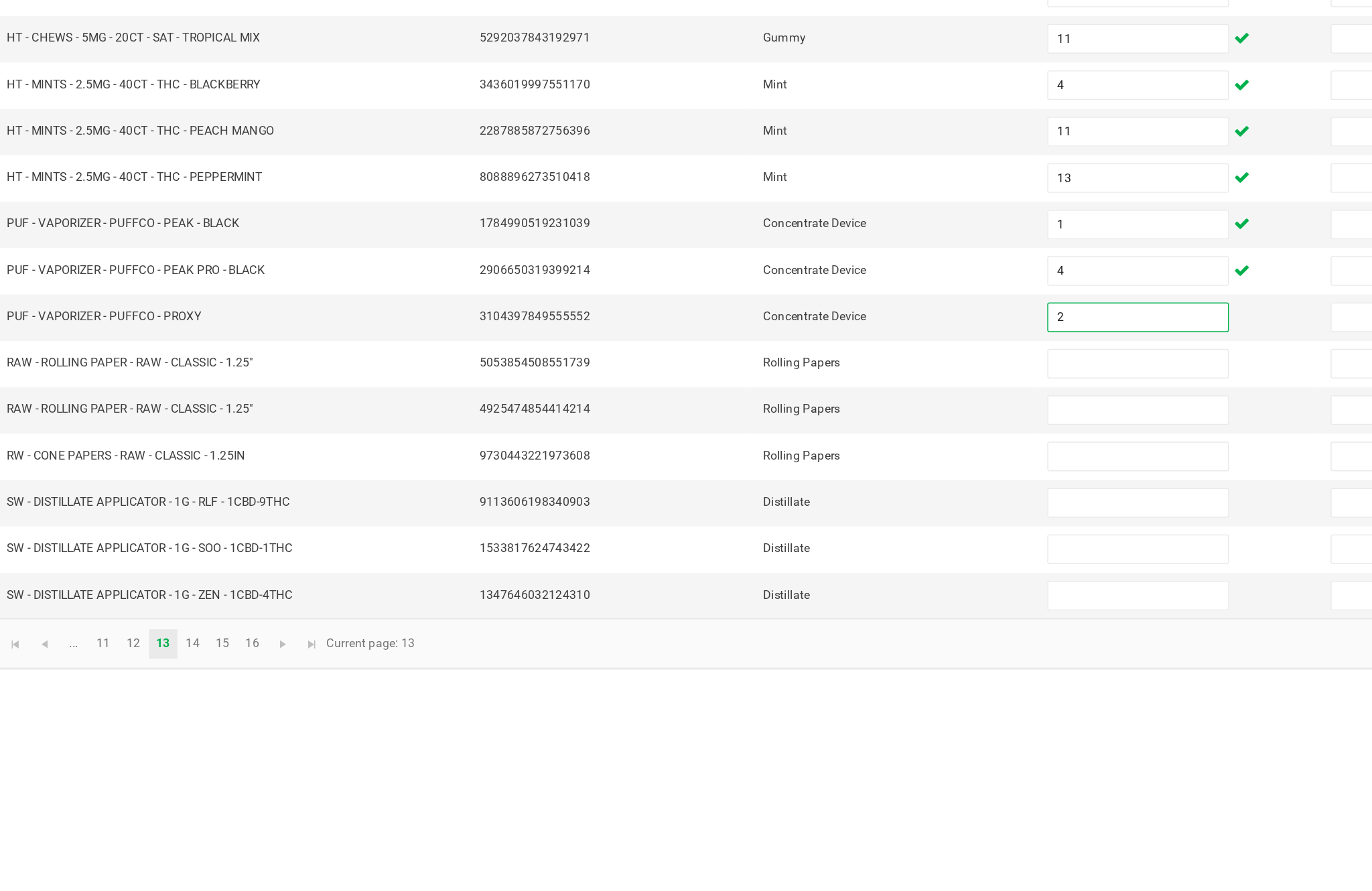
click at [776, 663] on input at bounding box center [837, 672] width 122 height 19
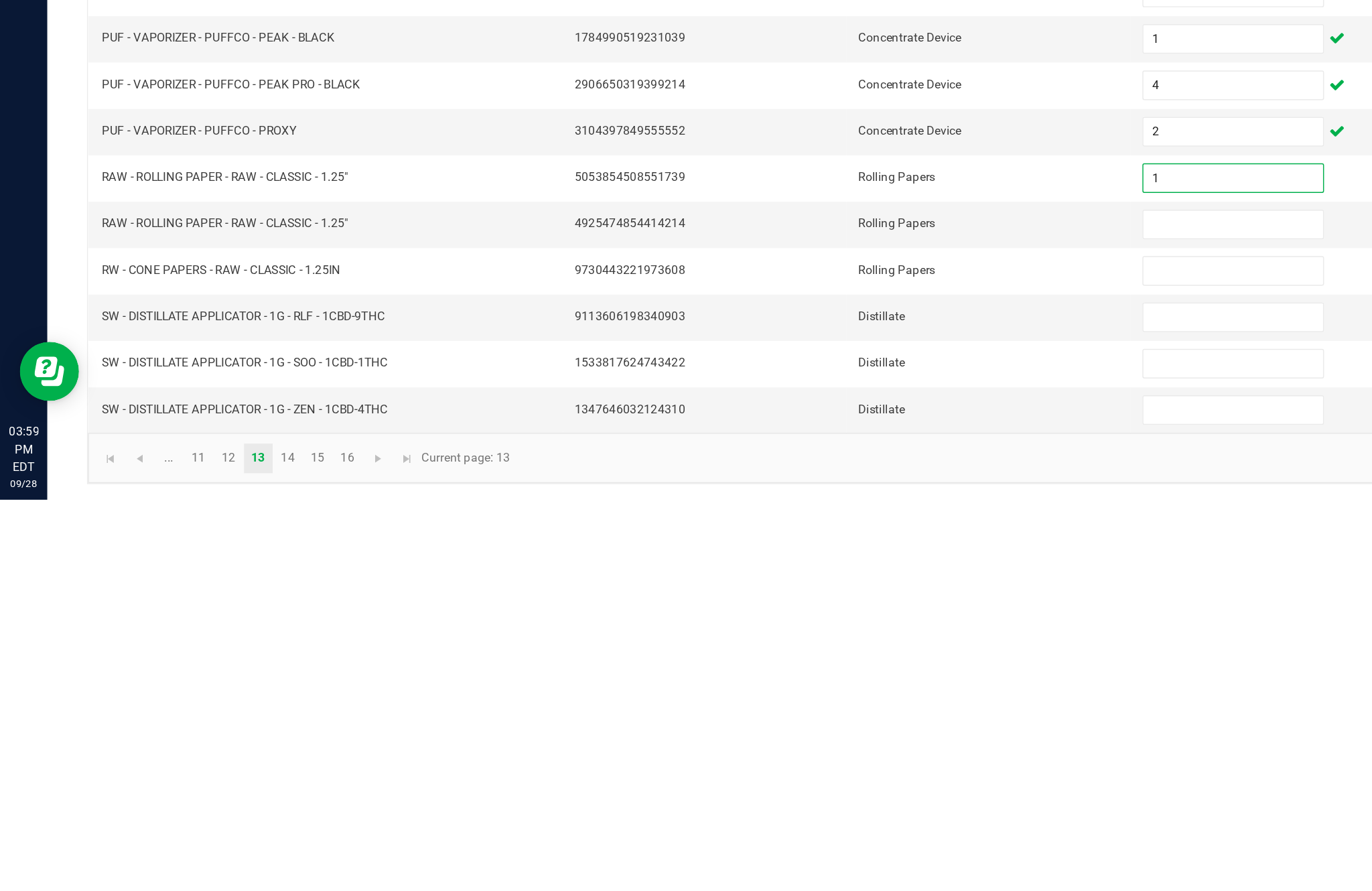
type input "1"
click at [830, 695] on input at bounding box center [837, 704] width 122 height 19
type input "1"
click at [824, 727] on input at bounding box center [837, 735] width 122 height 19
type input "1"
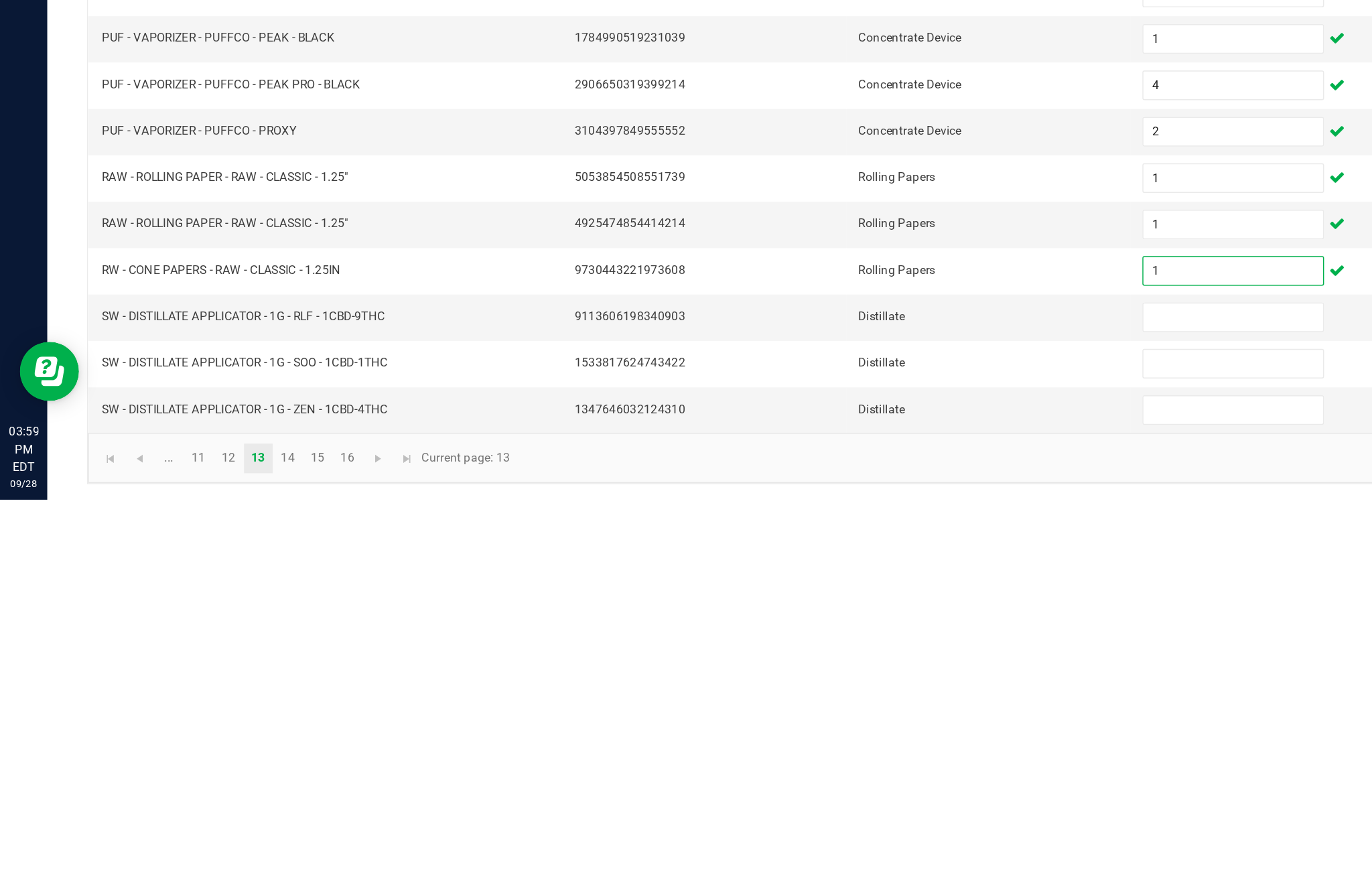
click at [820, 752] on td at bounding box center [863, 768] width 193 height 31
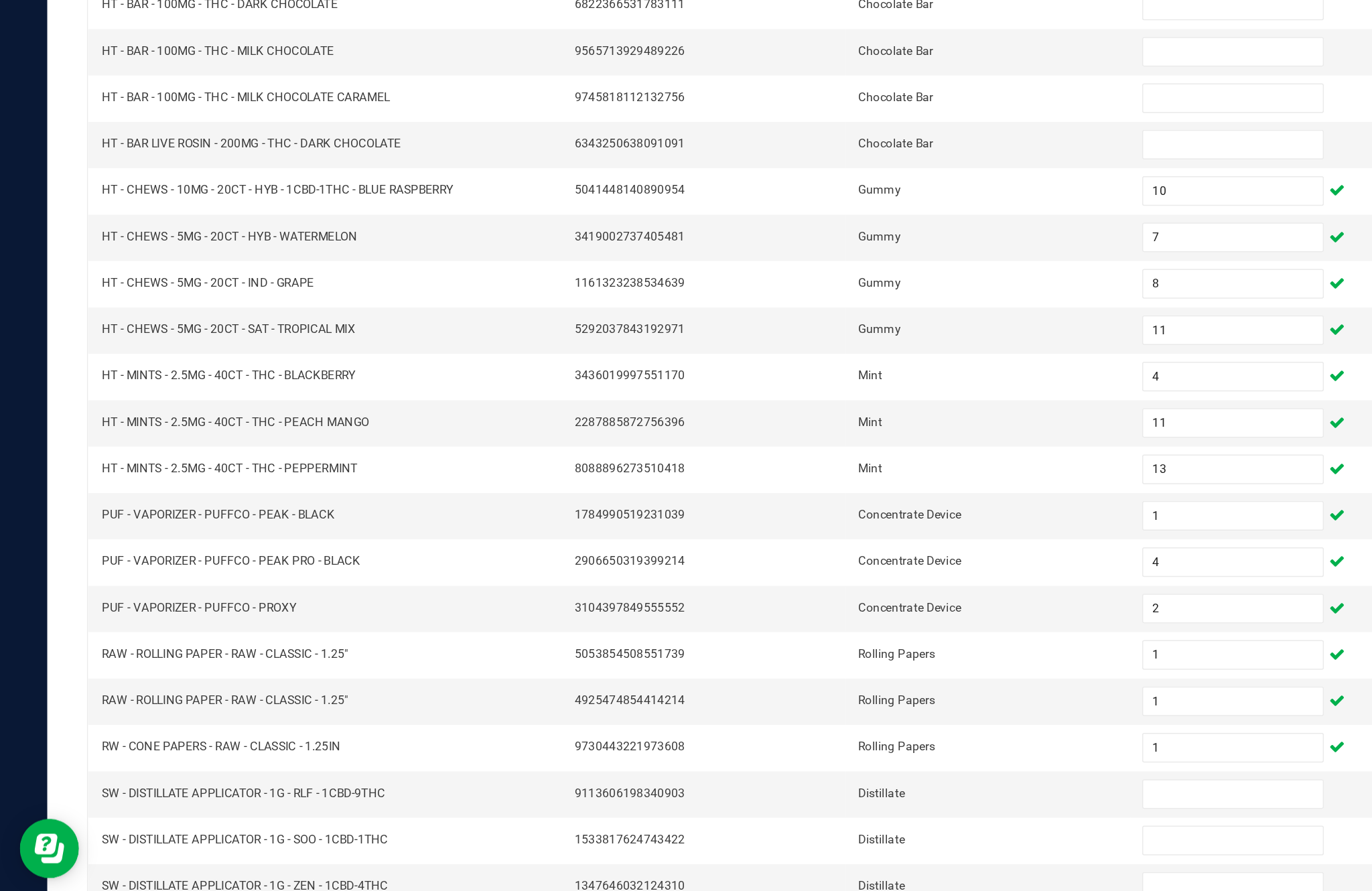
click at [813, 758] on input at bounding box center [837, 767] width 122 height 19
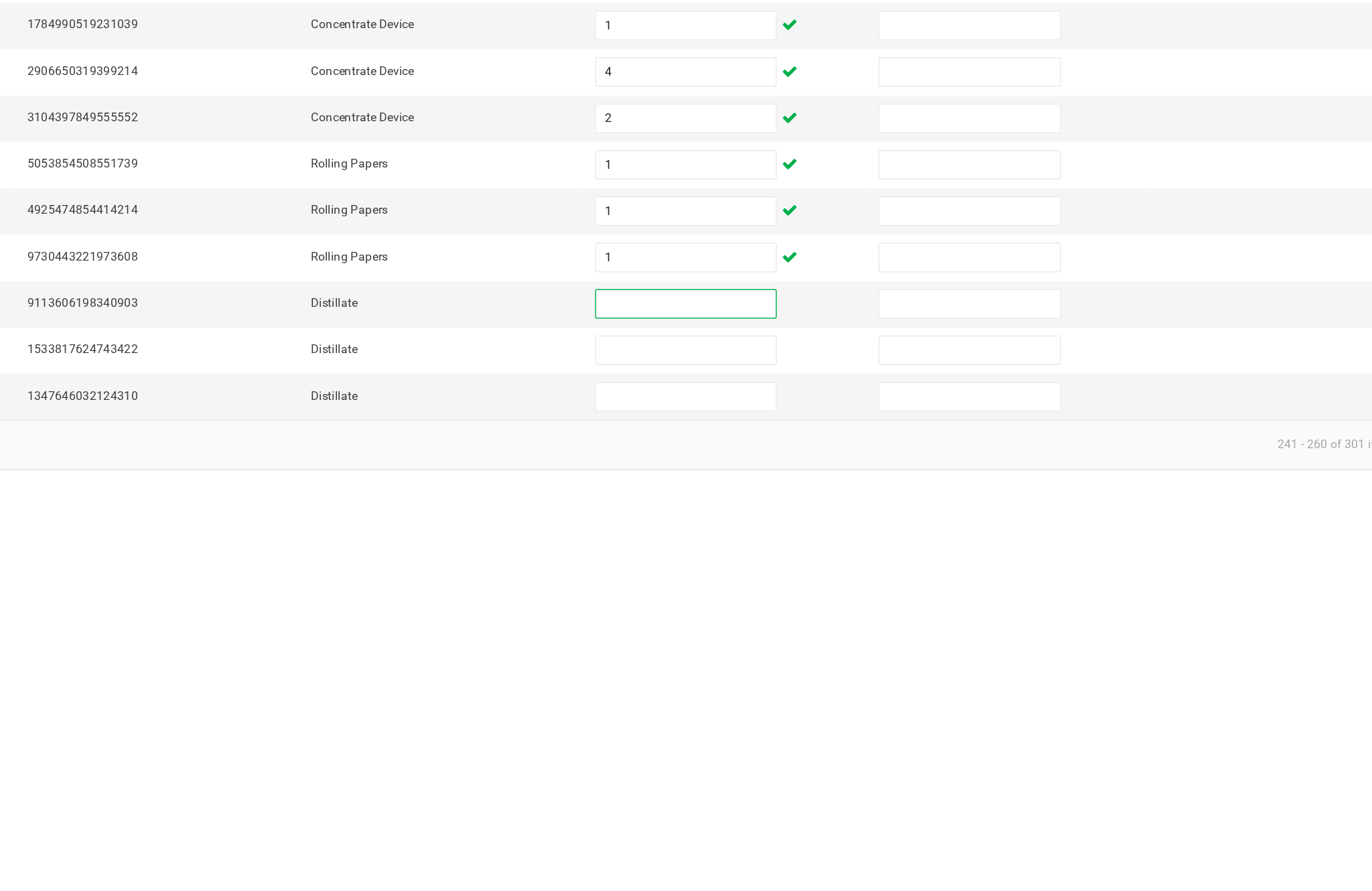
scroll to position [86, 0]
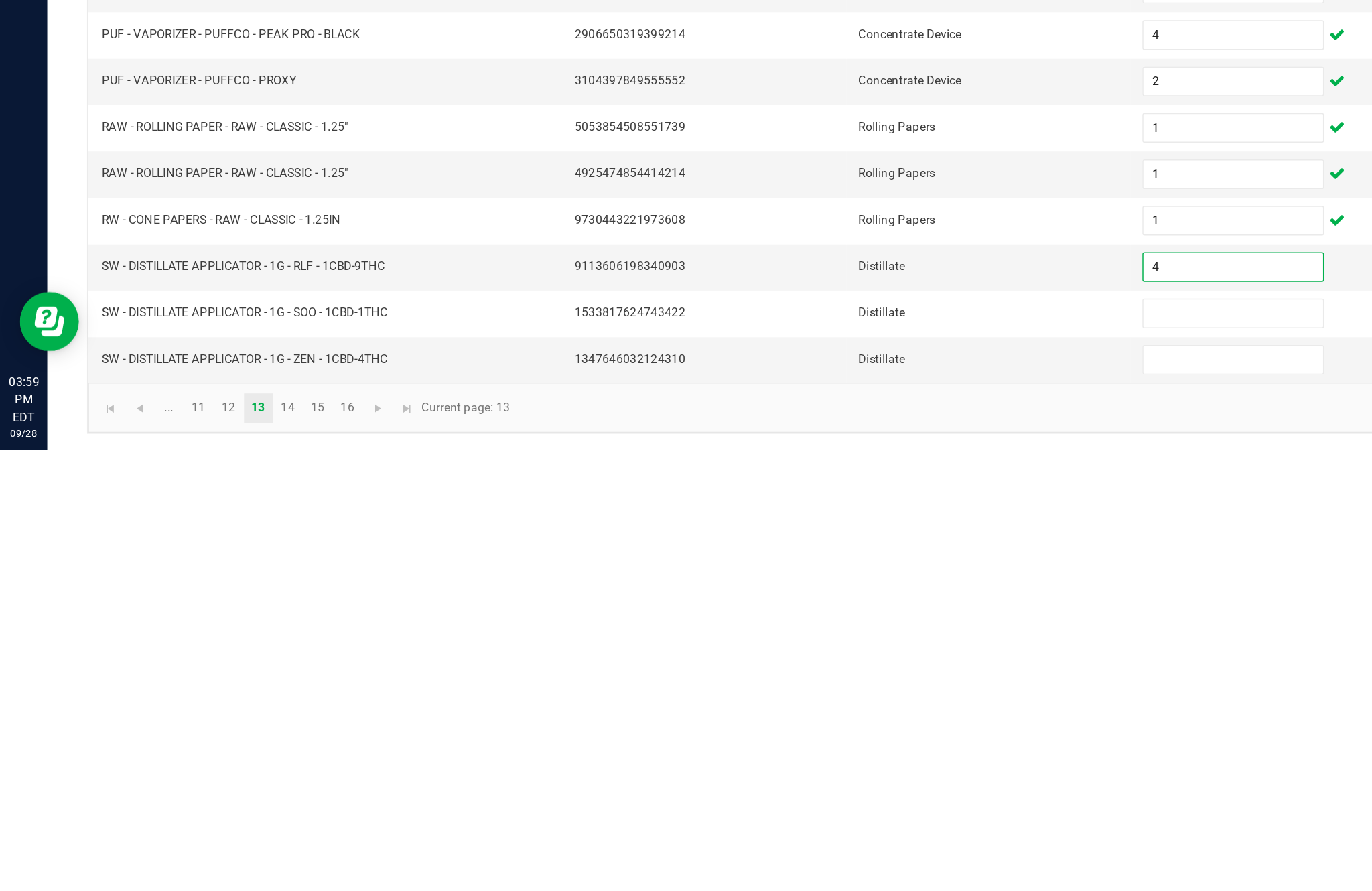
type input "4"
click at [816, 789] on input at bounding box center [837, 798] width 122 height 19
type input "12"
click at [822, 821] on input at bounding box center [837, 829] width 122 height 19
type input "2"
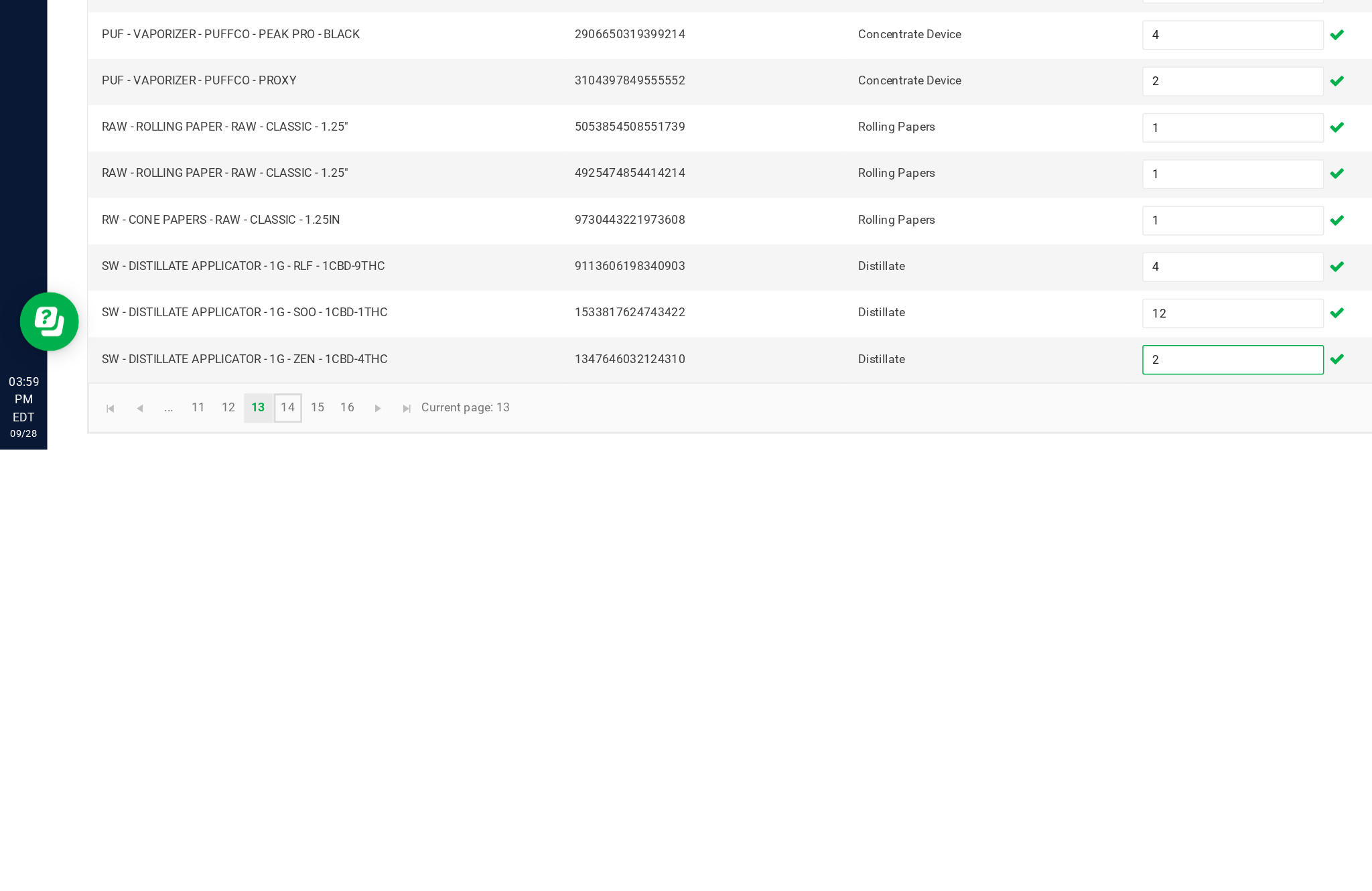
click at [205, 853] on link "14" at bounding box center [196, 863] width 20 height 21
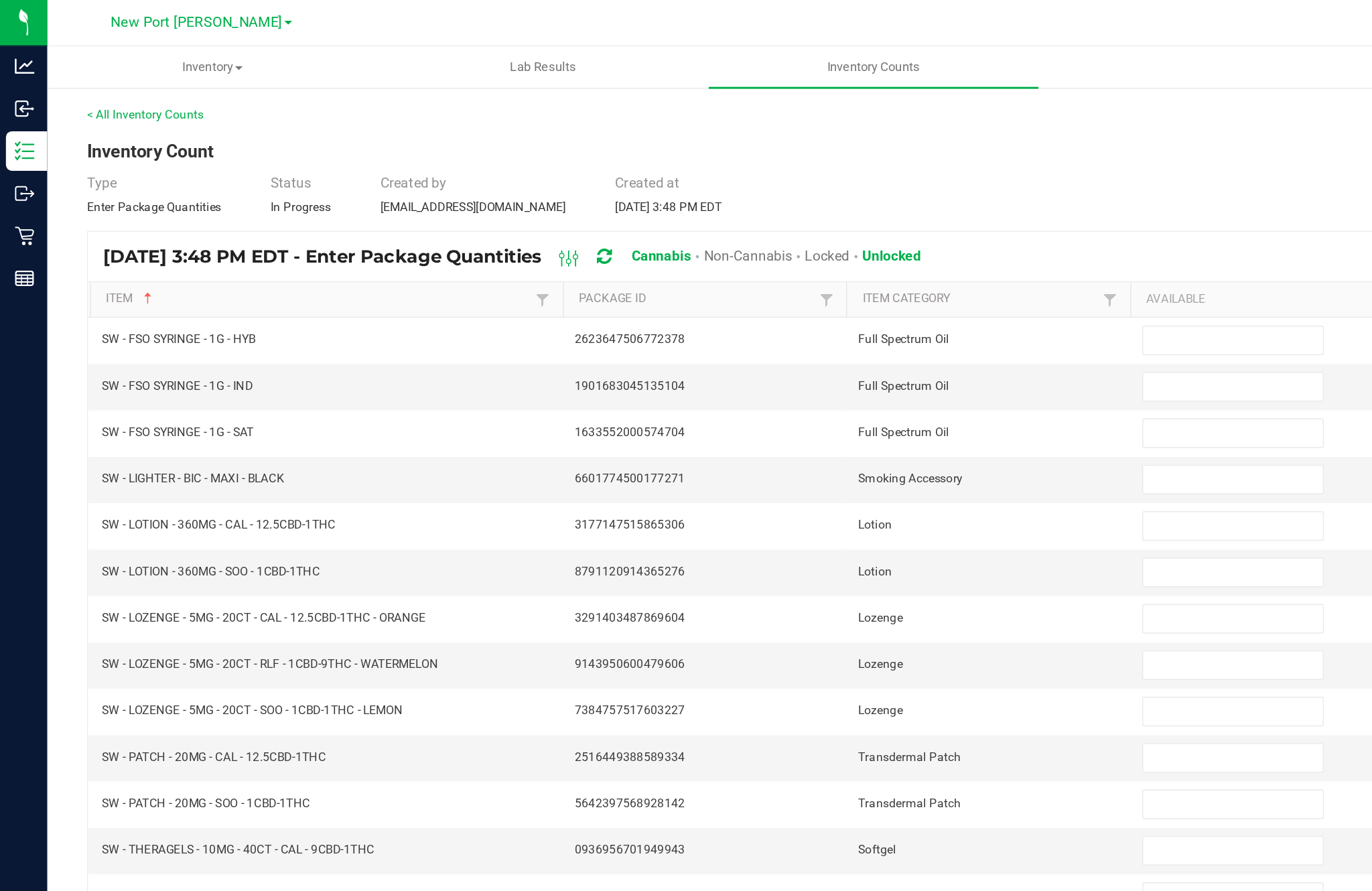
click at [837, 223] on input at bounding box center [837, 232] width 122 height 19
type input "6"
click at [802, 254] on input at bounding box center [837, 263] width 122 height 19
type input "10"
click at [819, 286] on input at bounding box center [837, 294] width 122 height 19
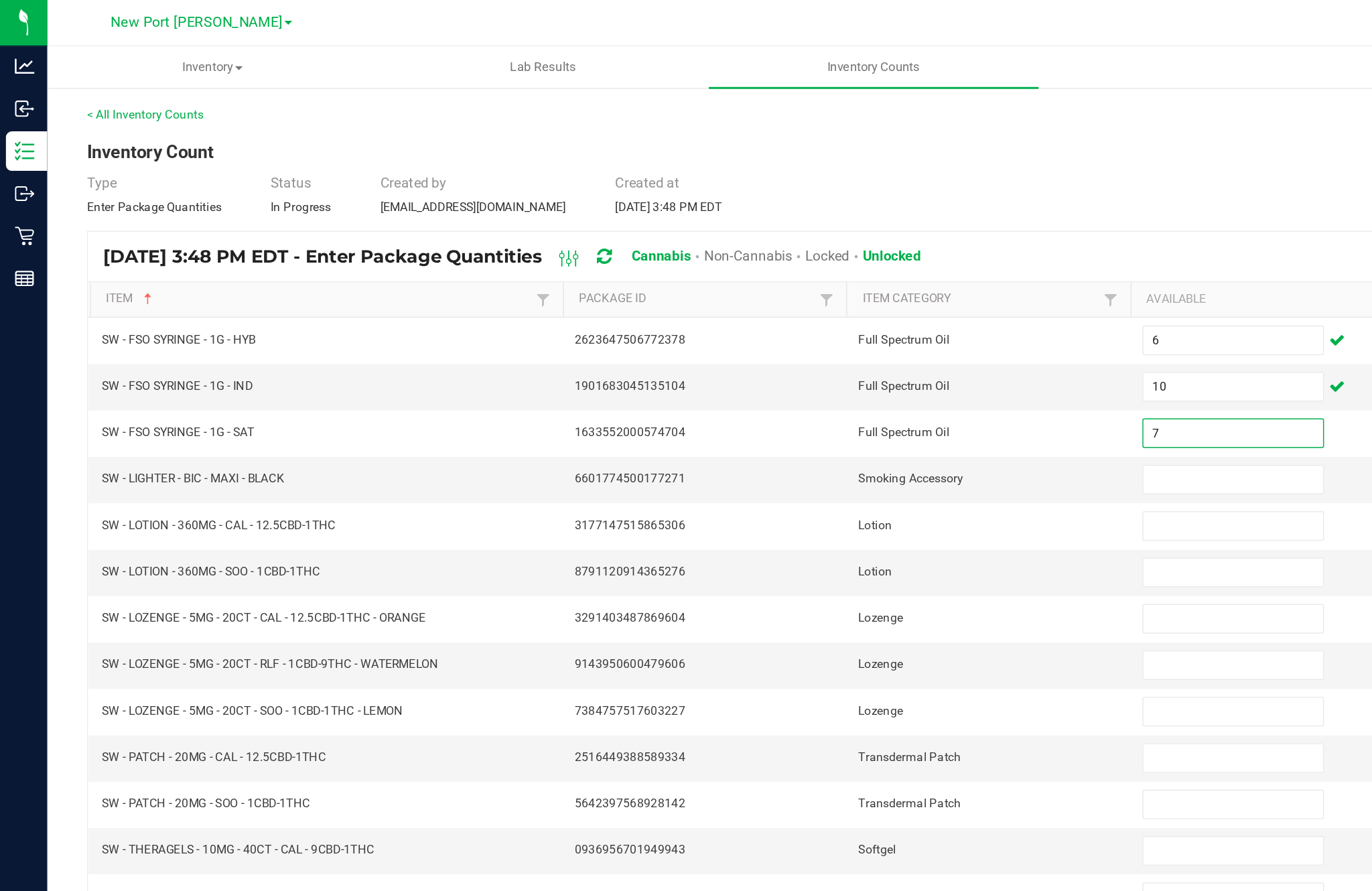
type input "7"
click at [816, 317] on input at bounding box center [837, 326] width 122 height 19
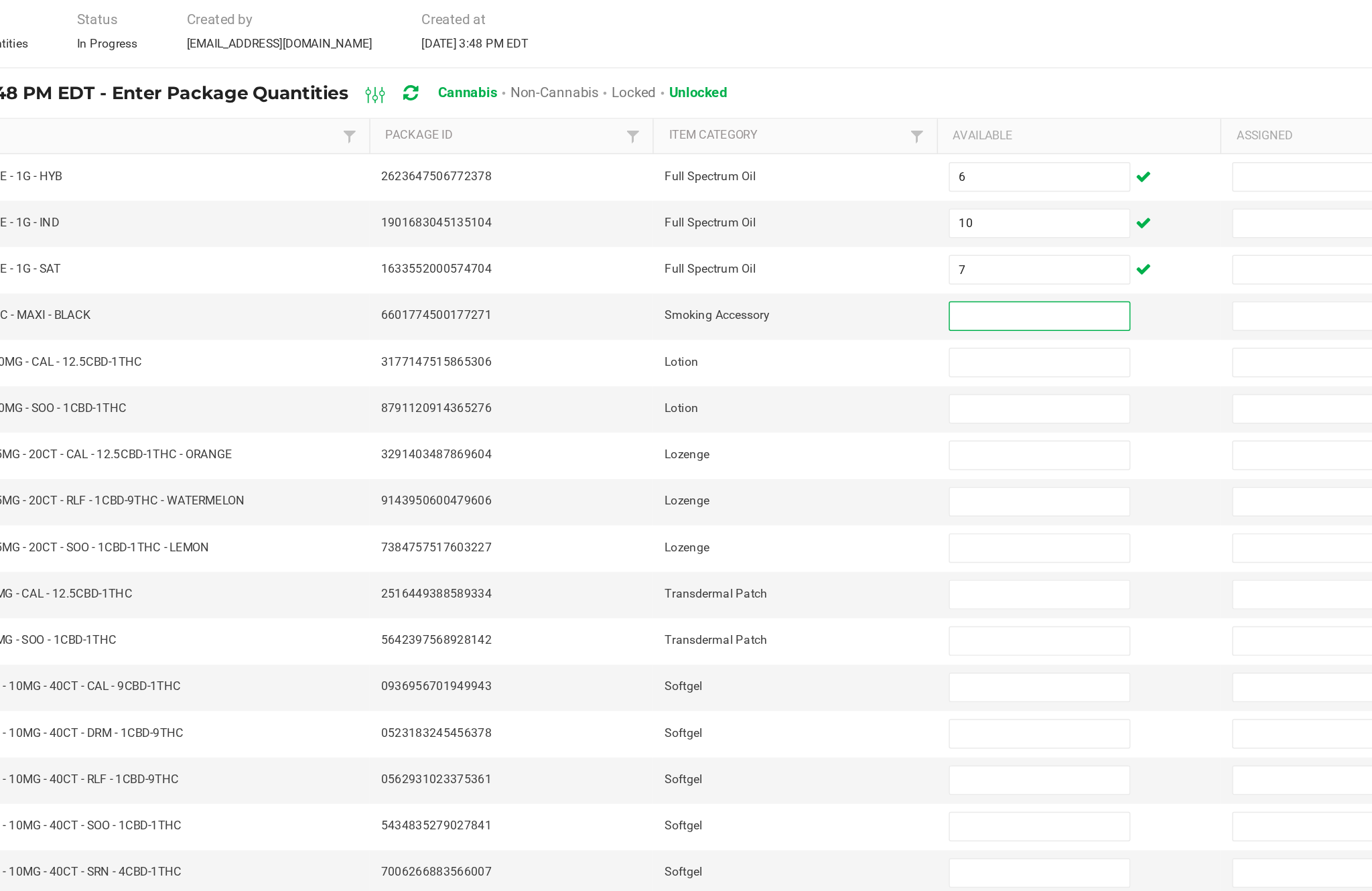
click at [776, 254] on input "10" at bounding box center [837, 263] width 122 height 19
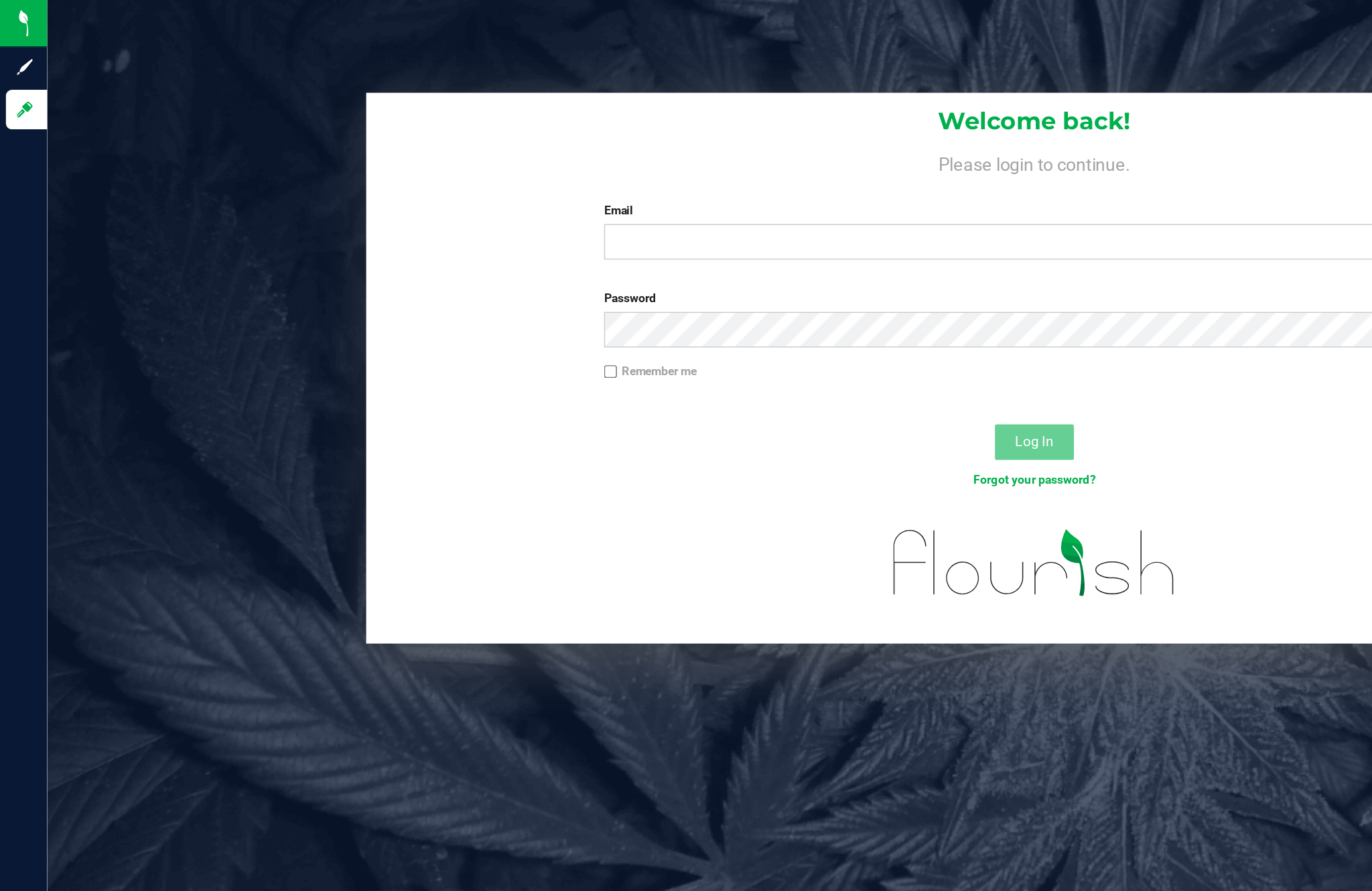
click at [553, 388] on div at bounding box center [701, 391] width 907 height 91
click at [465, 148] on label "Email" at bounding box center [702, 143] width 585 height 12
click at [465, 153] on input "Email" at bounding box center [702, 164] width 585 height 24
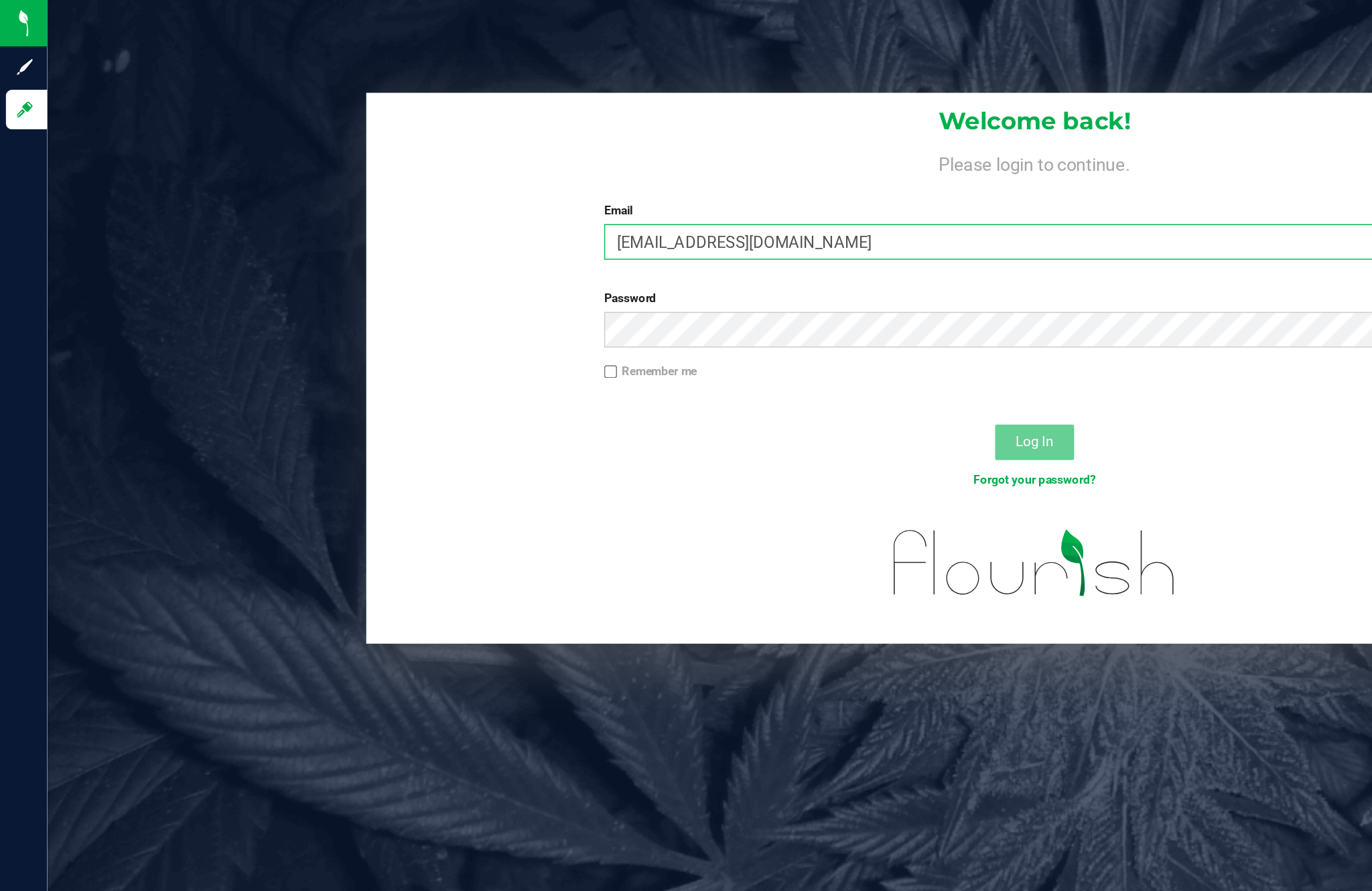
type input "[EMAIL_ADDRESS][DOMAIN_NAME]"
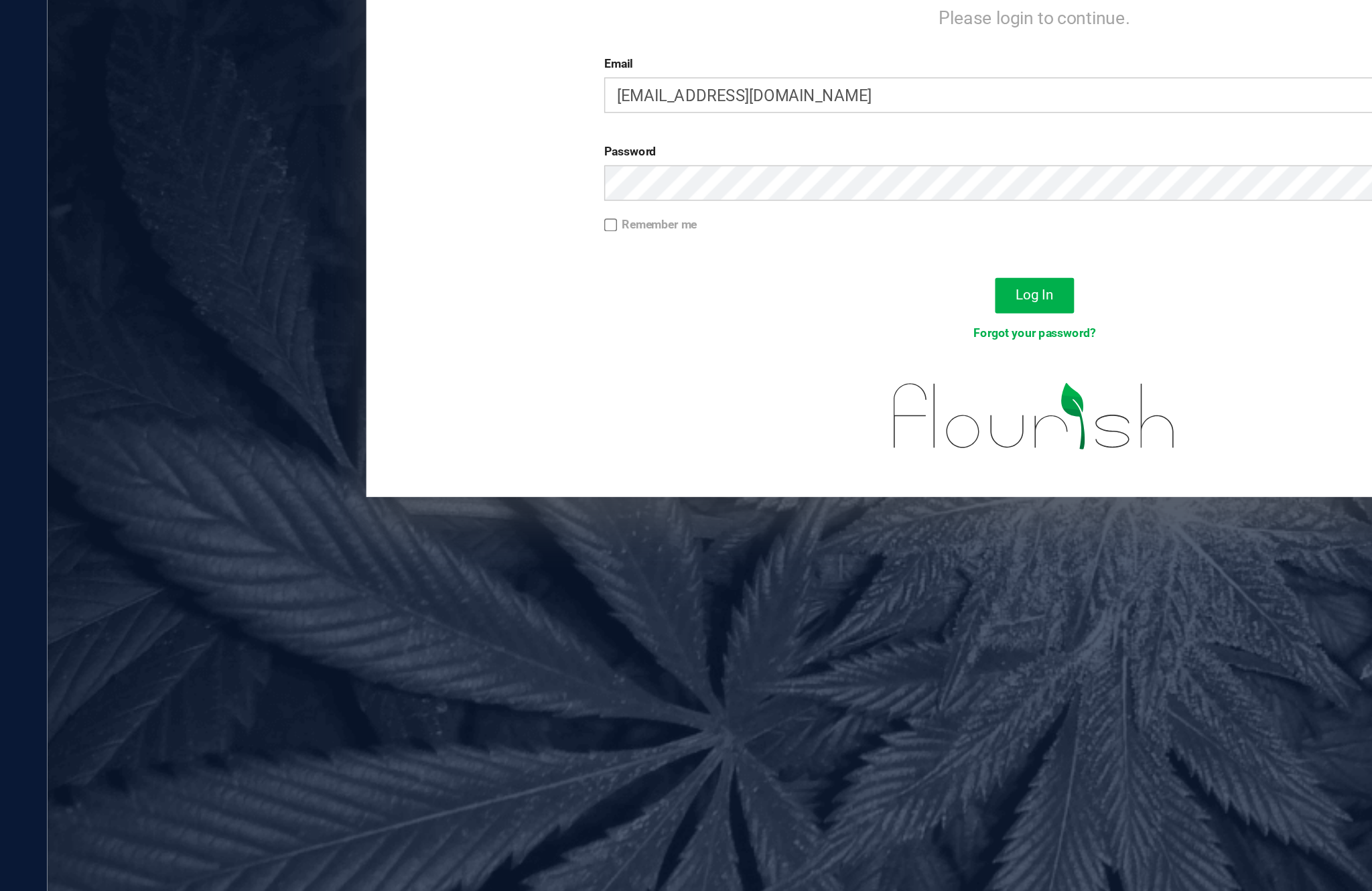
click at [710, 294] on span "Log In" at bounding box center [701, 299] width 26 height 11
